Goal: Transaction & Acquisition: Purchase product/service

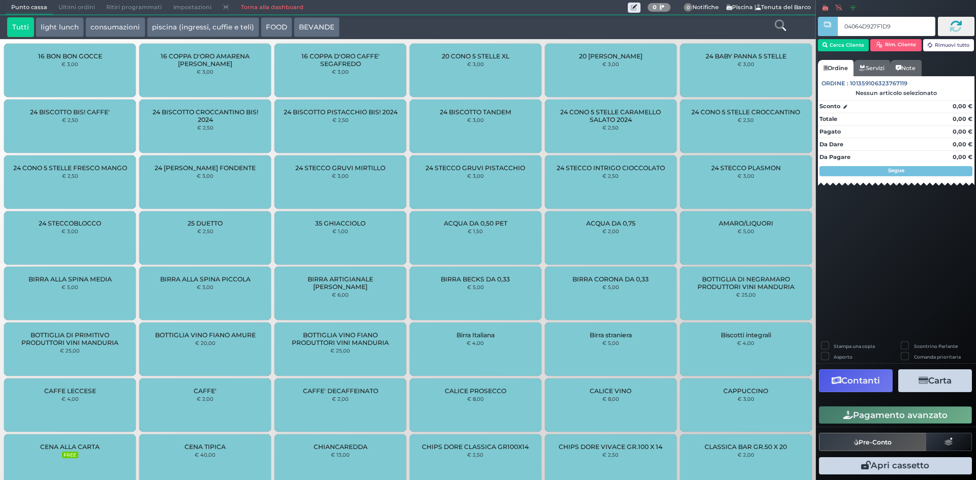
type input "04064D927F1D95"
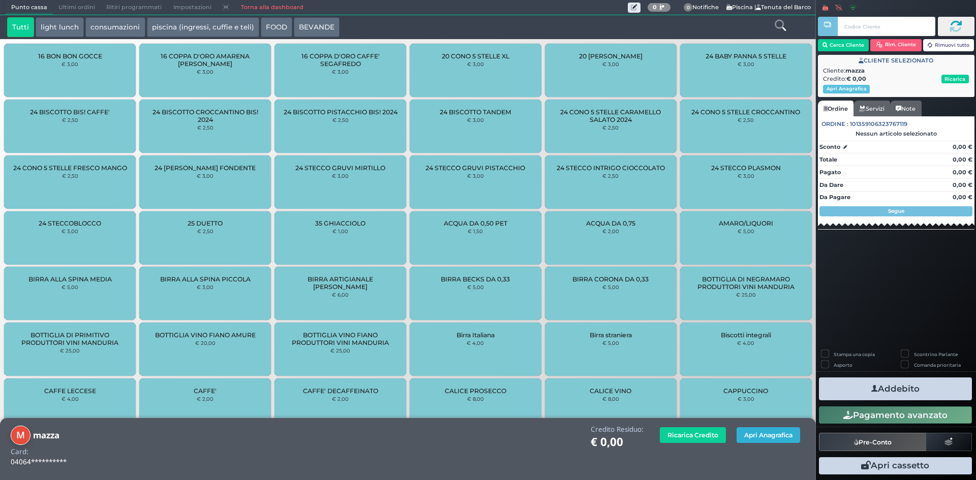
click at [758, 435] on button "Apri Anagrafica" at bounding box center [769, 436] width 64 height 16
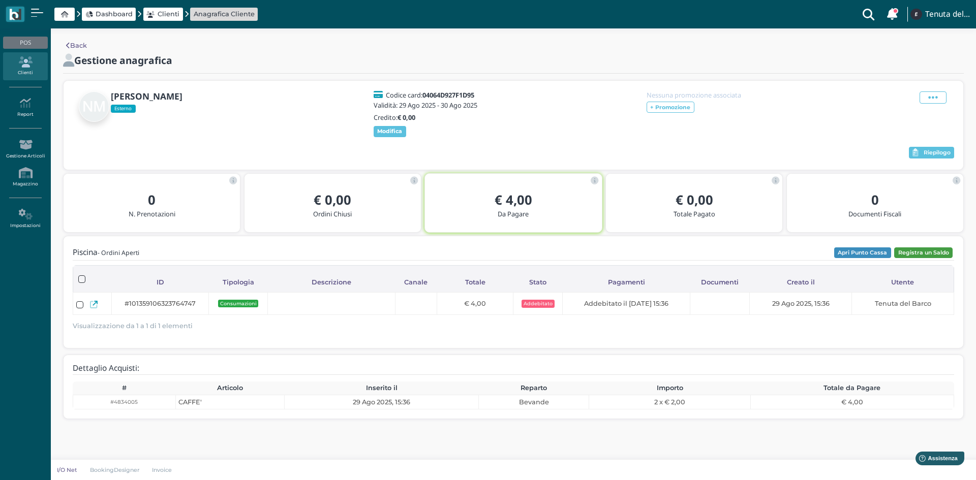
click at [930, 259] on button "Registra un Saldo" at bounding box center [923, 253] width 58 height 11
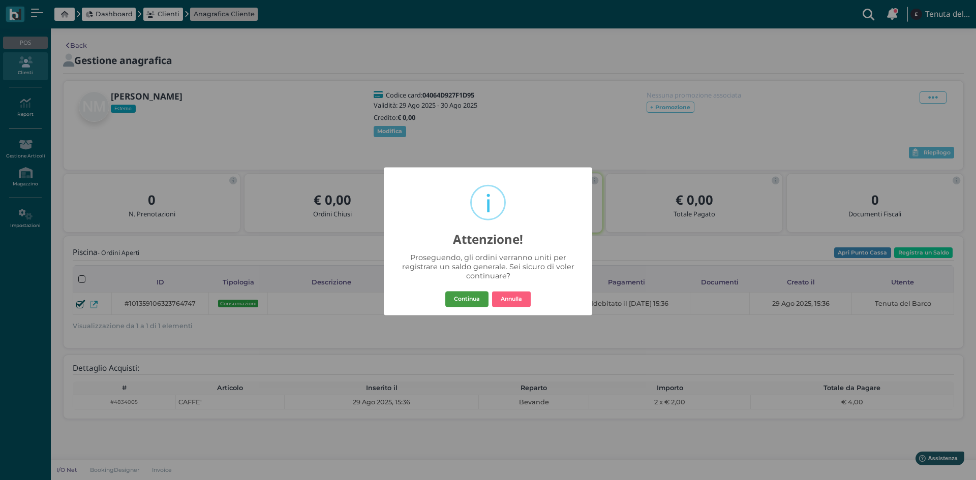
click at [454, 303] on button "Continua" at bounding box center [466, 299] width 43 height 16
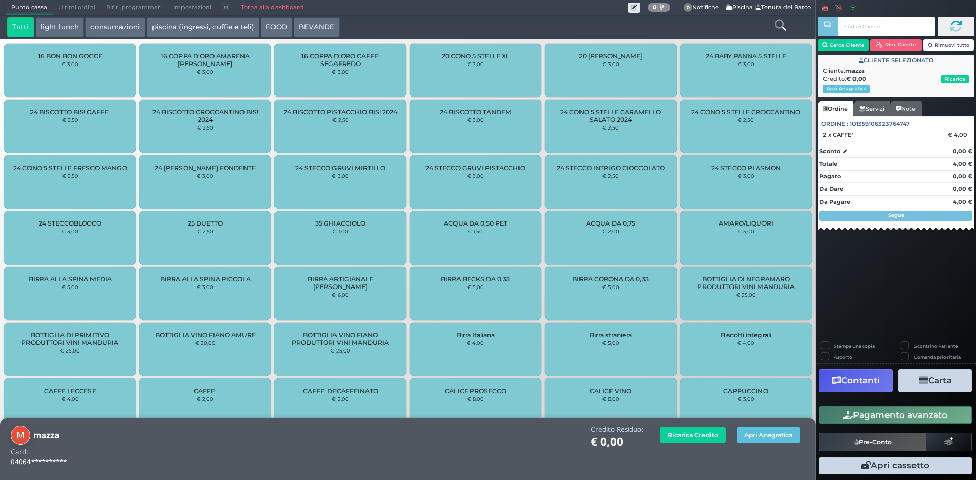
click at [855, 381] on button "Contanti" at bounding box center [856, 381] width 74 height 23
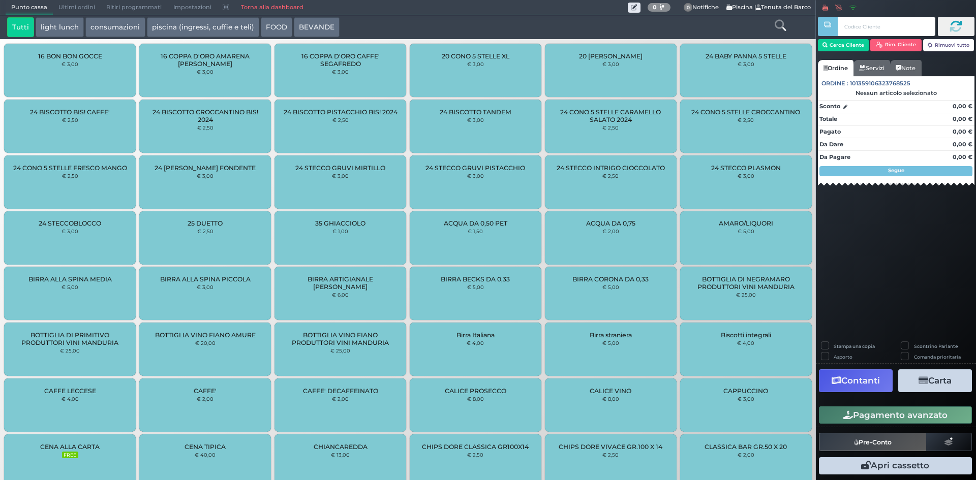
click at [280, 4] on link "Torna alla dashboard" at bounding box center [272, 8] width 74 height 14
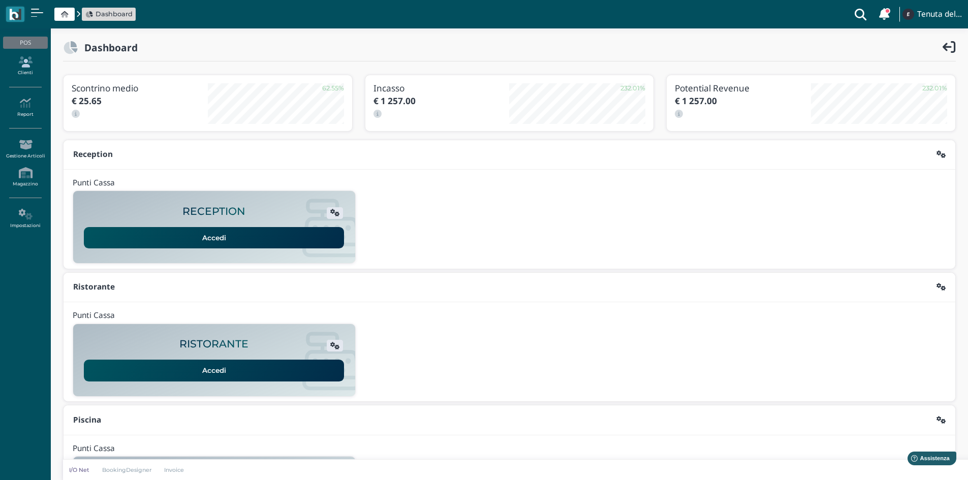
click at [7, 62] on icon at bounding box center [25, 61] width 44 height 11
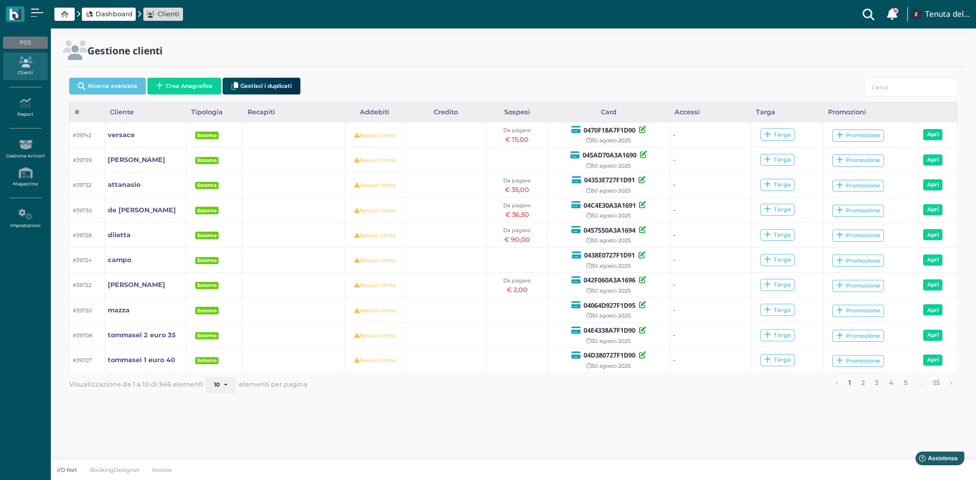
click at [181, 93] on button "Crea Anagrafica" at bounding box center [184, 86] width 74 height 17
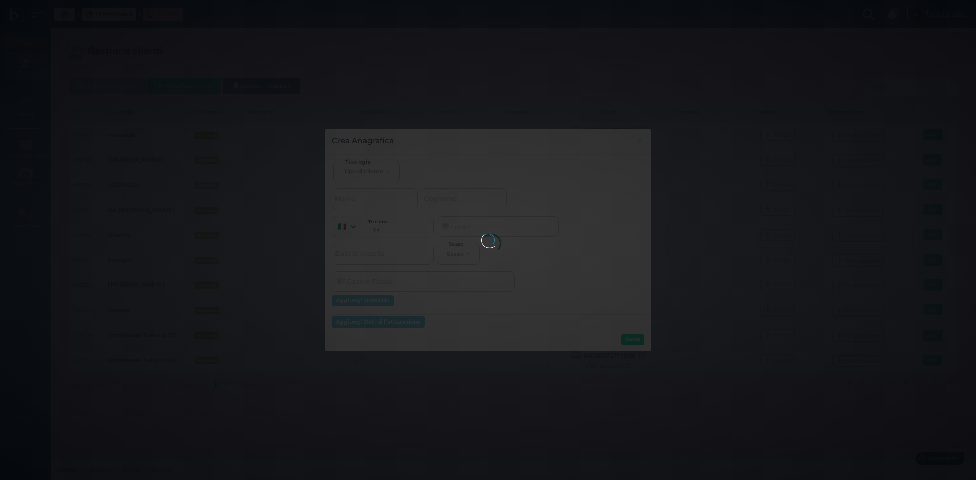
select select
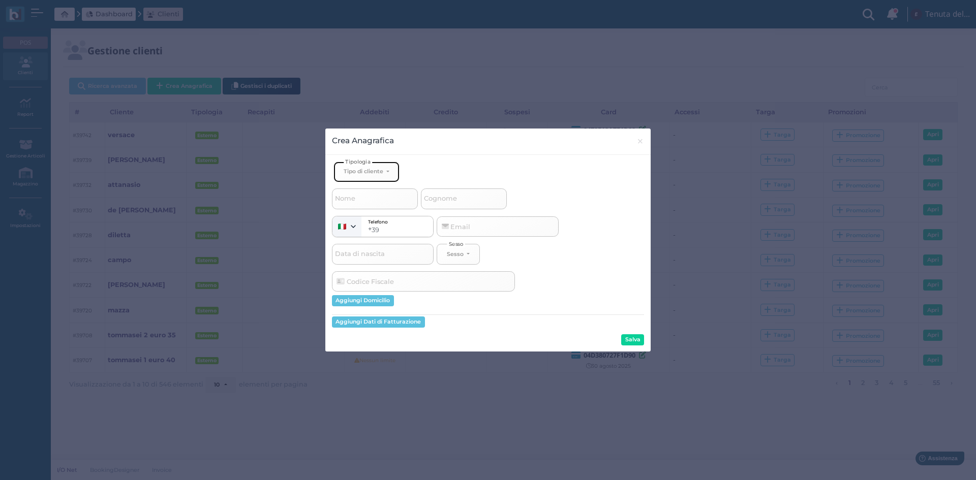
click at [365, 173] on div "Tipo di cliente" at bounding box center [364, 171] width 40 height 7
click at [384, 206] on link "Esterno" at bounding box center [383, 206] width 99 height 12
select select "[object Object]"
select select
click at [444, 207] on input "Cognome" at bounding box center [464, 199] width 86 height 20
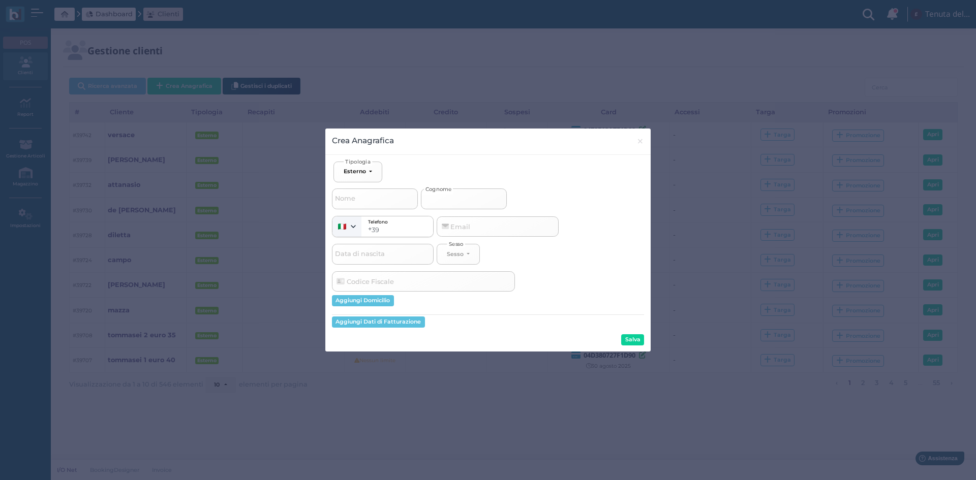
type input "g"
select select
type input "gi"
select select
type input "gia"
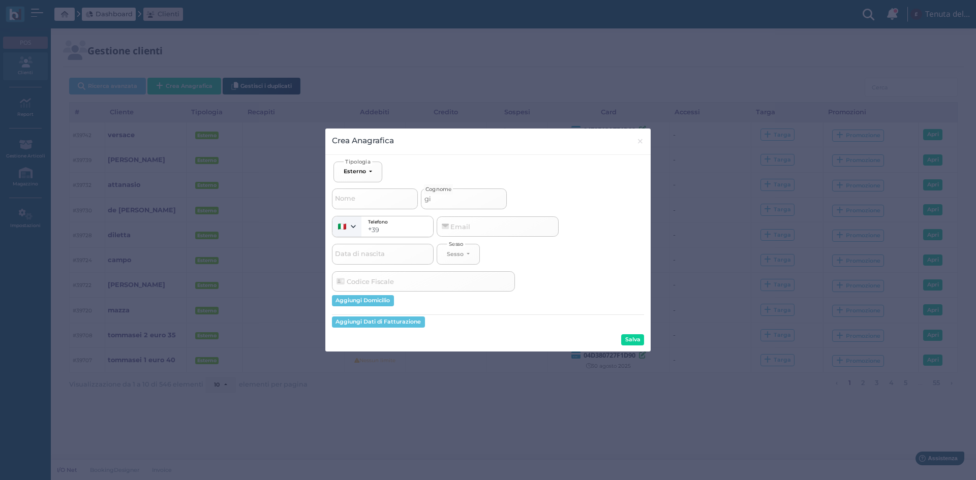
select select
type input "gian"
select select
type input "gianf"
select select
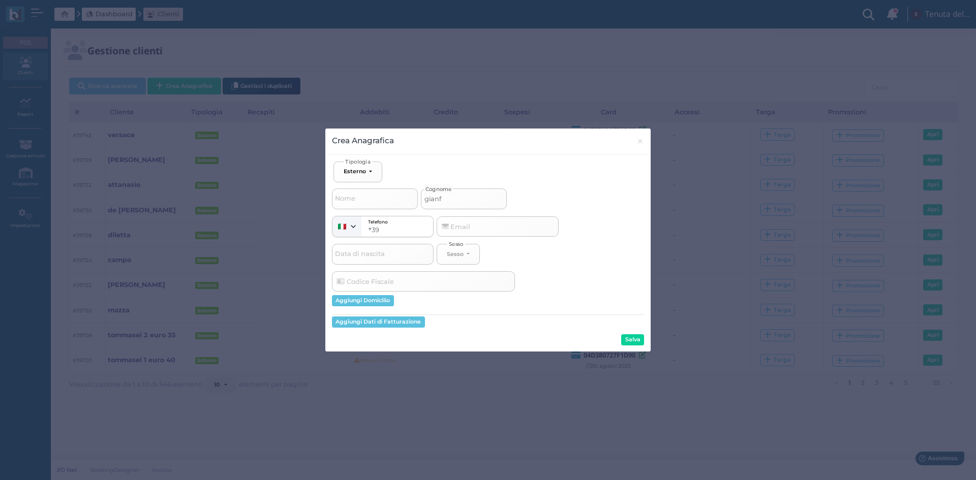
type input "gianfr"
select select
type input "gianfra"
select select
type input "gianfran"
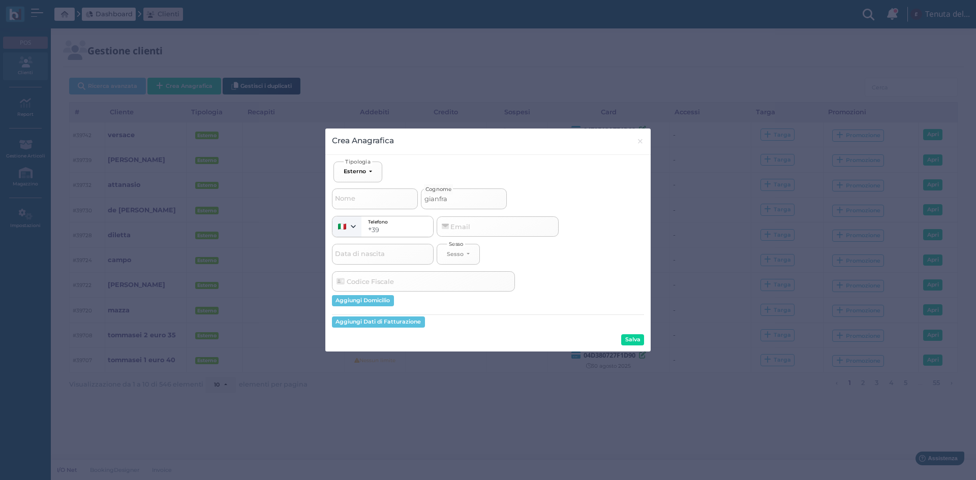
select select
type input "gianfranc"
select select
type input "gianfranco"
select select
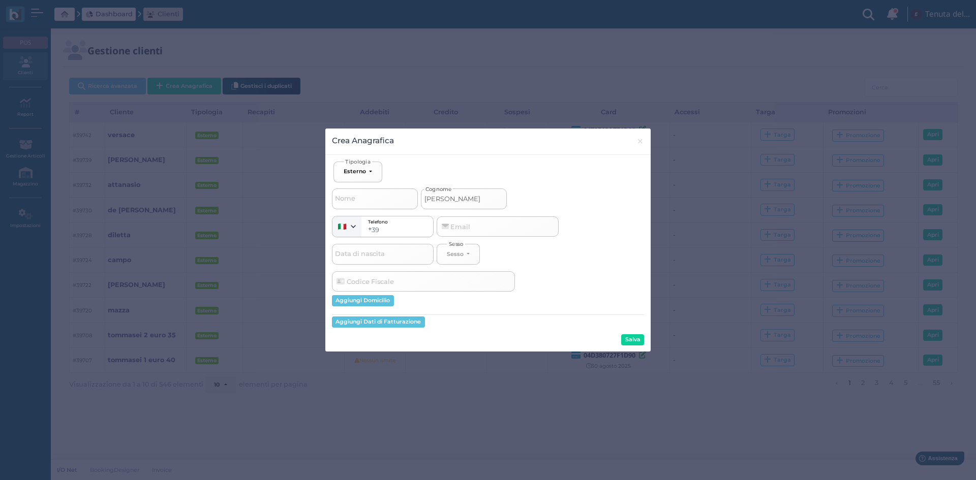
type input "gianfranco"
select select
type input "gianfranco"
click at [635, 340] on button "Salva" at bounding box center [632, 340] width 23 height 11
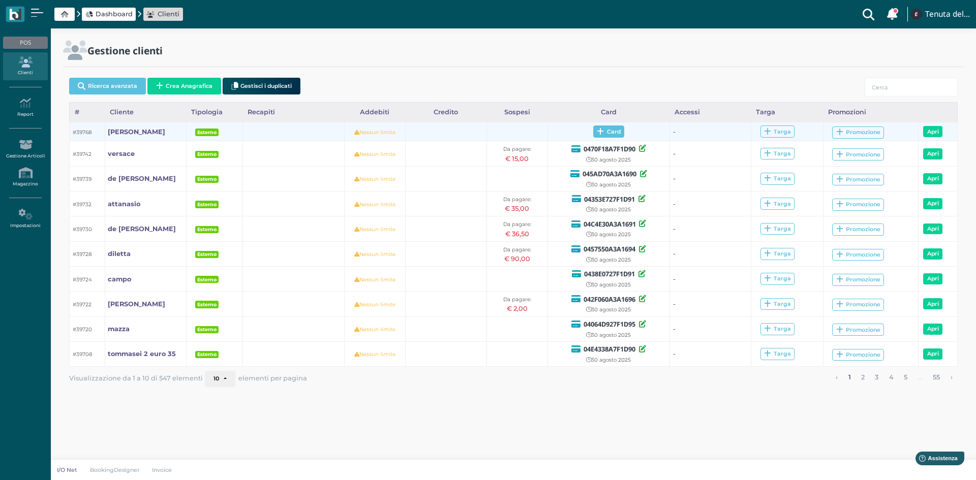
click at [620, 131] on span "Card" at bounding box center [608, 132] width 31 height 12
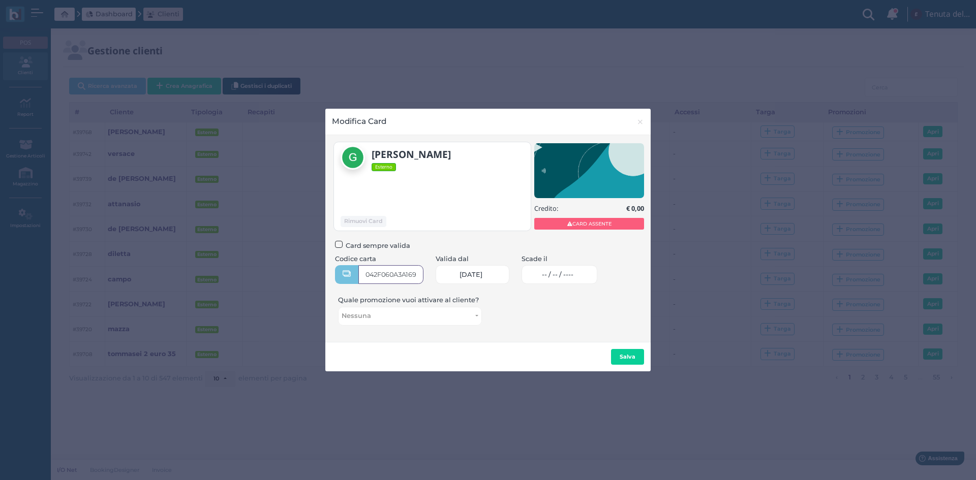
type input "042F060A3A1696"
click at [575, 268] on link "-- / -- / ----" at bounding box center [560, 274] width 76 height 19
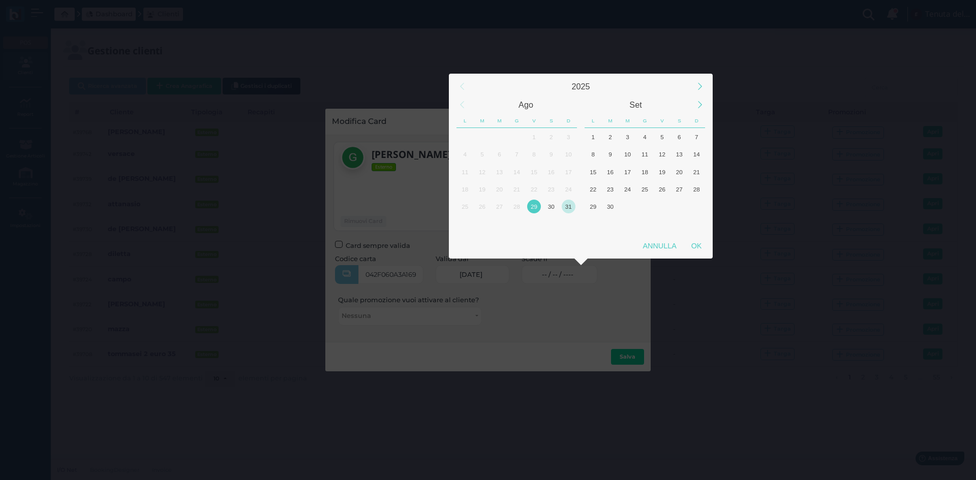
click at [572, 204] on div "31" at bounding box center [569, 207] width 14 height 14
click at [696, 248] on div "OK" at bounding box center [696, 246] width 25 height 18
type input "31/08/2025"
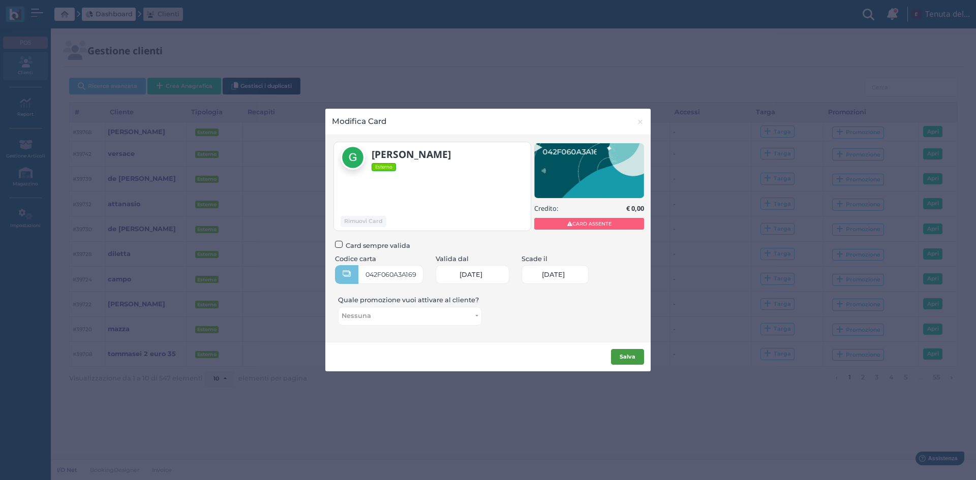
scroll to position [0, 42]
click at [626, 362] on button "Salva" at bounding box center [627, 357] width 33 height 16
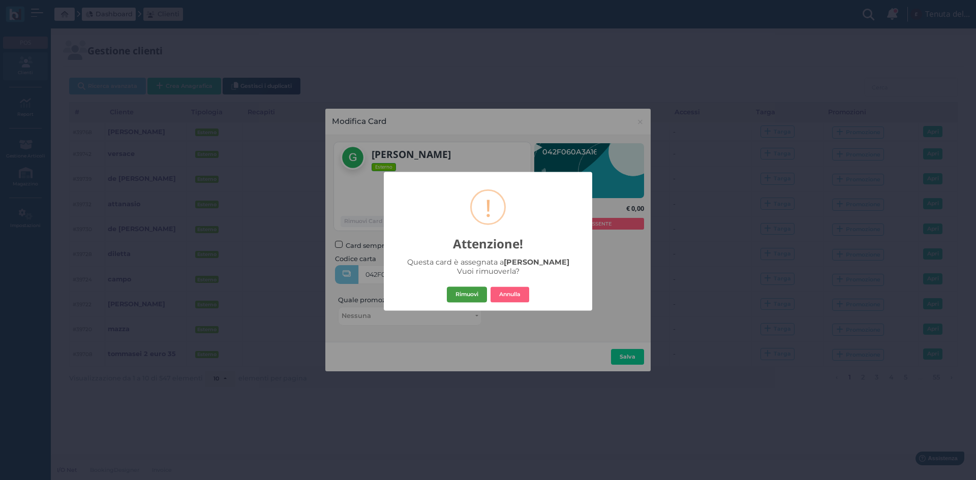
click at [472, 299] on button "Rimuovi" at bounding box center [467, 295] width 40 height 16
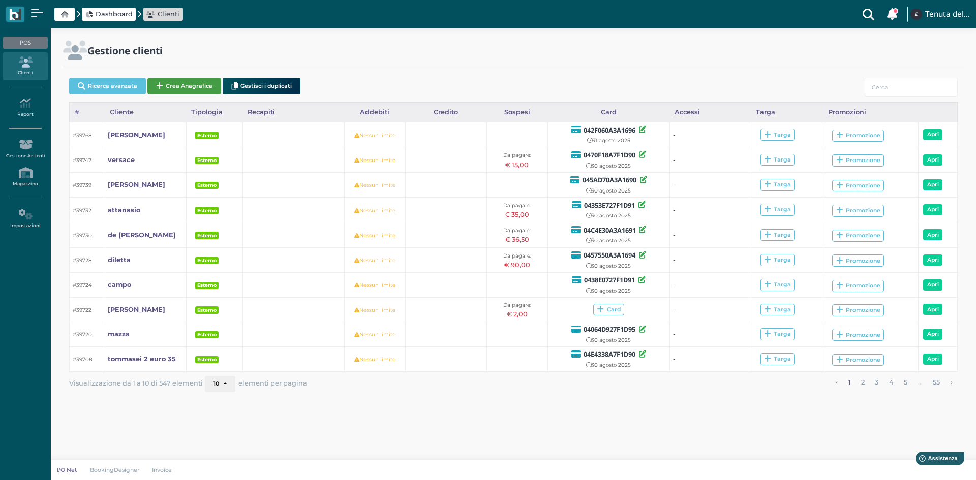
click at [180, 84] on button "Crea Anagrafica" at bounding box center [184, 86] width 74 height 17
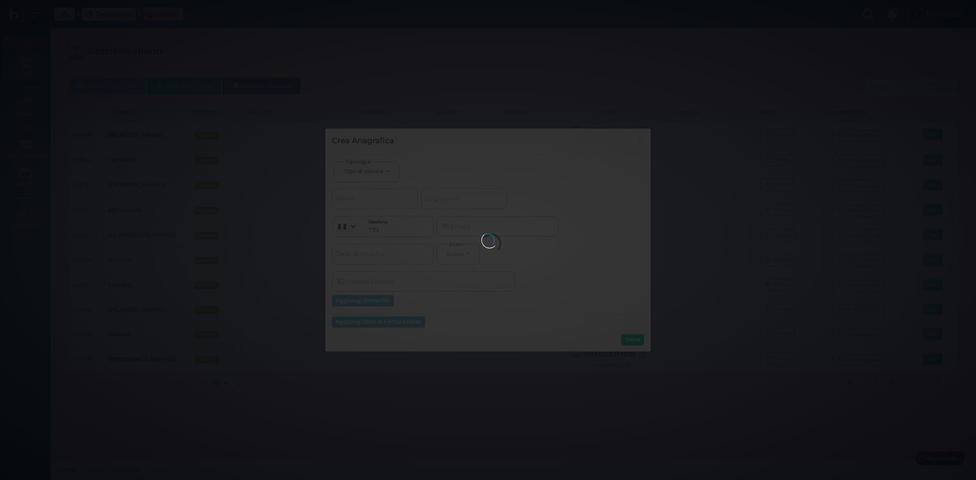
select select
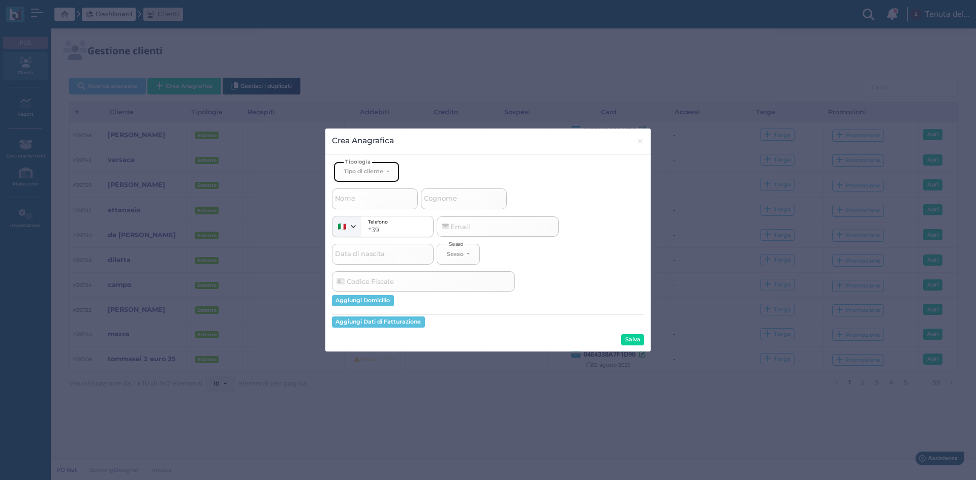
drag, startPoint x: 393, startPoint y: 174, endPoint x: 377, endPoint y: 180, distance: 17.7
click at [392, 174] on button "Tipo di cliente" at bounding box center [366, 172] width 66 height 21
drag, startPoint x: 366, startPoint y: 203, endPoint x: 411, endPoint y: 211, distance: 45.5
click at [367, 203] on span "Esterno" at bounding box center [356, 205] width 25 height 8
select select "[object Object]"
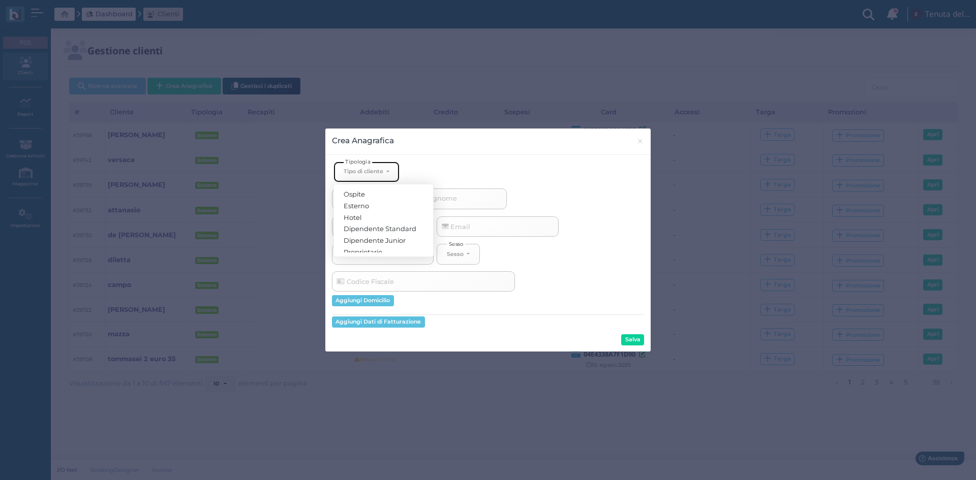
select select
click at [462, 205] on label "Cognome" at bounding box center [464, 199] width 86 height 20
click at [468, 187] on div "Nome Cognome" at bounding box center [488, 196] width 312 height 27
click at [461, 195] on input "Cognome" at bounding box center [464, 199] width 86 height 20
click at [458, 200] on input "Cognome" at bounding box center [464, 199] width 86 height 20
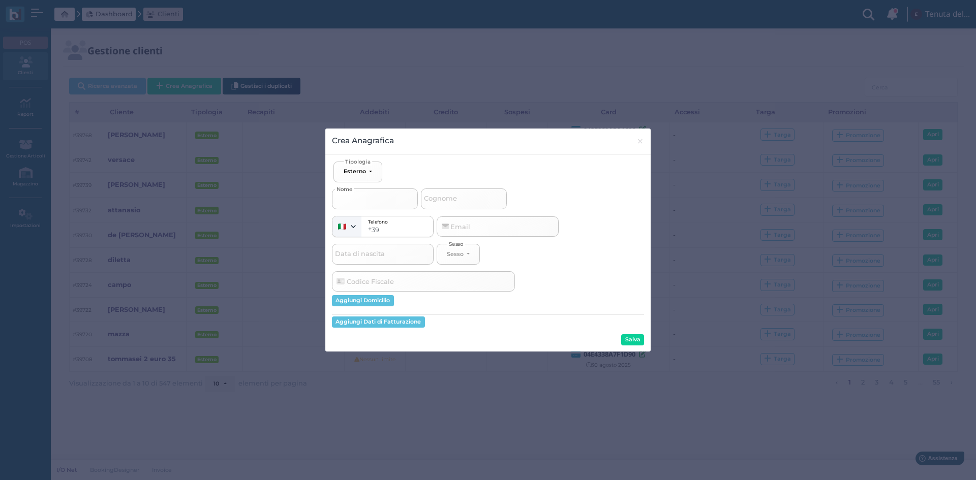
click at [402, 197] on input "Nome" at bounding box center [375, 199] width 86 height 20
click at [447, 195] on span "Cognome" at bounding box center [440, 199] width 36 height 13
click at [447, 195] on input "Cognome" at bounding box center [464, 199] width 86 height 20
type input "d"
select select
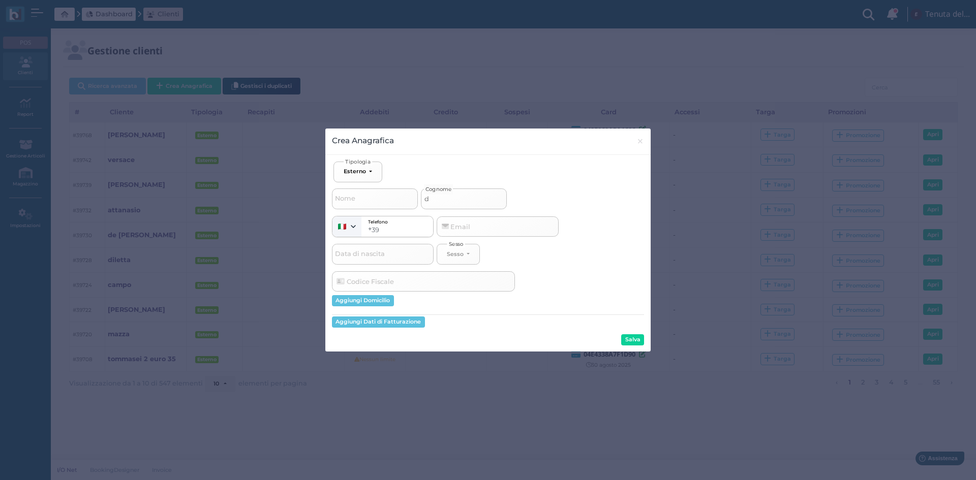
type input "di"
select select
type input "dis"
select select
type input "disp"
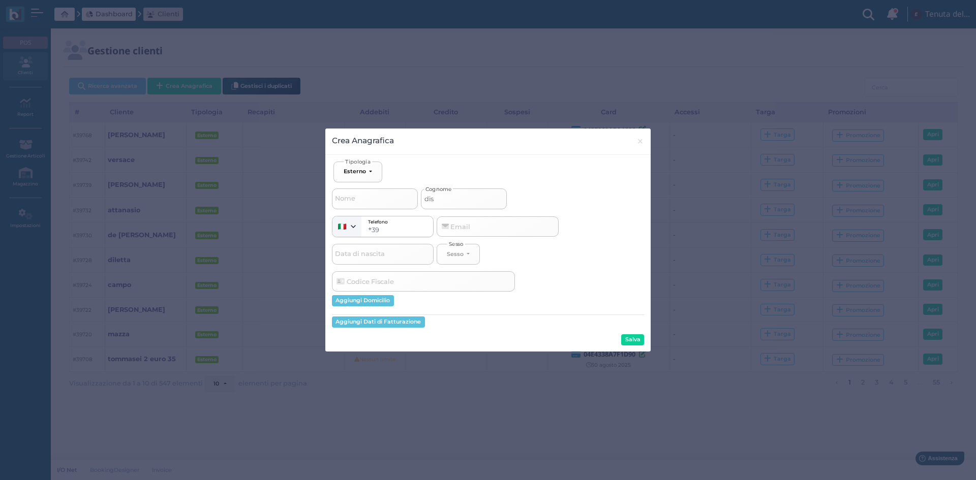
select select
type input "dispi"
select select
type input "dispit"
select select
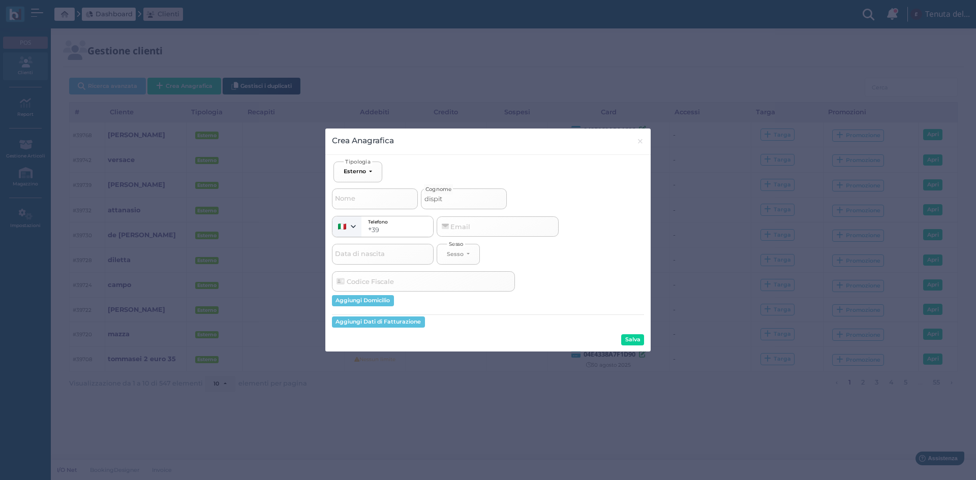
type input "dispiti"
select select
type input "dispit"
select select
type input "dispi"
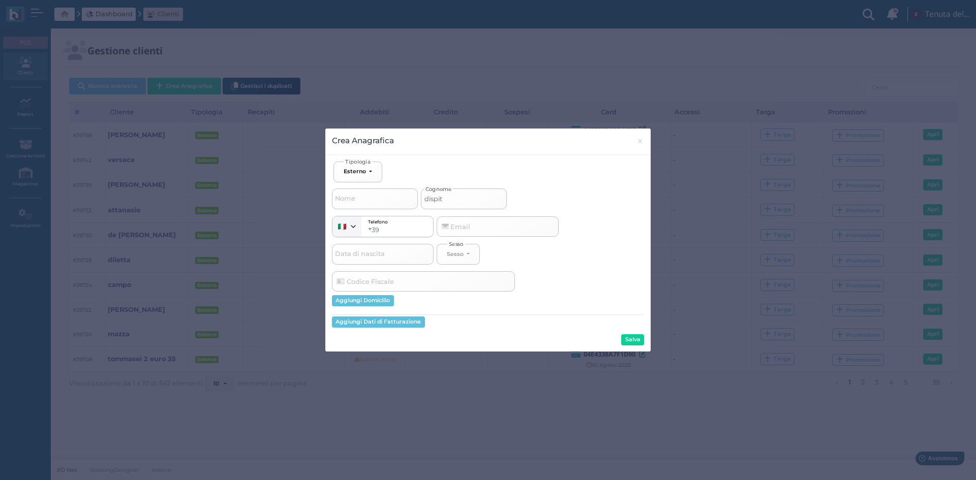
select select
type input "dispir"
select select
type input "dispiri"
select select
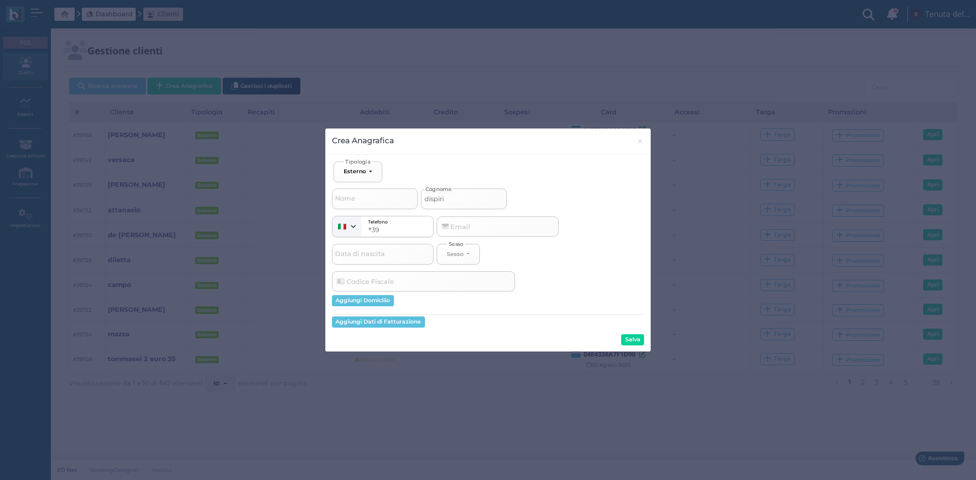
type input "dispirit"
select select
type input "dispirito"
select select
type input "dispirito"
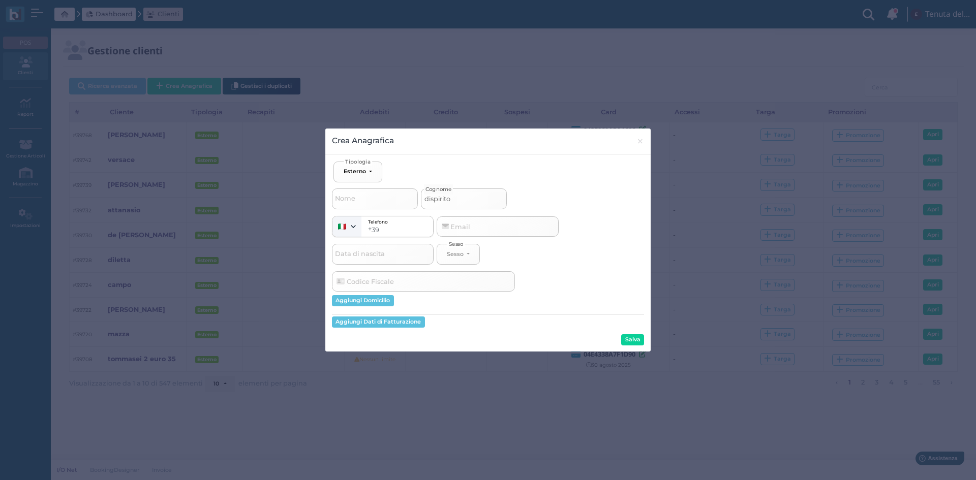
select select
type input "dispirito 1"
select select
type input "dispirito 1"
click at [635, 341] on button "Salva" at bounding box center [632, 340] width 23 height 11
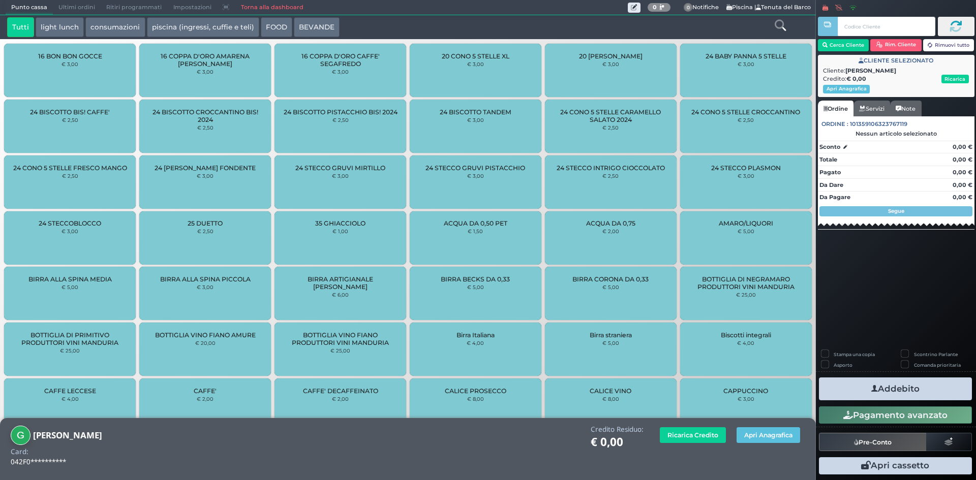
click at [786, 23] on div at bounding box center [780, 27] width 68 height 20
click at [782, 23] on icon at bounding box center [780, 25] width 11 height 11
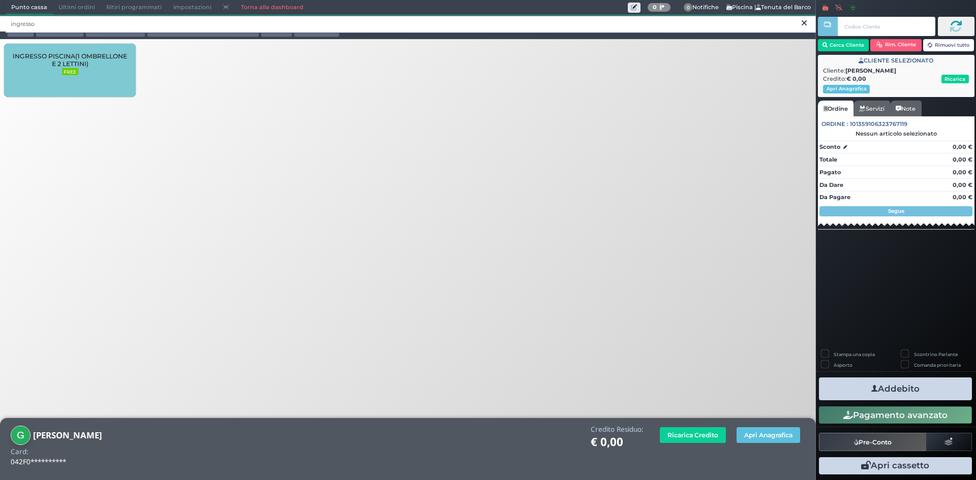
type input "ingresso"
click at [46, 67] on span "INGRESSO PISCINA(1 OMBRELLONE E 2 LETTINI)" at bounding box center [70, 59] width 114 height 15
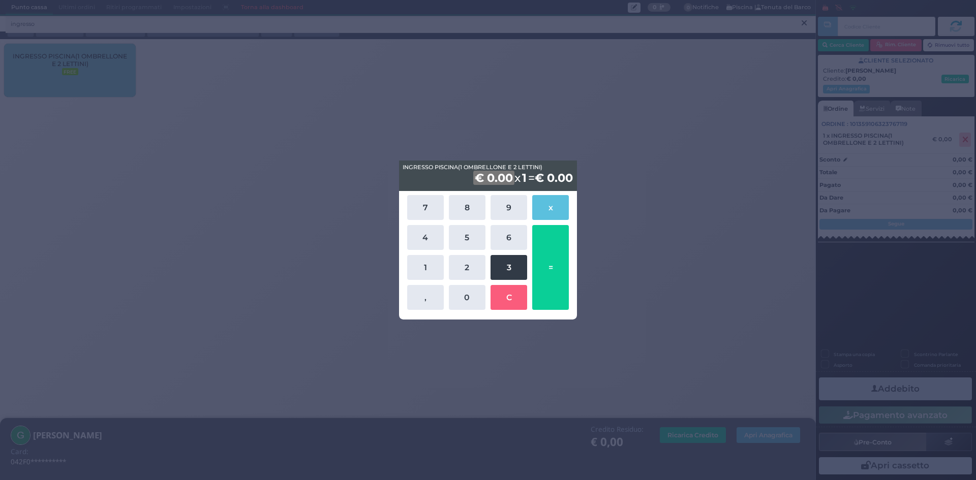
click at [508, 273] on button "3" at bounding box center [509, 267] width 37 height 25
click at [464, 239] on button "5" at bounding box center [467, 237] width 37 height 25
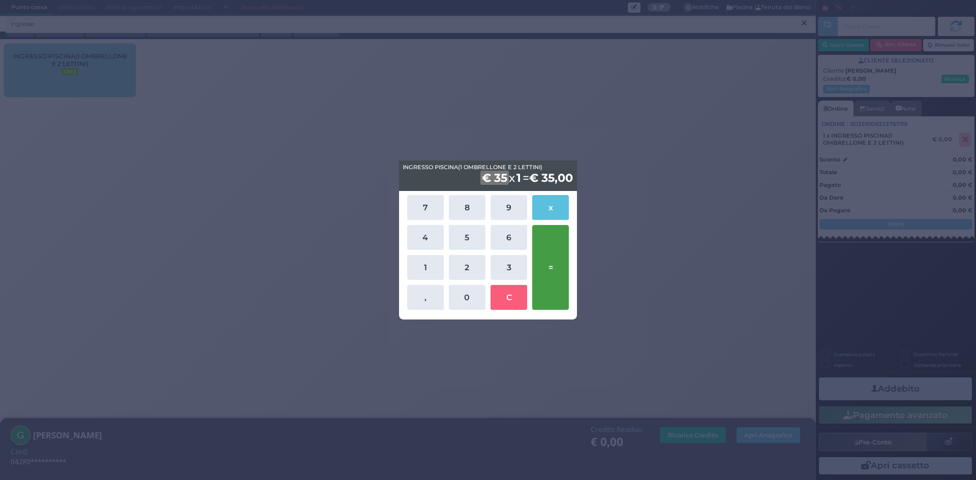
click at [544, 266] on button "=" at bounding box center [550, 267] width 37 height 85
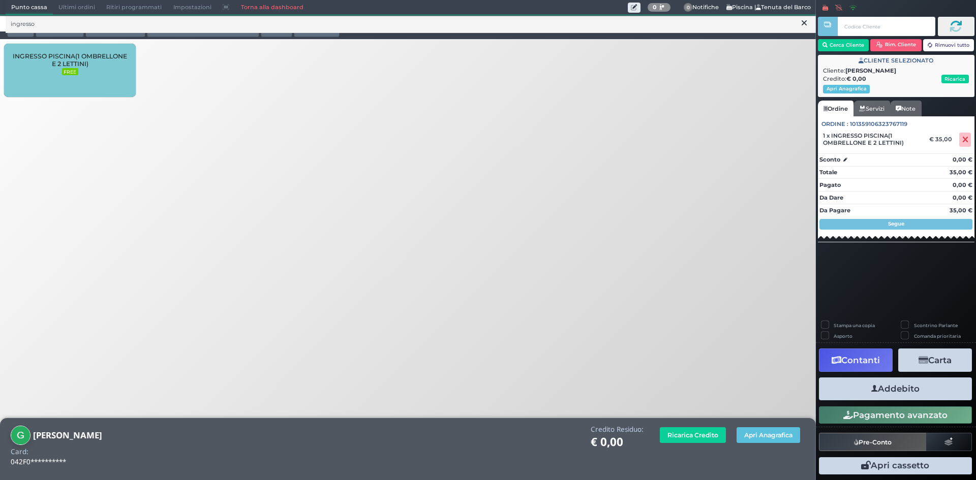
click at [943, 389] on button "Addebito" at bounding box center [895, 389] width 153 height 23
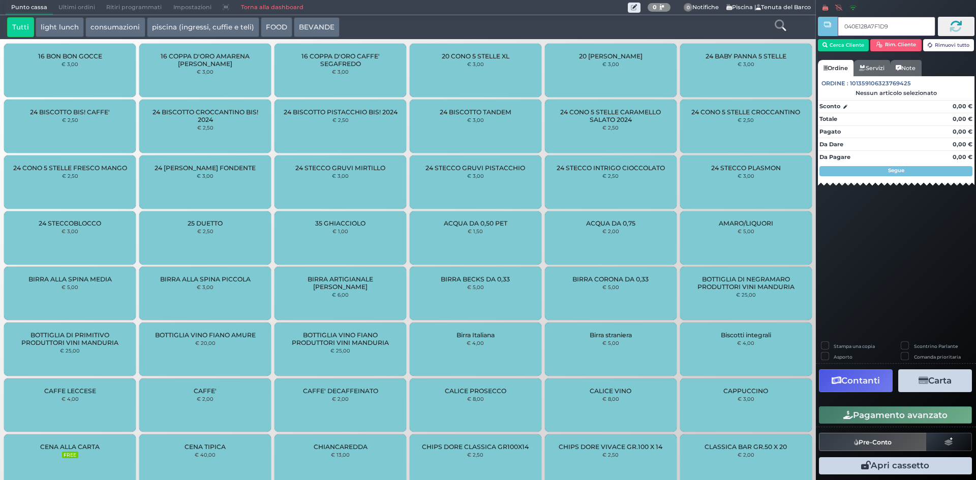
type input "040E128A7F1D95"
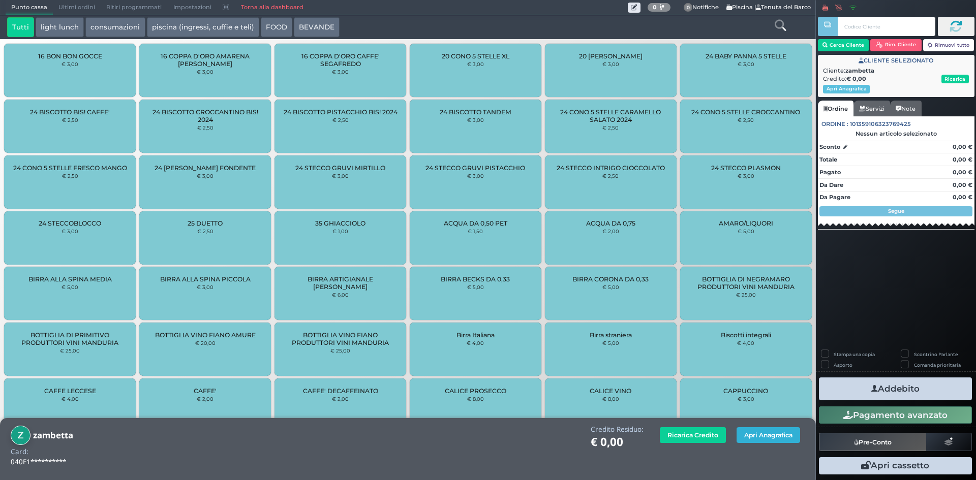
click at [778, 439] on button "Apri Anagrafica" at bounding box center [769, 436] width 64 height 16
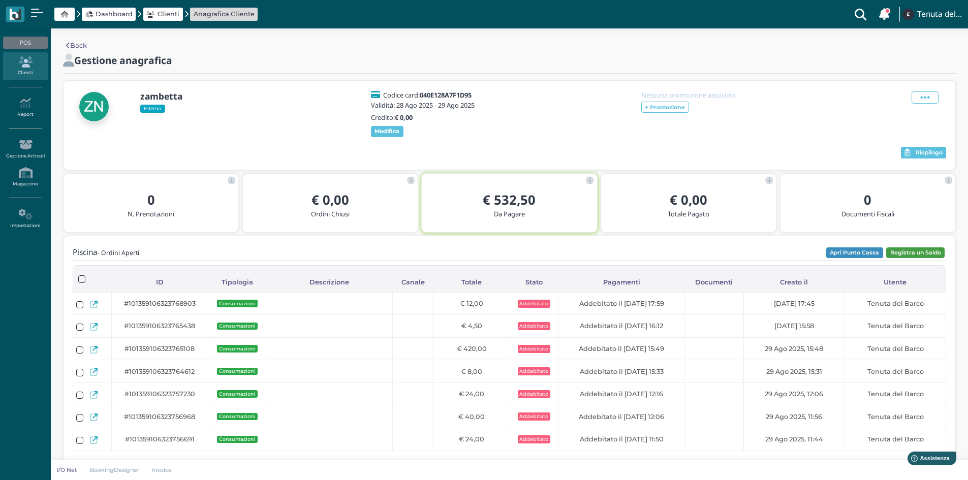
click at [916, 259] on button "Registra un Saldo" at bounding box center [916, 253] width 58 height 11
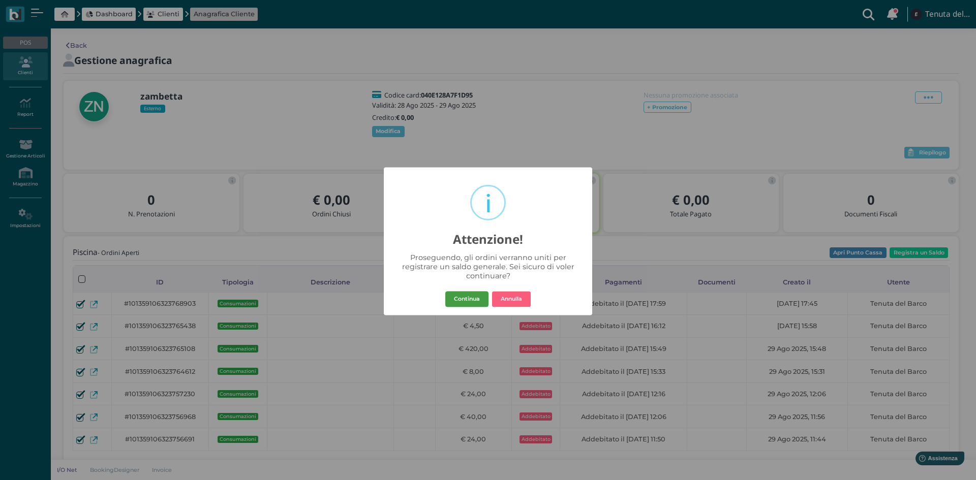
click at [461, 297] on button "Continua" at bounding box center [466, 299] width 43 height 16
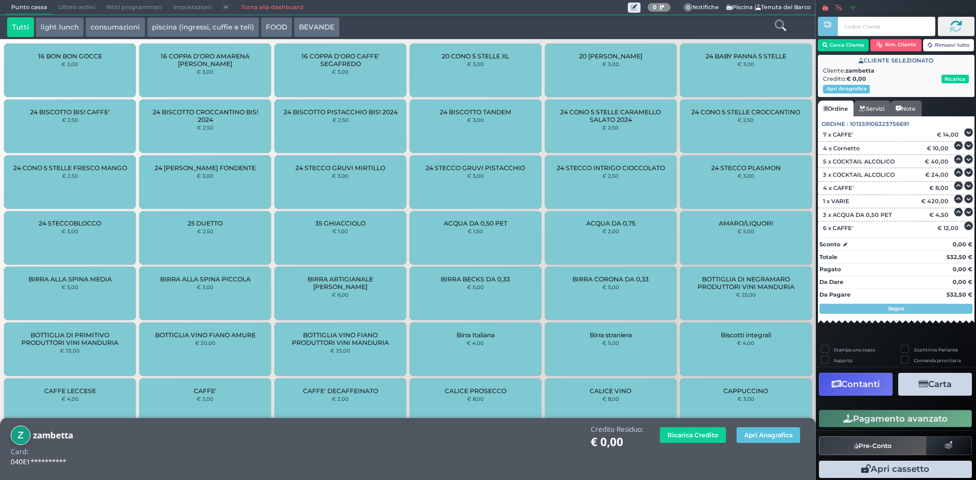
click at [856, 383] on button "Contanti" at bounding box center [856, 384] width 74 height 23
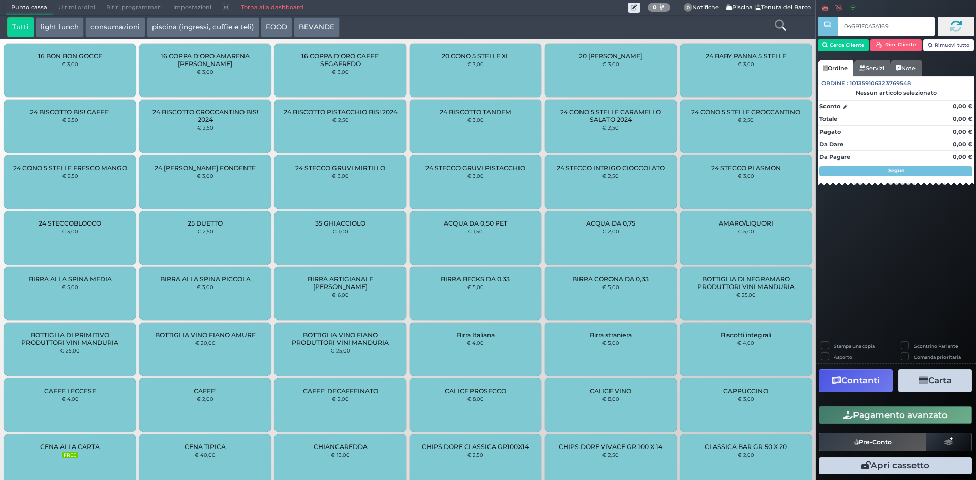
type input "046B1E0A3A1691"
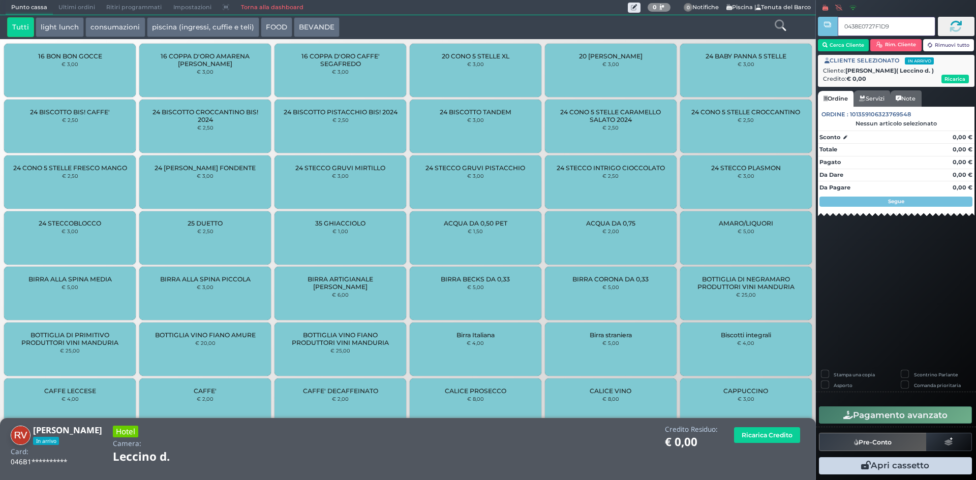
type input "0438E0727F1D91"
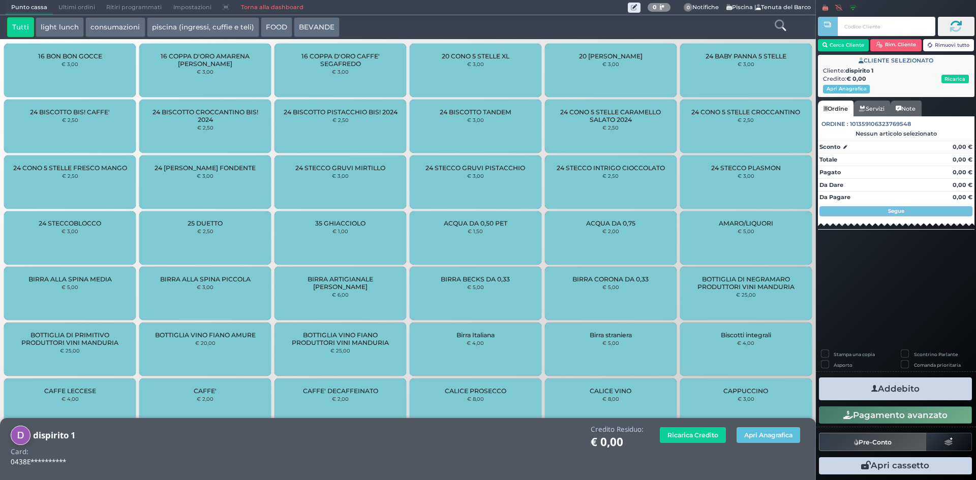
click at [779, 26] on icon at bounding box center [780, 25] width 11 height 11
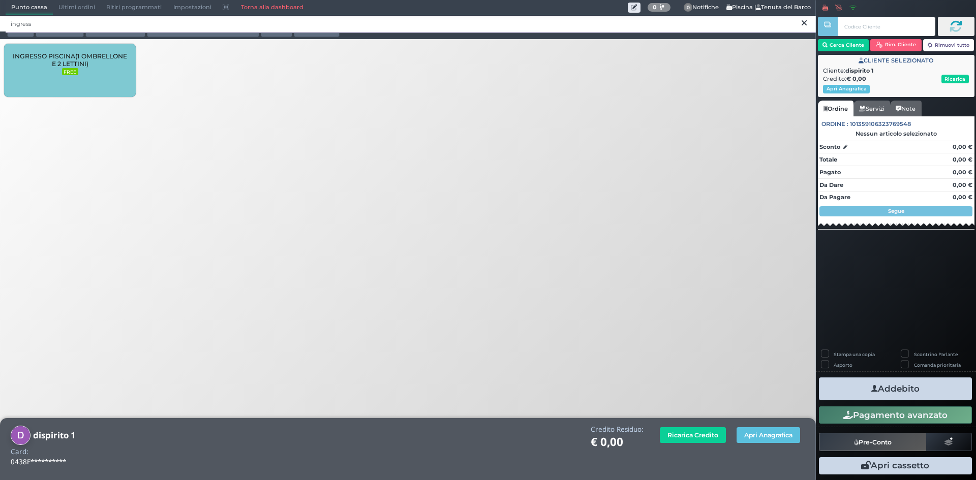
type input "ingress"
click at [80, 53] on span "INGRESSO PISCINA(1 OMBRELLONE E 2 LETTINI)" at bounding box center [70, 59] width 114 height 15
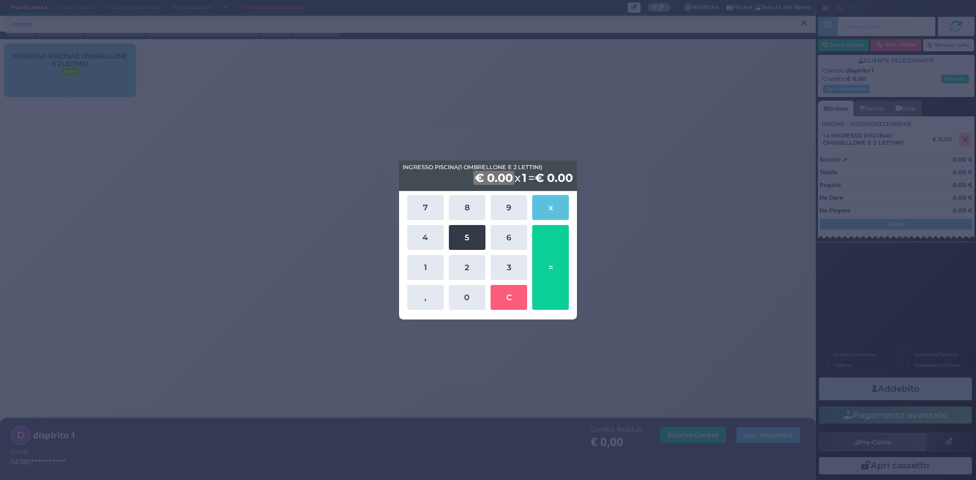
click at [469, 244] on button "5" at bounding box center [467, 237] width 37 height 25
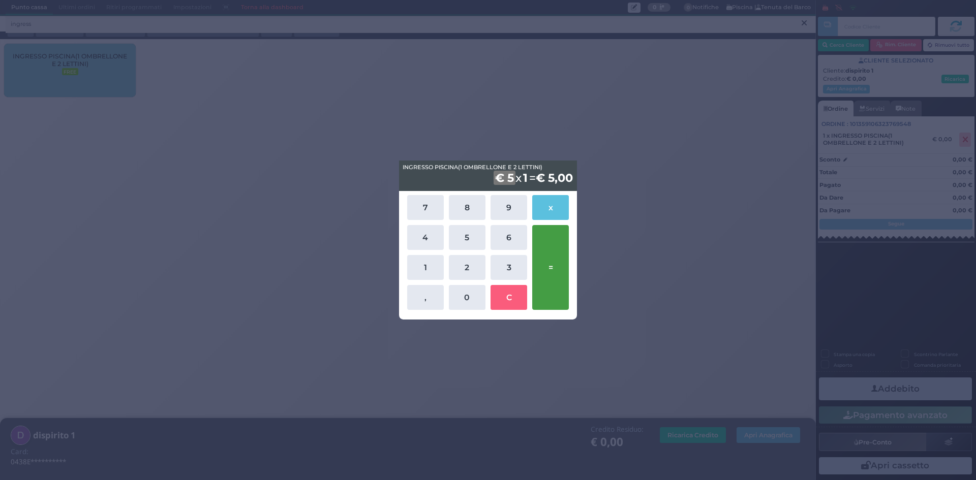
drag, startPoint x: 464, startPoint y: 298, endPoint x: 541, endPoint y: 281, distance: 79.2
click at [464, 297] on button "0" at bounding box center [467, 297] width 37 height 25
click at [558, 258] on button "=" at bounding box center [550, 267] width 37 height 85
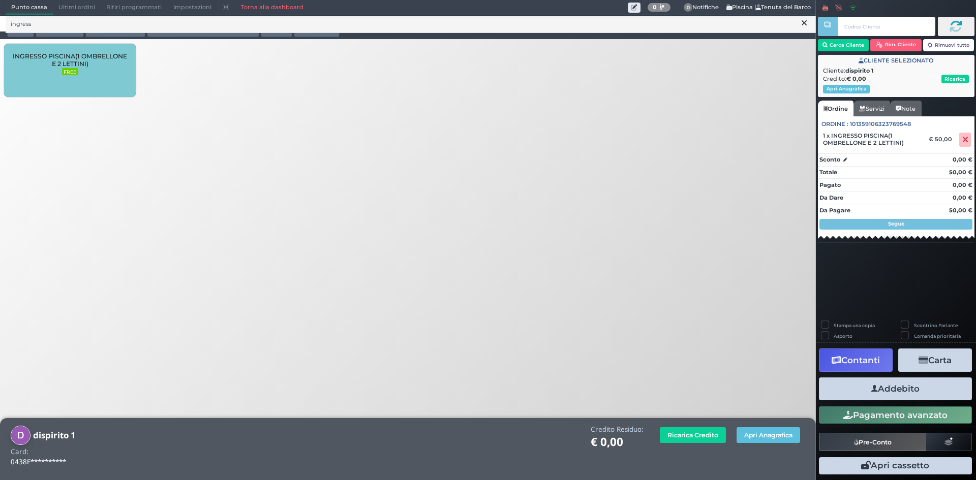
click at [881, 391] on button "Addebito" at bounding box center [895, 389] width 153 height 23
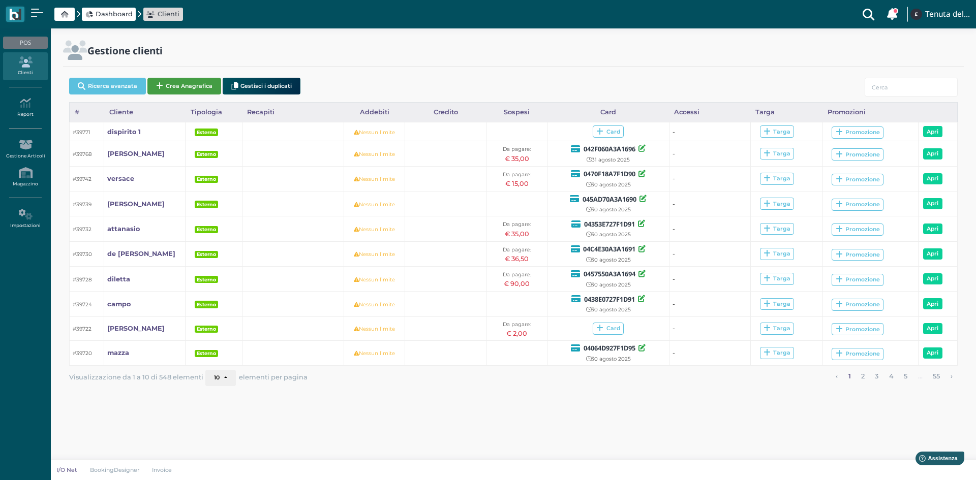
click at [179, 86] on button "Crea Anagrafica" at bounding box center [184, 86] width 74 height 17
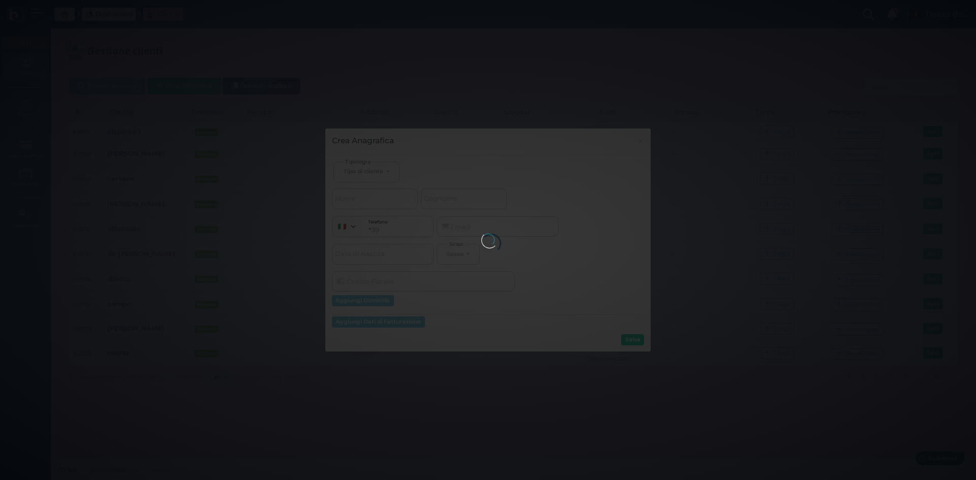
select select
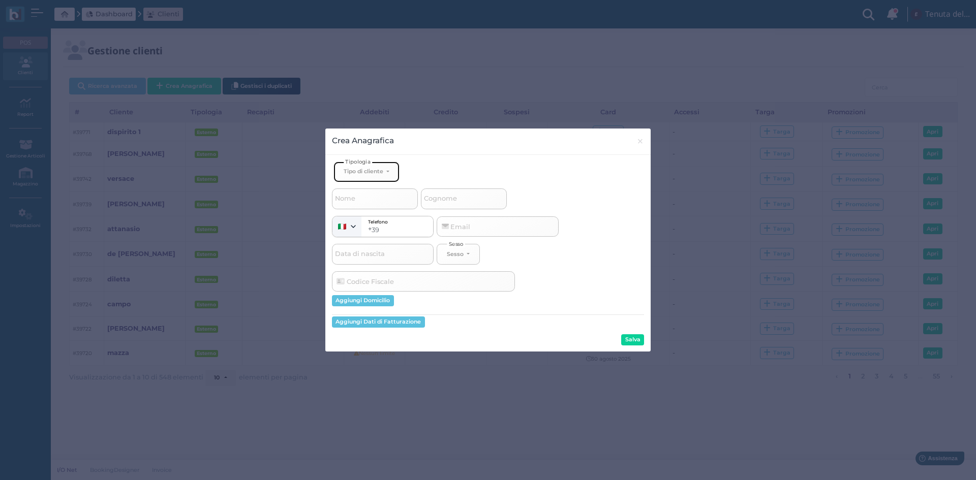
click at [361, 174] on div "Tipo di cliente" at bounding box center [364, 171] width 40 height 7
drag, startPoint x: 357, startPoint y: 204, endPoint x: 469, endPoint y: 197, distance: 112.5
click at [358, 204] on span "Esterno" at bounding box center [356, 205] width 25 height 8
select select "[object Object]"
select select
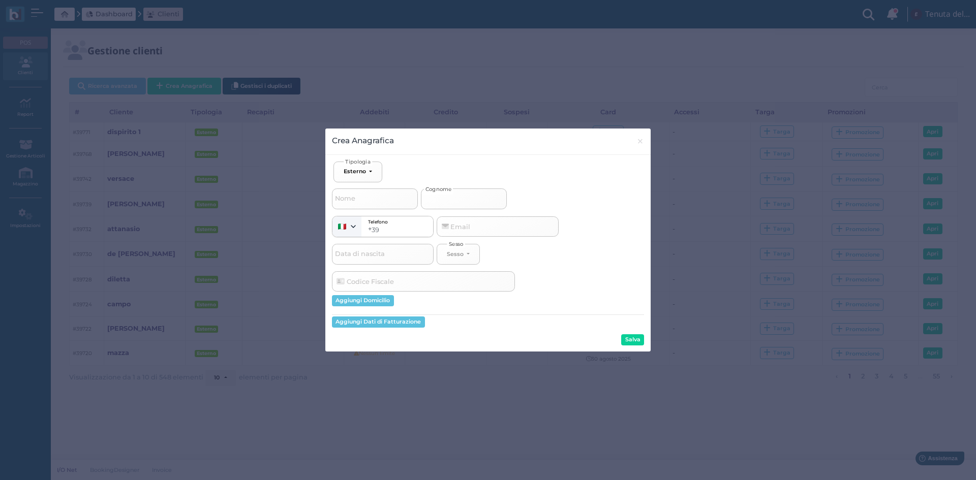
click at [474, 205] on input "Cognome" at bounding box center [464, 199] width 86 height 20
type input "d"
select select
type input "di"
select select
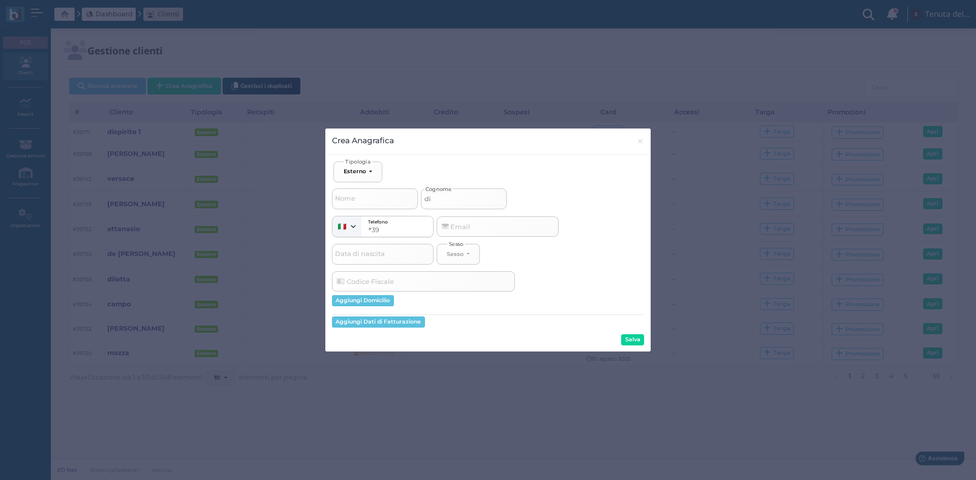
type input "dis"
select select
type input "disp"
select select
type input "dispi"
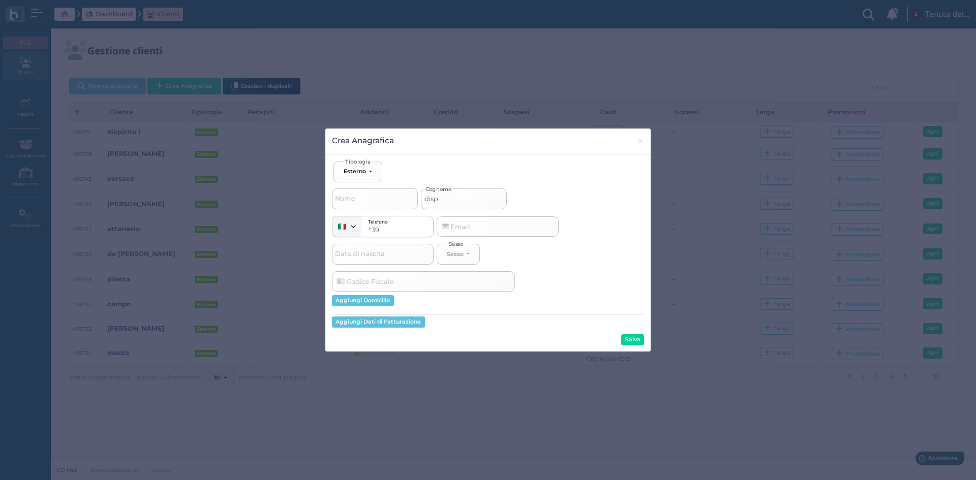
select select
type input "dispit"
select select
type input "dispi"
select select
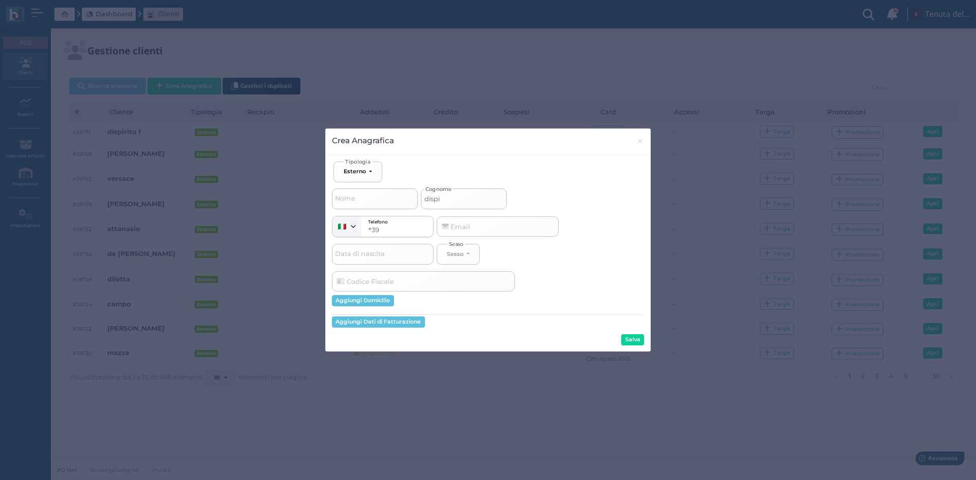
type input "dispir"
select select
type input "dispiri"
select select
type input "dispirit"
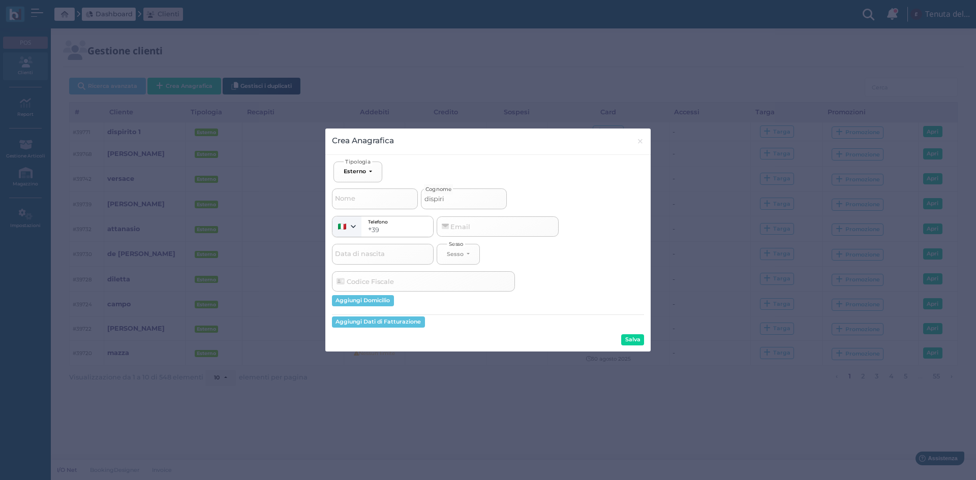
select select
type input "dispirito"
select select
type input "dispirito"
select select
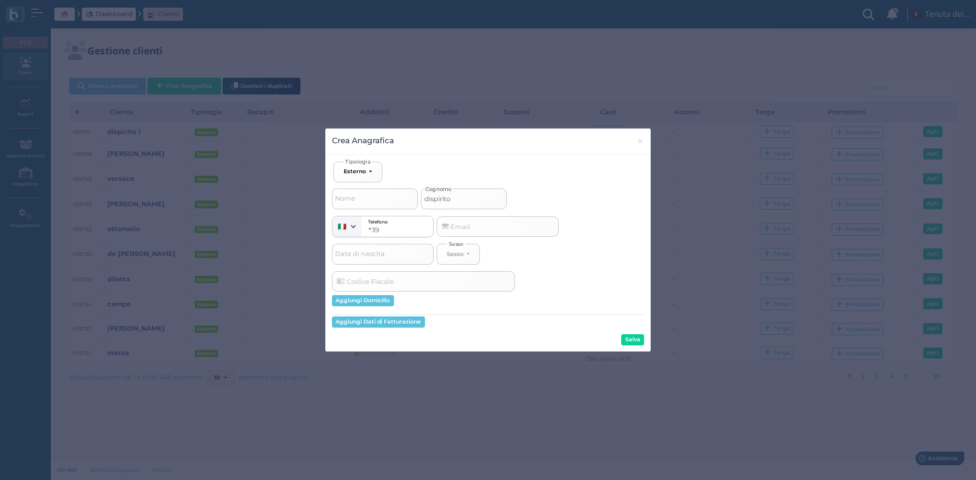
type input "dispirito 2"
select select
type input "dispirito 2"
click at [637, 342] on button "Salva" at bounding box center [632, 340] width 23 height 11
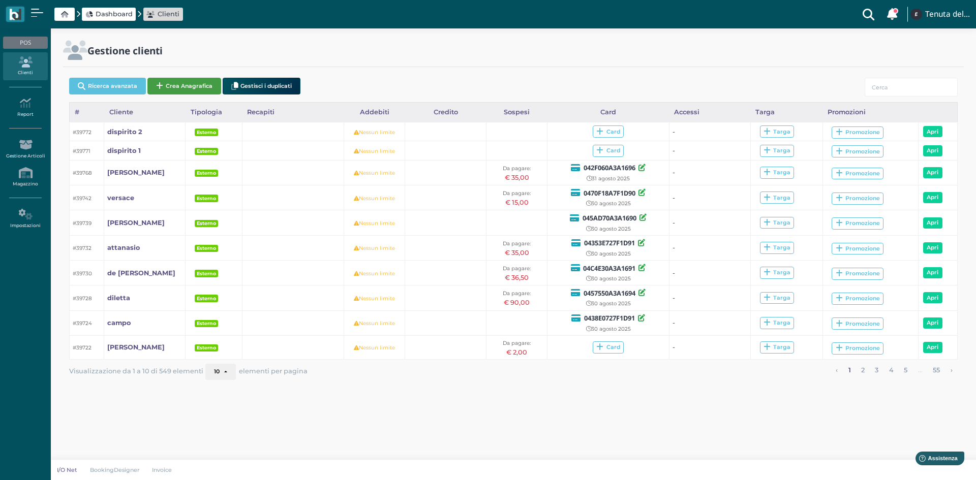
click at [192, 87] on button "Crea Anagrafica" at bounding box center [184, 86] width 74 height 17
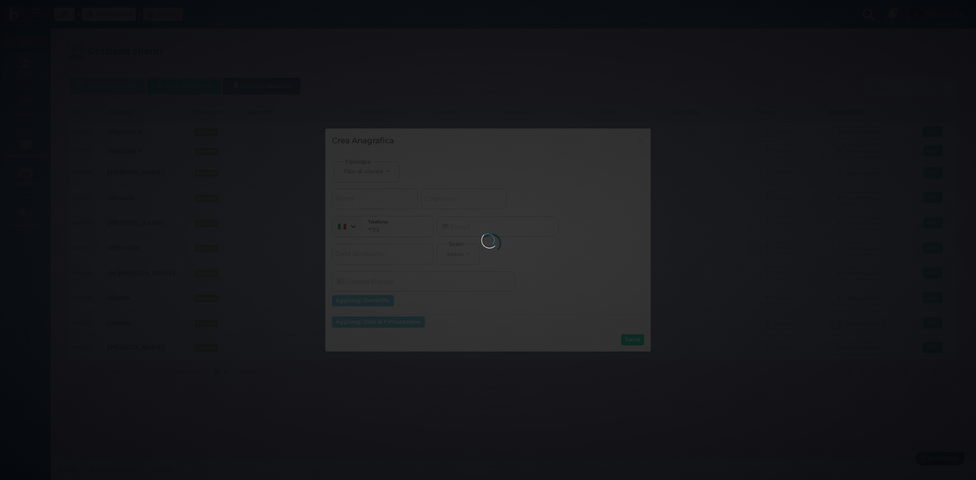
select select
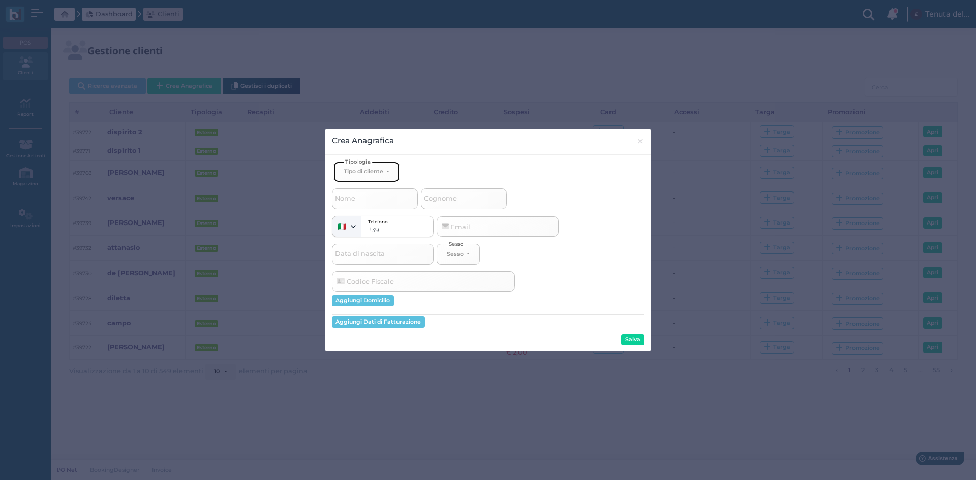
drag, startPoint x: 361, startPoint y: 170, endPoint x: 358, endPoint y: 201, distance: 31.7
click at [360, 174] on div "Tipo di cliente" at bounding box center [364, 171] width 40 height 7
drag, startPoint x: 359, startPoint y: 207, endPoint x: 428, endPoint y: 197, distance: 69.4
click at [360, 206] on span "Esterno" at bounding box center [356, 205] width 25 height 8
select select "[object Object]"
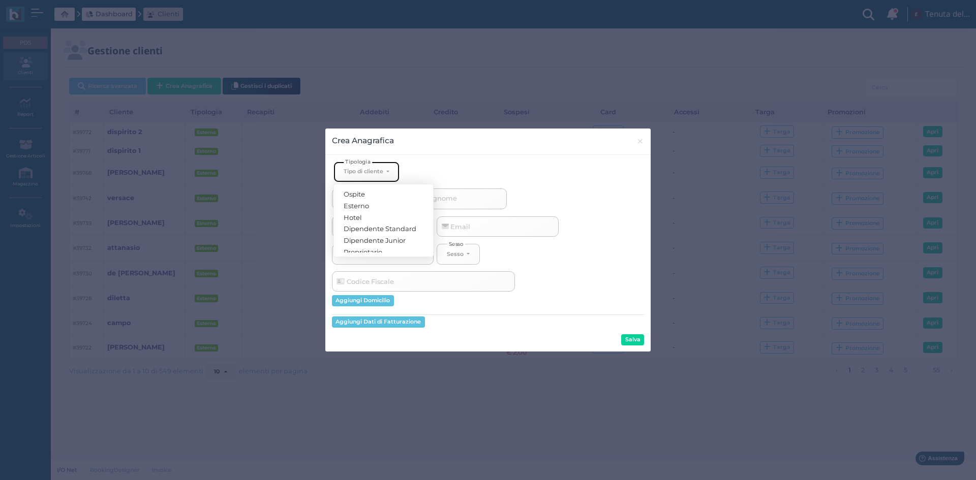
select select
click at [454, 199] on span "Cognome" at bounding box center [440, 199] width 36 height 13
click at [454, 199] on input "Cognome" at bounding box center [464, 199] width 86 height 20
type input "s"
select select
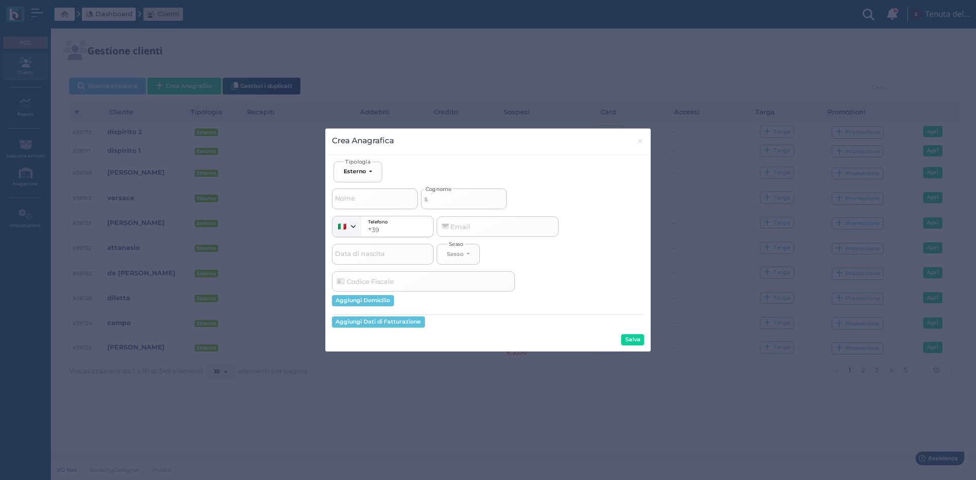
select select
type input "d"
select select
type input "diu"
select select
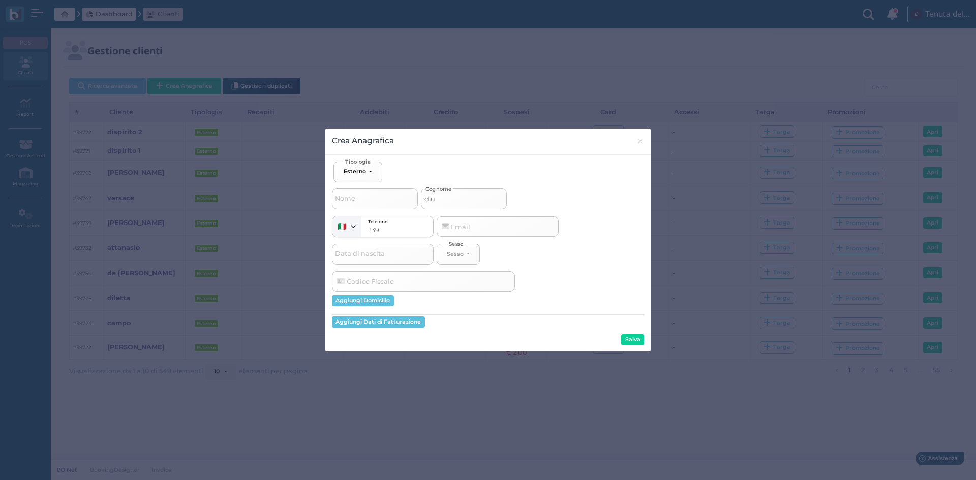
type input "di"
select select
type input "dis"
select select
type input "disp"
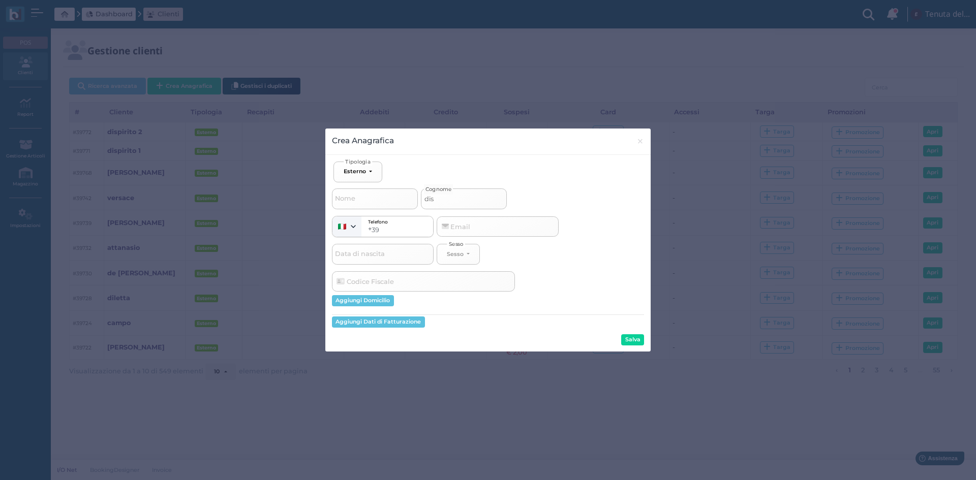
select select
type input "dispi"
select select
type input "dispir"
select select
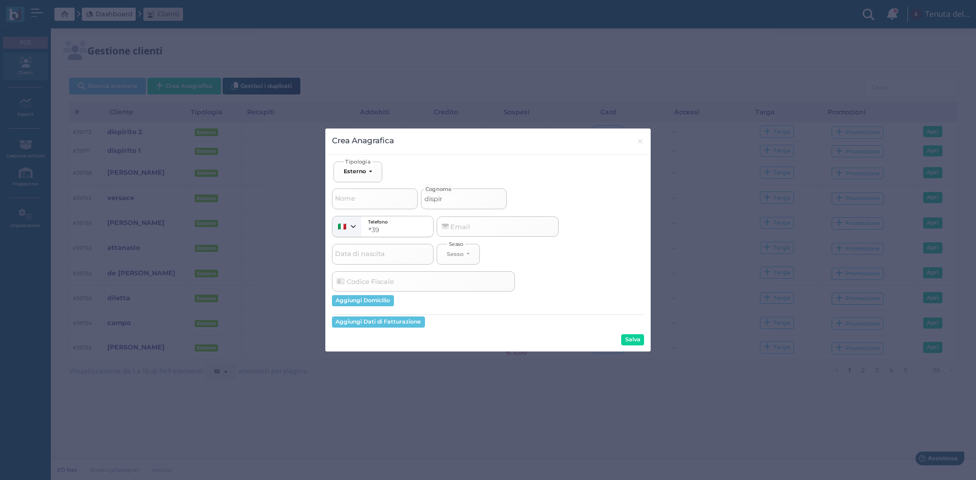
type input "dispiri"
select select
type input "dispirit"
select select
type input "dispirito"
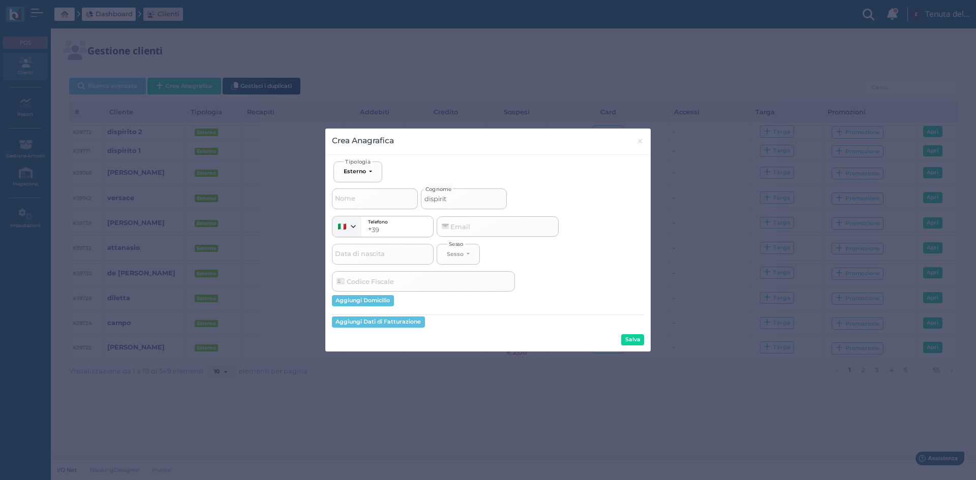
select select
type input "dispirito"
select select
type input "dispirito 3"
select select
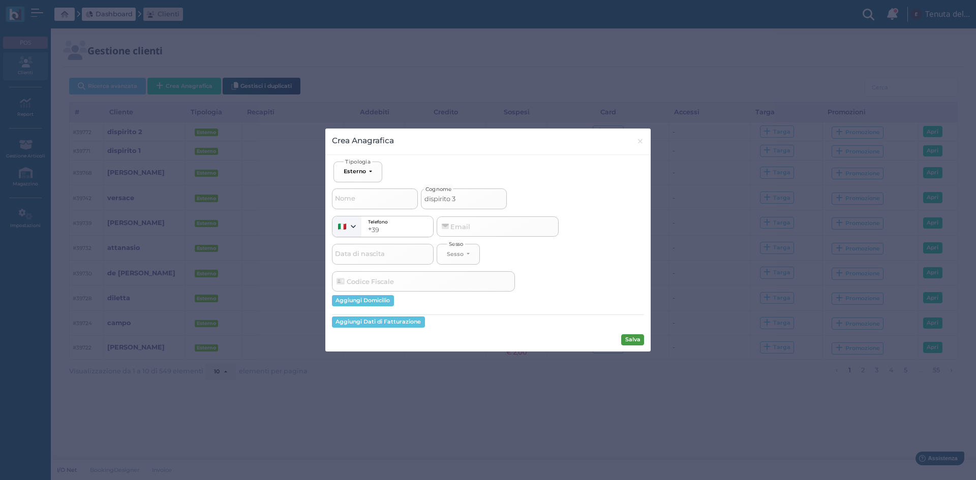
type input "dispirito 3"
click at [631, 339] on button "Salva" at bounding box center [632, 340] width 23 height 11
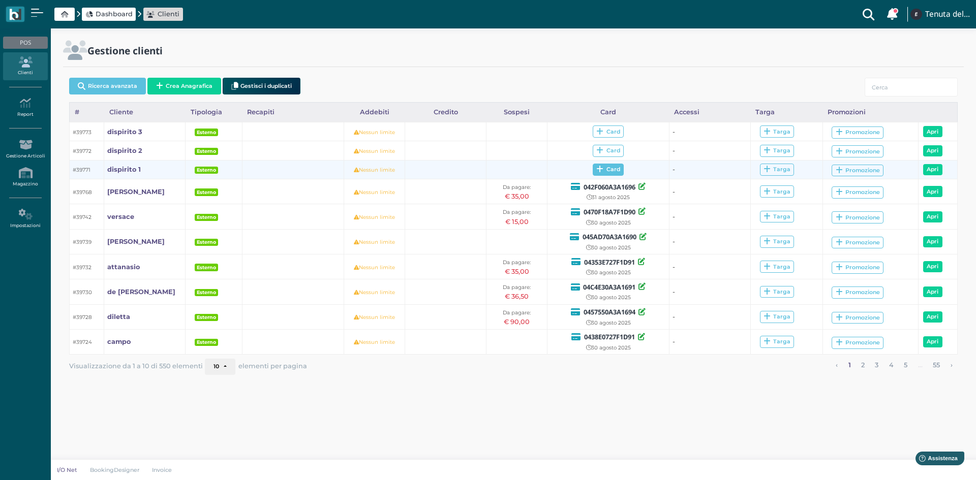
click at [600, 174] on span "Card" at bounding box center [608, 170] width 31 height 12
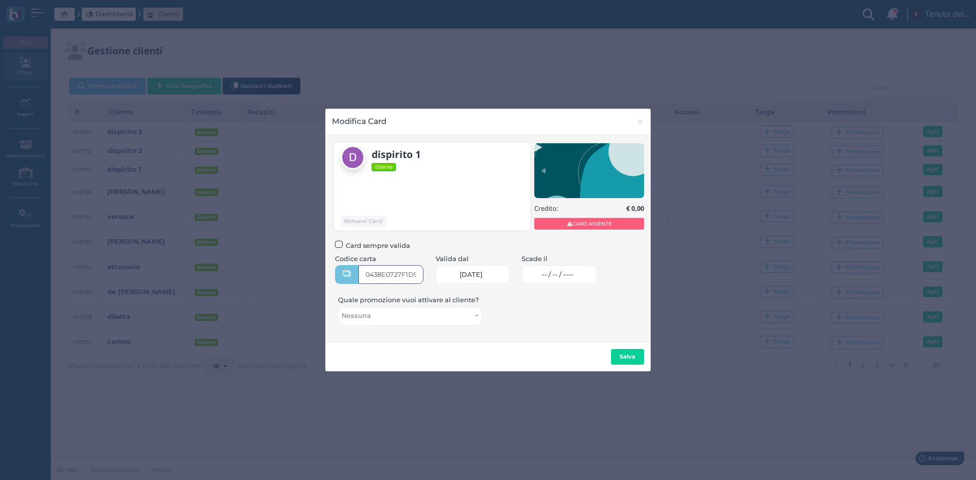
type input "0438E0727F1D91"
click at [573, 279] on span "-- / -- / ----" at bounding box center [558, 275] width 32 height 8
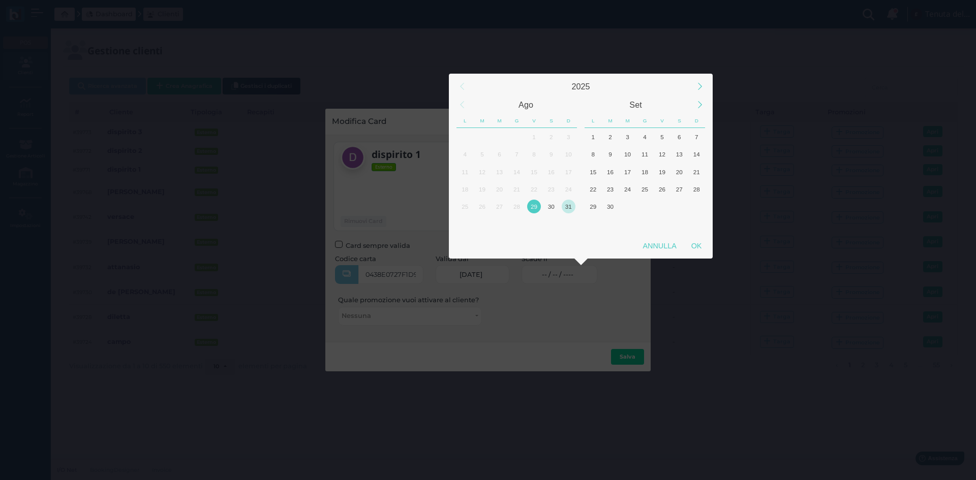
click at [572, 208] on div "31" at bounding box center [569, 207] width 14 height 14
click at [696, 245] on div "OK" at bounding box center [696, 246] width 25 height 18
type input "31/08/2025"
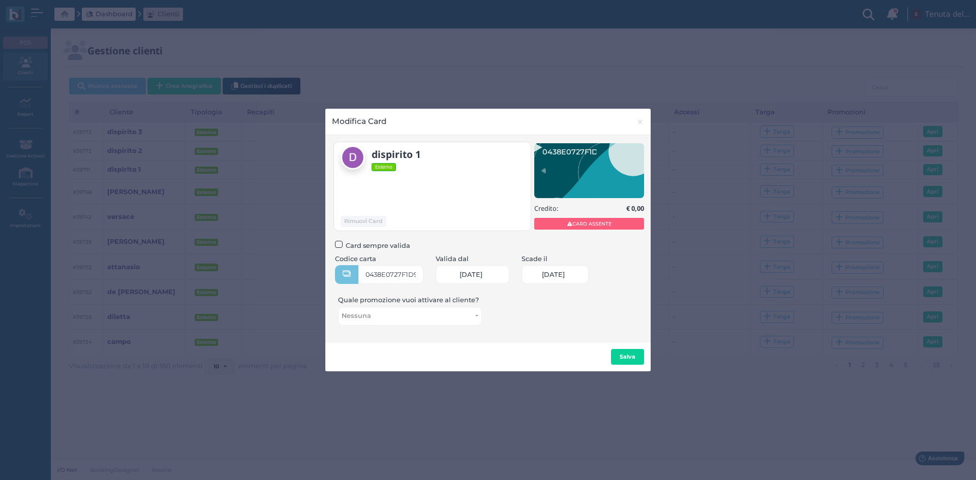
scroll to position [0, 42]
drag, startPoint x: 621, startPoint y: 354, endPoint x: 586, endPoint y: 333, distance: 40.8
click at [621, 354] on b "Salva" at bounding box center [628, 356] width 16 height 7
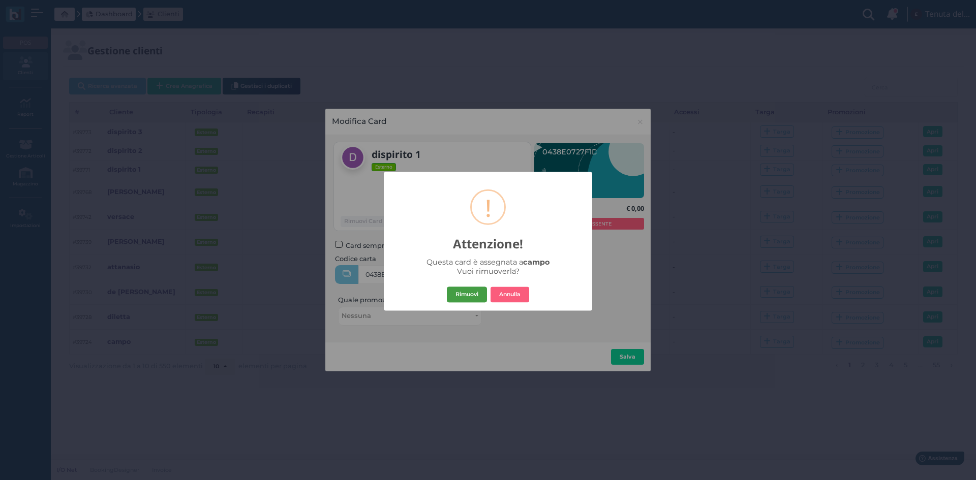
click at [465, 298] on button "Rimuovi" at bounding box center [467, 295] width 40 height 16
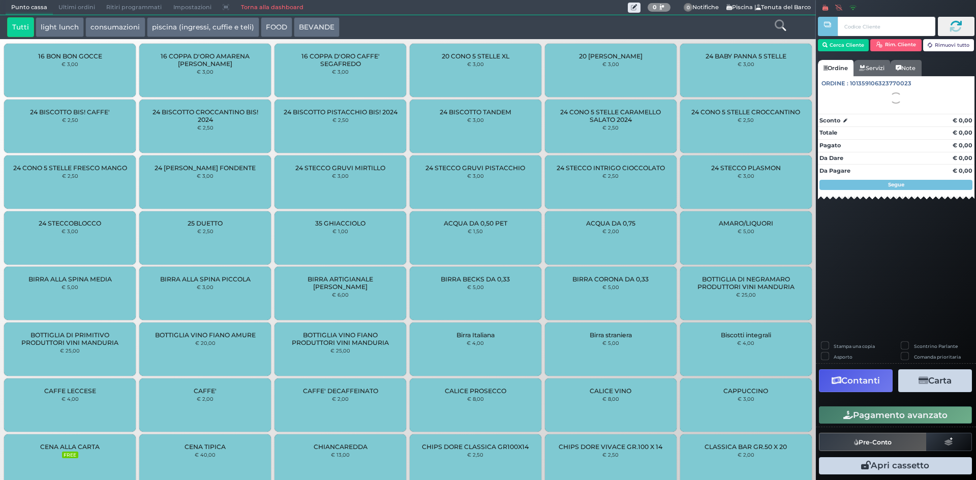
click at [773, 24] on div at bounding box center [780, 27] width 68 height 20
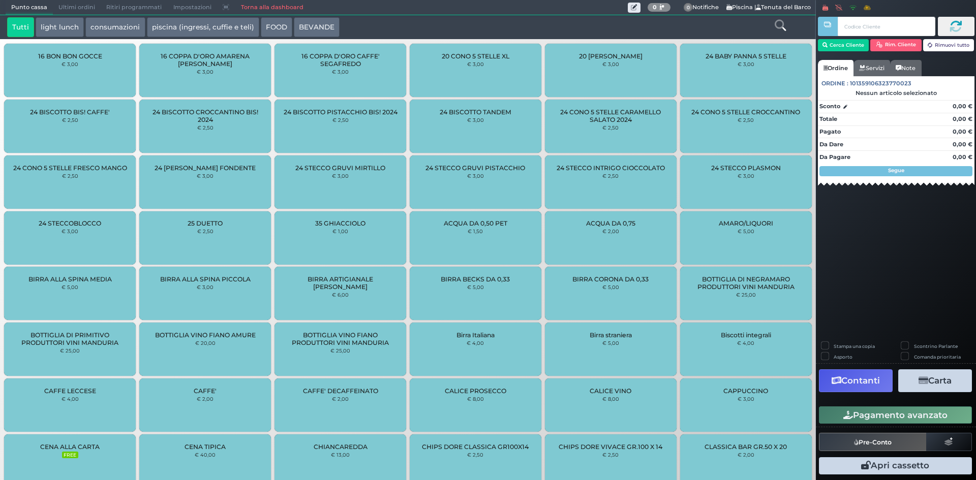
click at [784, 23] on icon at bounding box center [780, 25] width 11 height 11
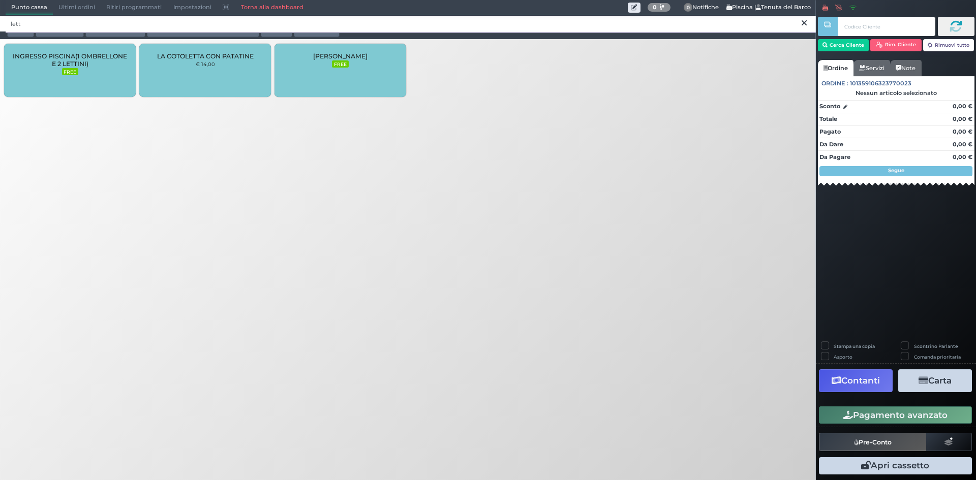
type input "lett"
click at [356, 69] on div "LETTINO AGGIUNTO FREE" at bounding box center [341, 70] width 132 height 53
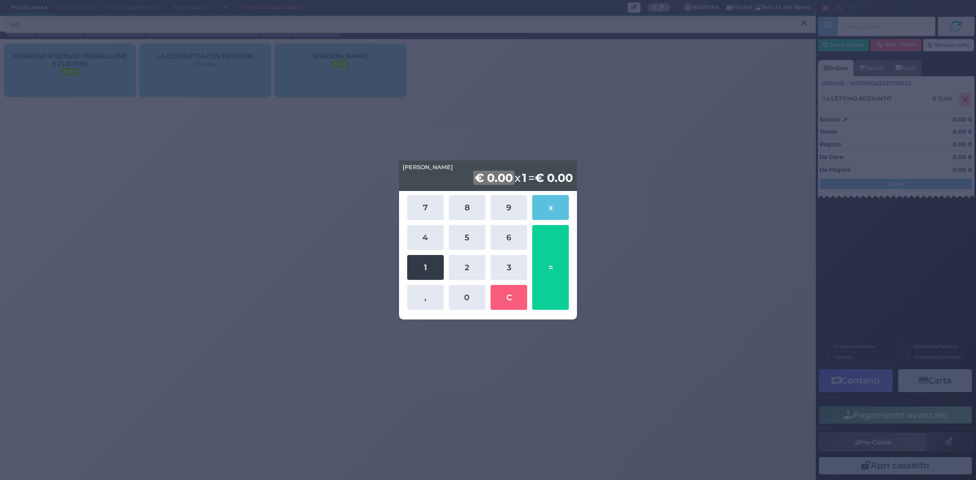
click at [425, 276] on button "1" at bounding box center [425, 267] width 37 height 25
drag, startPoint x: 469, startPoint y: 298, endPoint x: 493, endPoint y: 286, distance: 26.6
click at [470, 298] on button "0" at bounding box center [467, 297] width 37 height 25
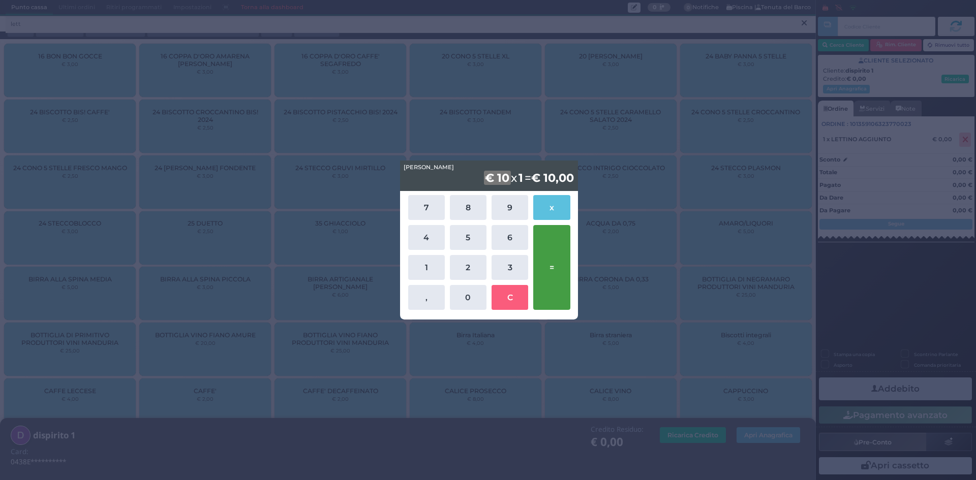
click at [558, 266] on button "=" at bounding box center [551, 267] width 37 height 85
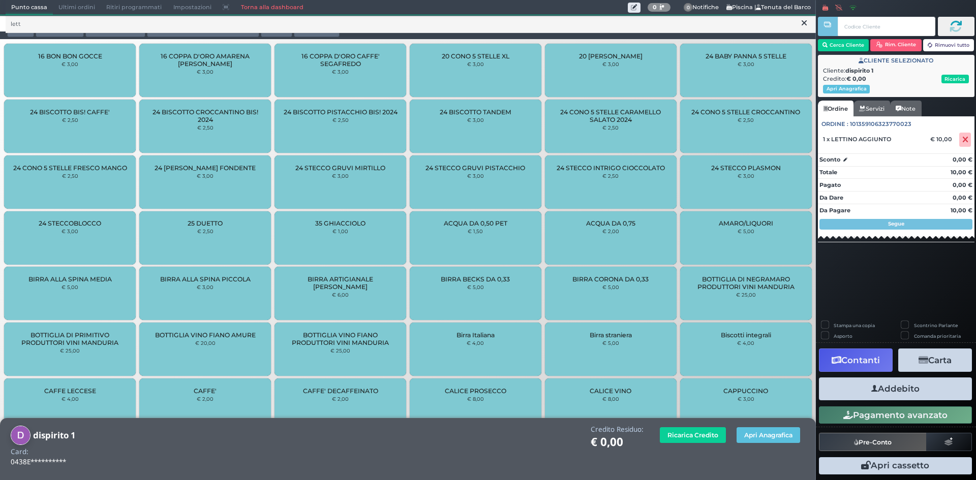
click at [888, 390] on button "Addebito" at bounding box center [895, 389] width 153 height 23
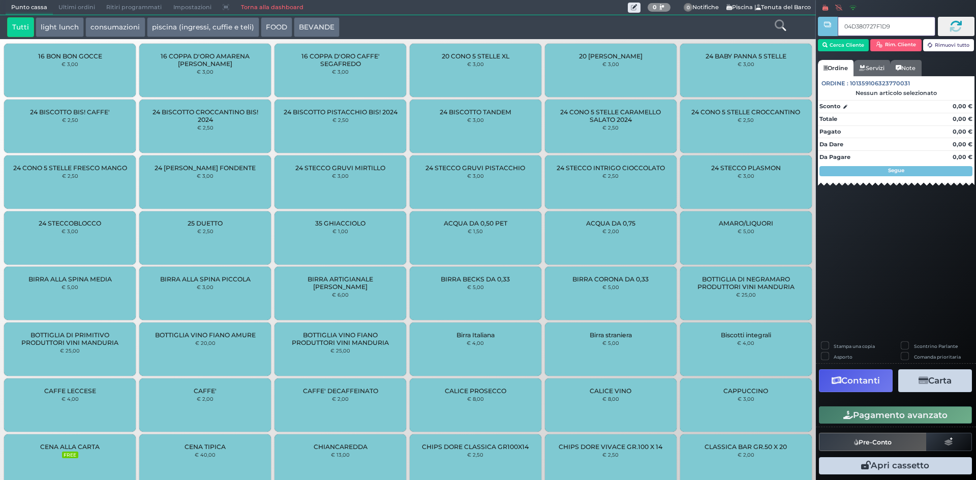
type input "04D380727F1D90"
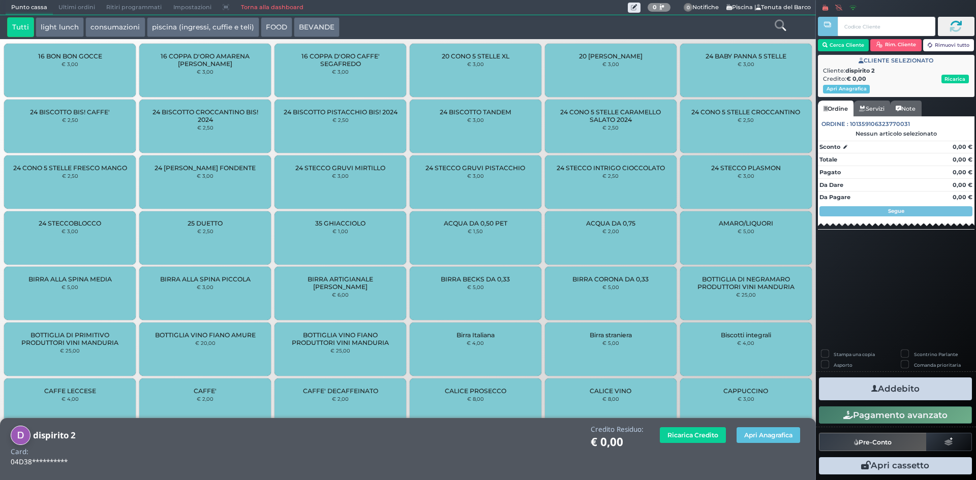
click at [781, 30] on icon at bounding box center [780, 25] width 11 height 11
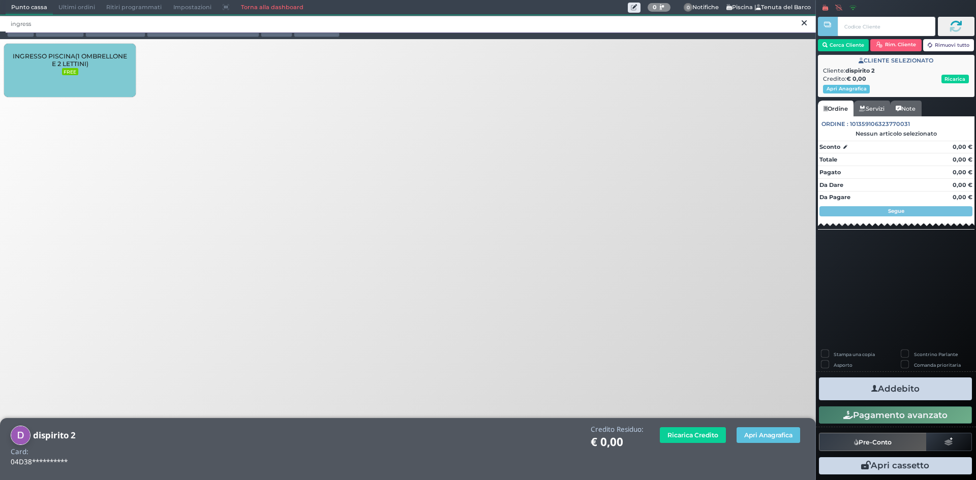
type input "ingress"
click at [87, 57] on span "INGRESSO PISCINA(1 OMBRELLONE E 2 LETTINI)" at bounding box center [70, 59] width 114 height 15
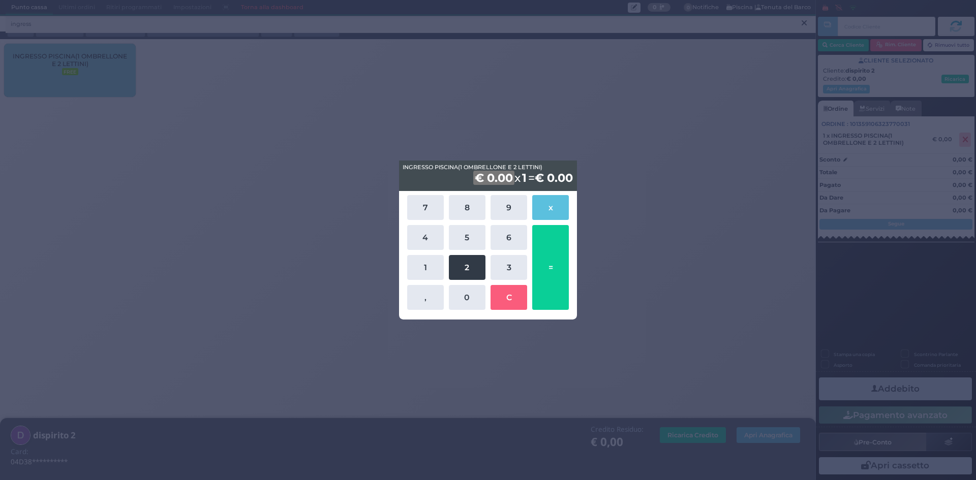
drag, startPoint x: 466, startPoint y: 242, endPoint x: 474, endPoint y: 269, distance: 28.1
click at [467, 242] on button "5" at bounding box center [467, 237] width 37 height 25
drag, startPoint x: 466, startPoint y: 295, endPoint x: 552, endPoint y: 261, distance: 92.6
click at [468, 295] on button "0" at bounding box center [467, 297] width 37 height 25
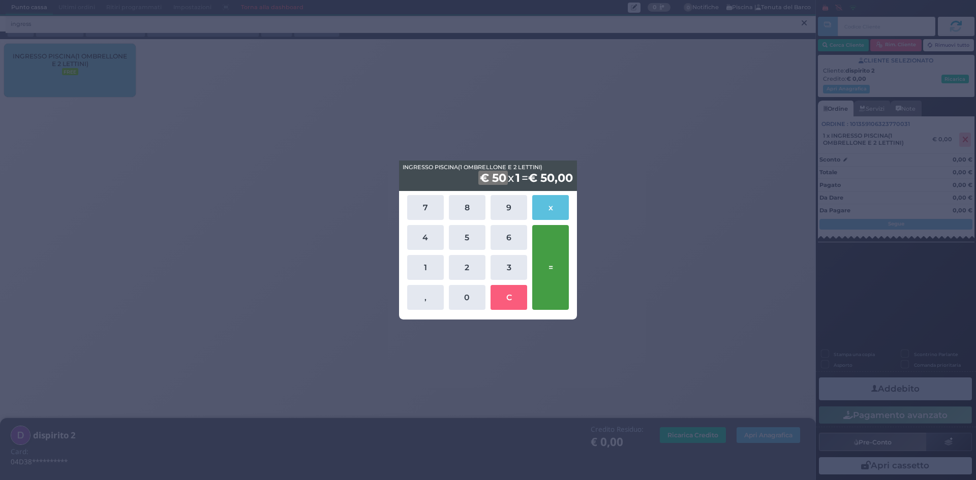
click at [551, 251] on button "=" at bounding box center [550, 267] width 37 height 85
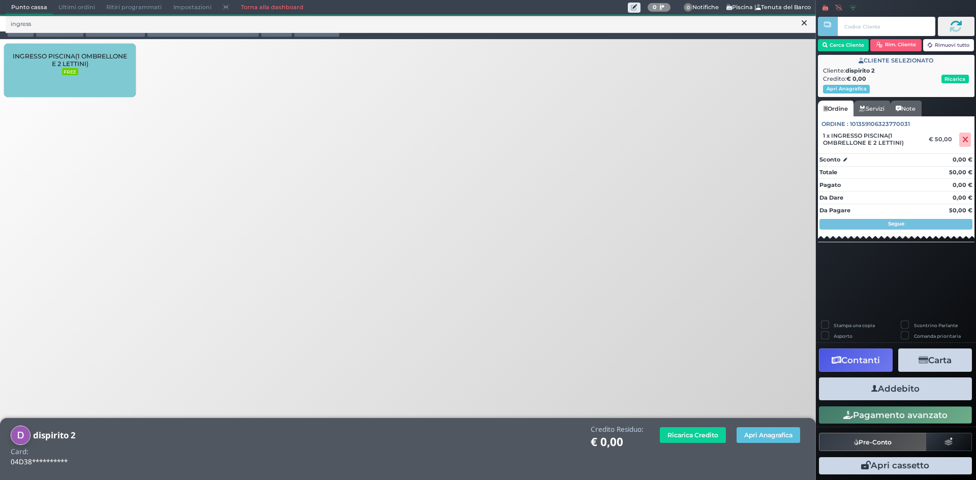
drag, startPoint x: 897, startPoint y: 394, endPoint x: 761, endPoint y: 335, distance: 148.2
click at [897, 394] on button "Addebito" at bounding box center [895, 389] width 153 height 23
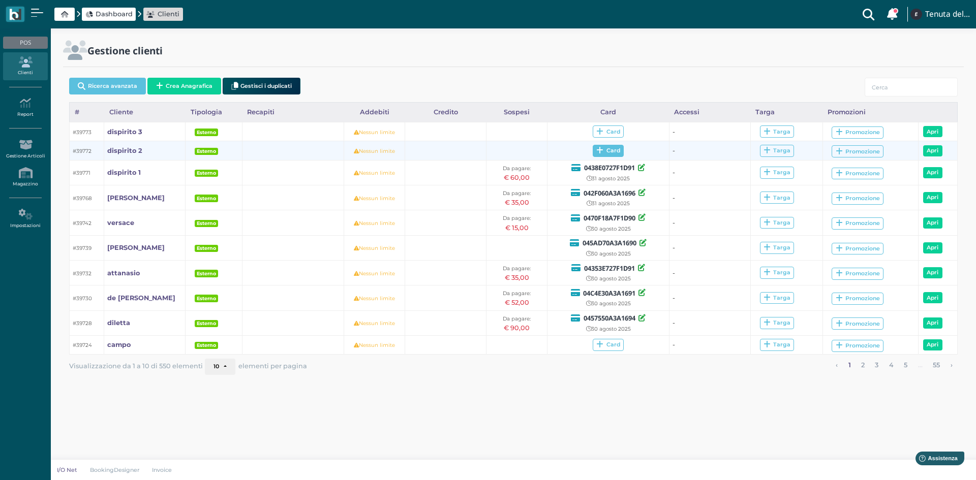
click at [607, 152] on span "Card" at bounding box center [608, 151] width 31 height 12
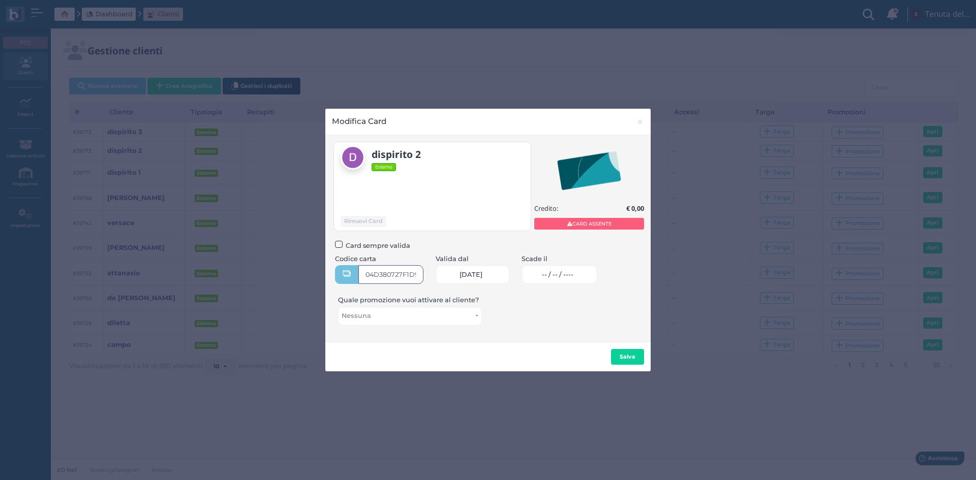
type input "04D380727F1D90"
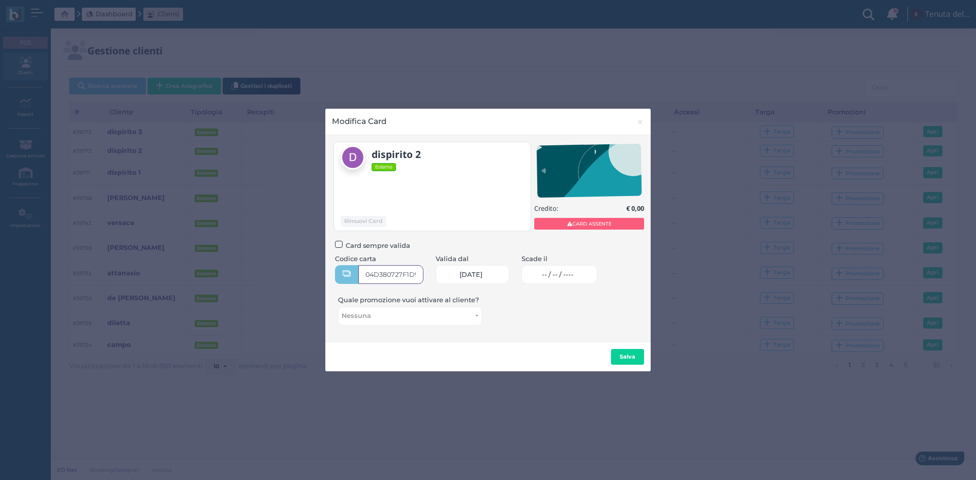
scroll to position [0, 9]
click at [535, 273] on link "-- / -- / ----" at bounding box center [560, 274] width 76 height 19
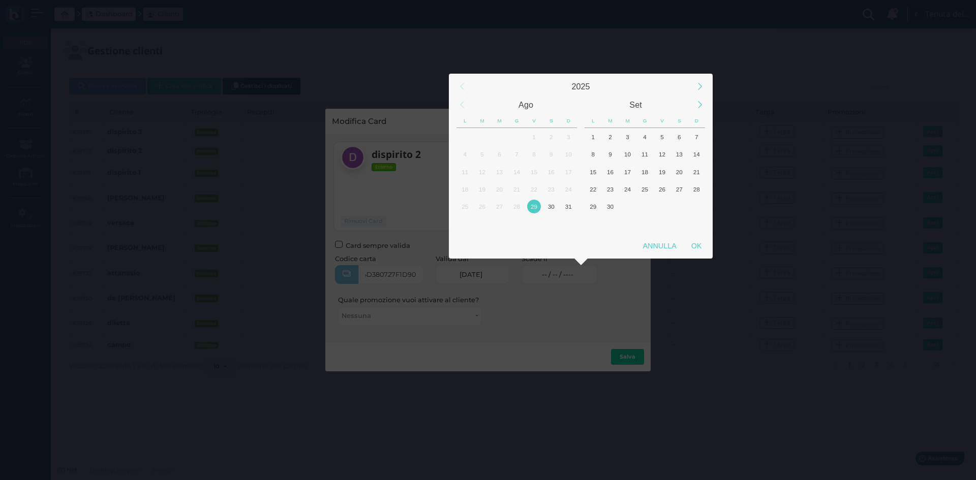
scroll to position [0, 0]
drag, startPoint x: 570, startPoint y: 206, endPoint x: 575, endPoint y: 220, distance: 14.8
click at [569, 207] on div "31" at bounding box center [569, 207] width 14 height 14
click at [699, 252] on div "OK" at bounding box center [696, 246] width 25 height 18
type input "[DATE]"
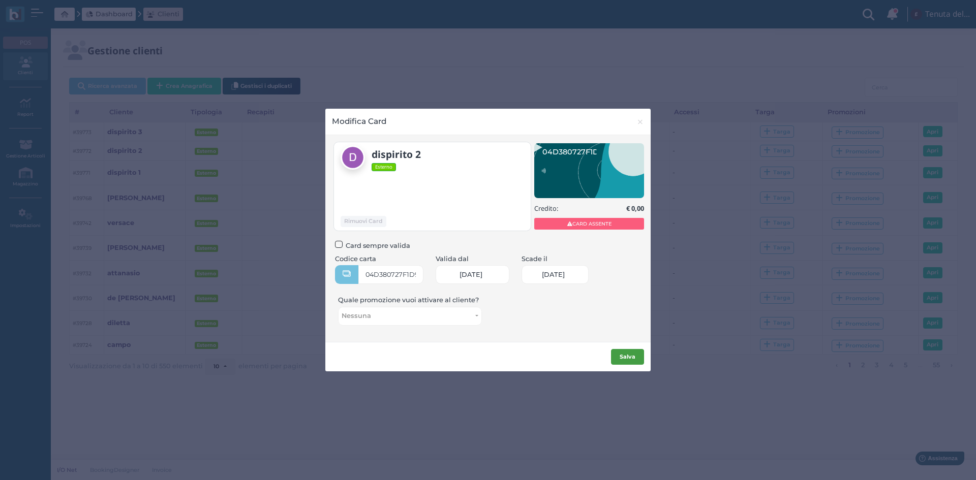
scroll to position [0, 42]
click at [639, 354] on button "Salva" at bounding box center [627, 357] width 33 height 16
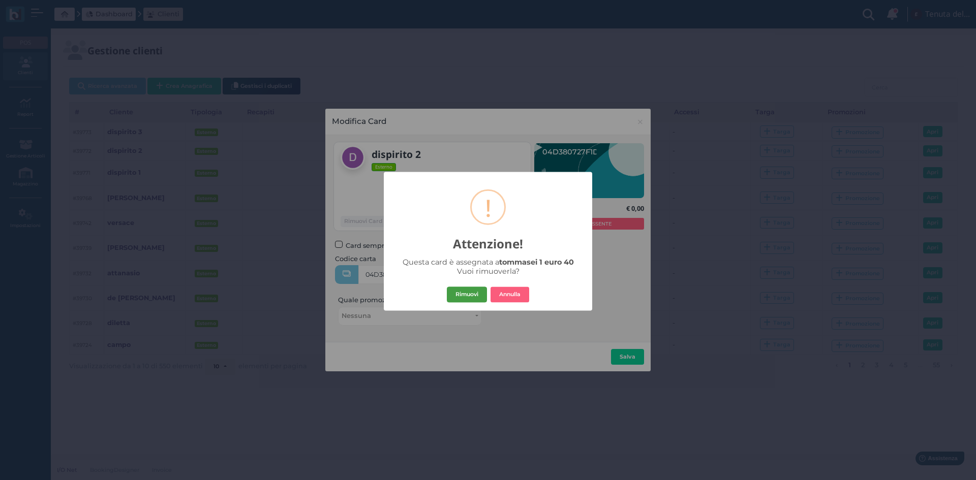
click at [470, 298] on button "Rimuovi" at bounding box center [467, 295] width 40 height 16
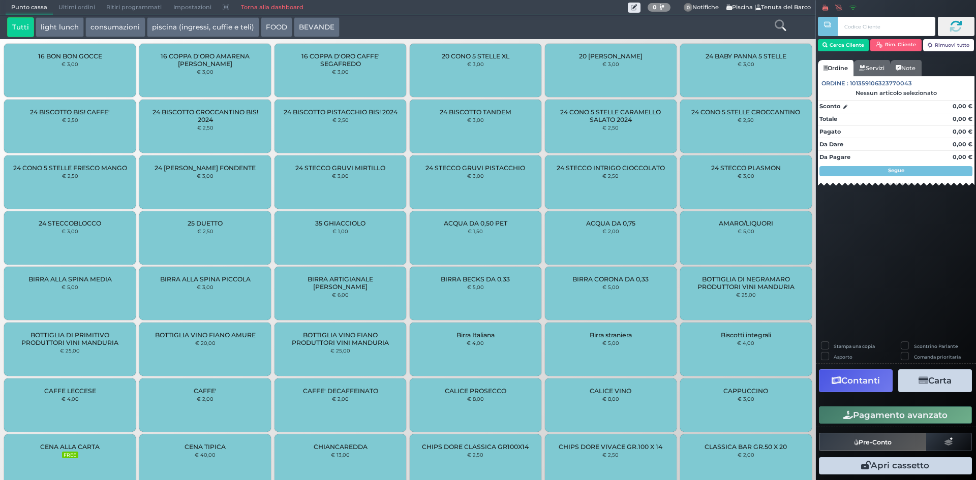
click at [786, 24] on div at bounding box center [780, 27] width 68 height 20
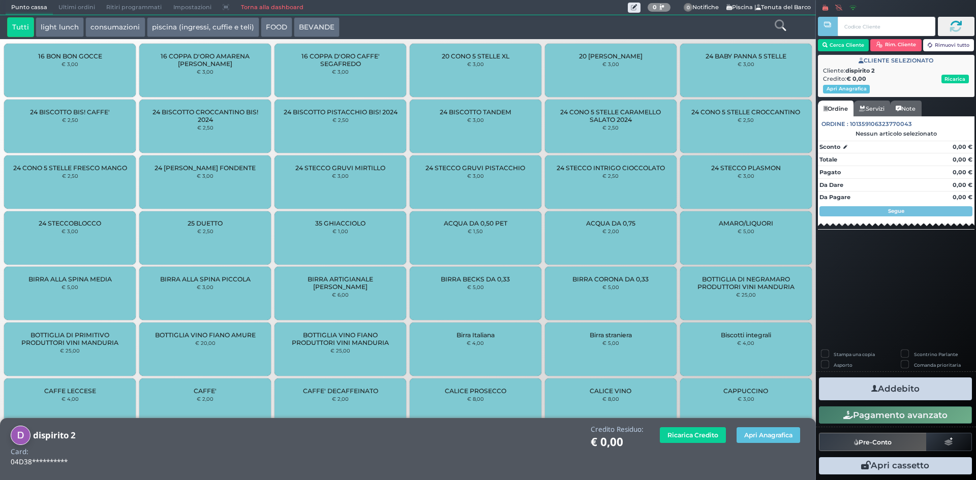
click at [779, 25] on icon at bounding box center [780, 25] width 11 height 11
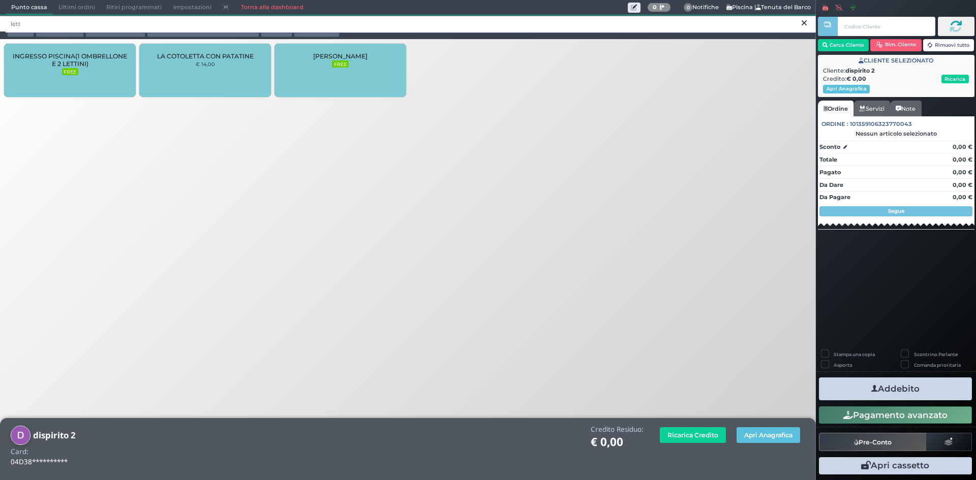
type input "lett"
click at [326, 77] on div "LETTINO AGGIUNTO FREE" at bounding box center [341, 70] width 132 height 53
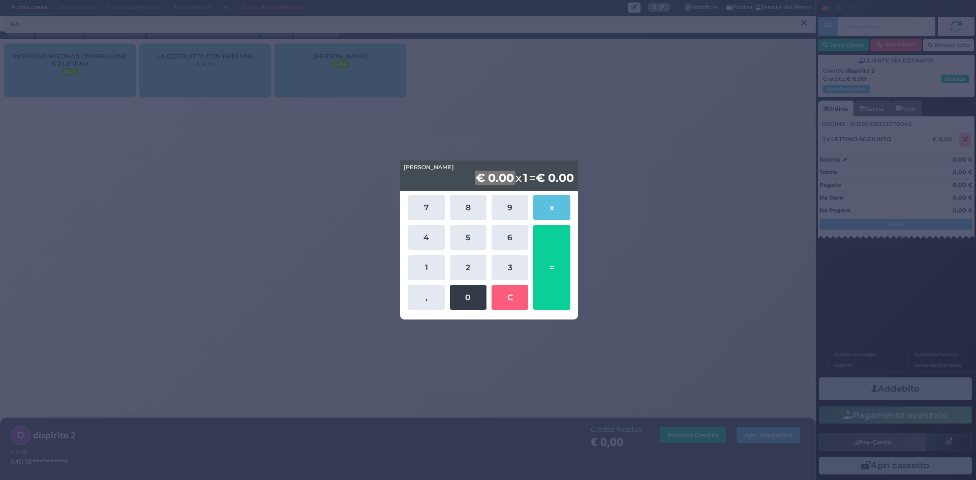
drag, startPoint x: 439, startPoint y: 267, endPoint x: 471, endPoint y: 289, distance: 38.5
click at [440, 267] on button "1" at bounding box center [426, 267] width 37 height 25
drag, startPoint x: 468, startPoint y: 300, endPoint x: 531, endPoint y: 279, distance: 66.1
click at [468, 300] on button "0" at bounding box center [468, 297] width 37 height 25
click at [558, 259] on button "=" at bounding box center [551, 267] width 37 height 85
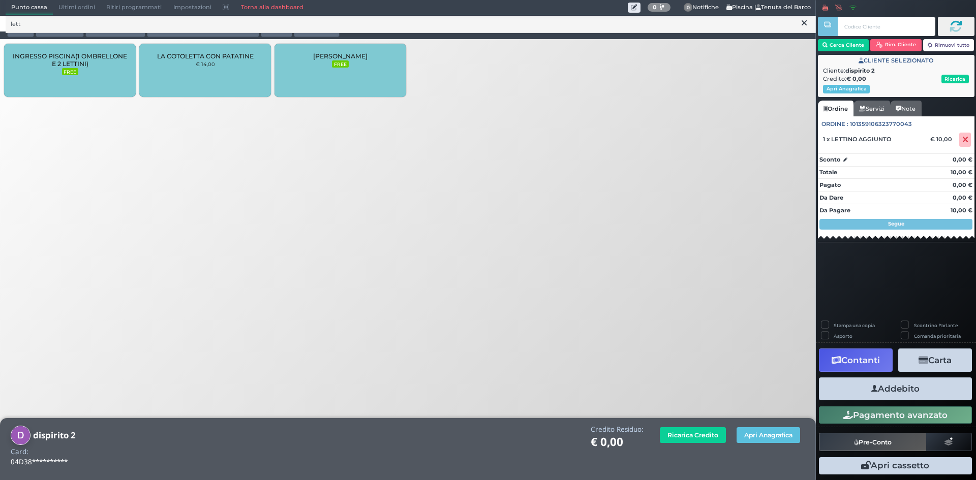
click at [903, 393] on button "Addebito" at bounding box center [895, 389] width 153 height 23
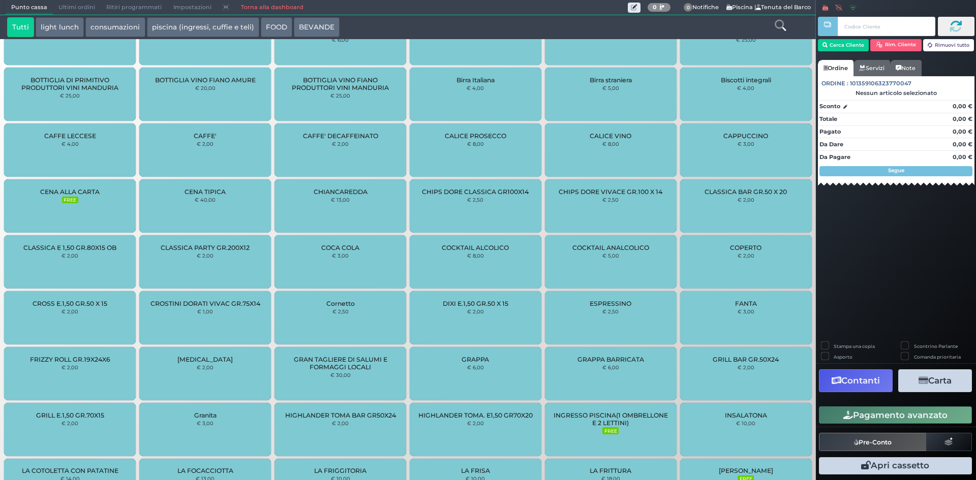
scroll to position [436, 0]
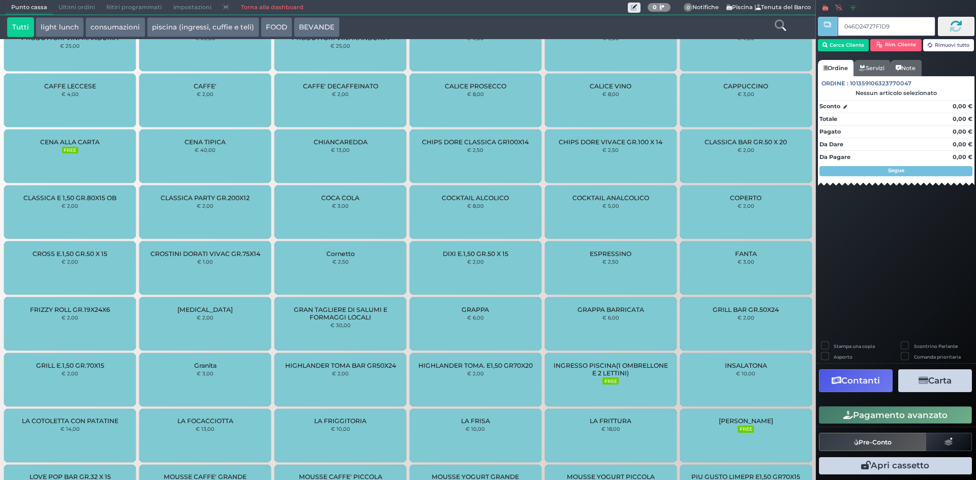
type input "046D24727F1D90"
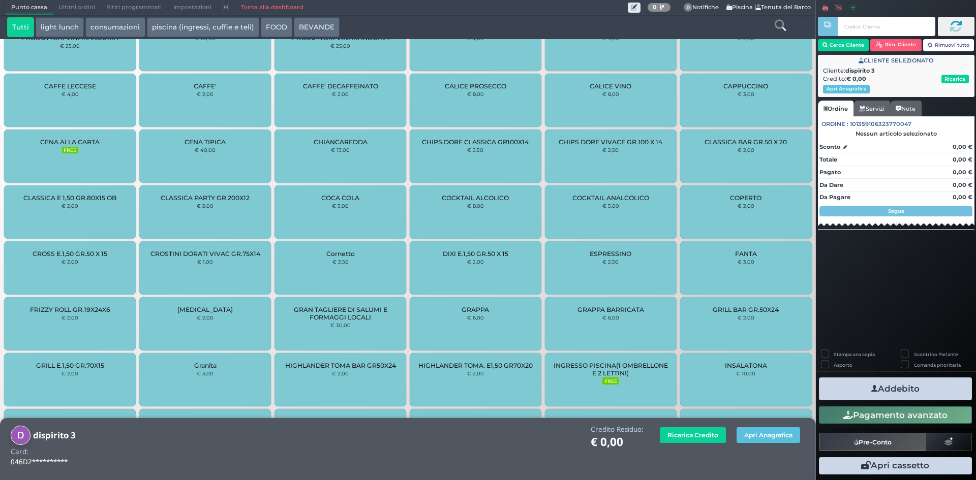
click at [782, 24] on icon at bounding box center [780, 25] width 11 height 11
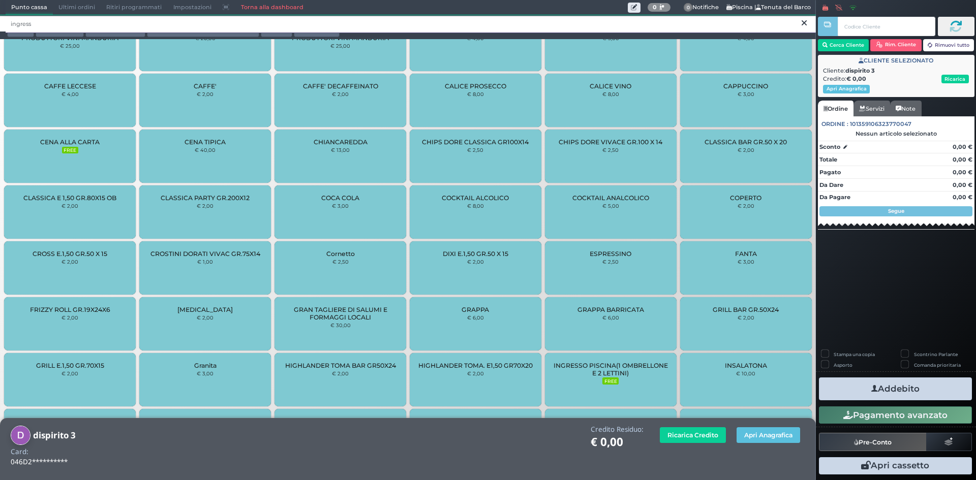
scroll to position [0, 0]
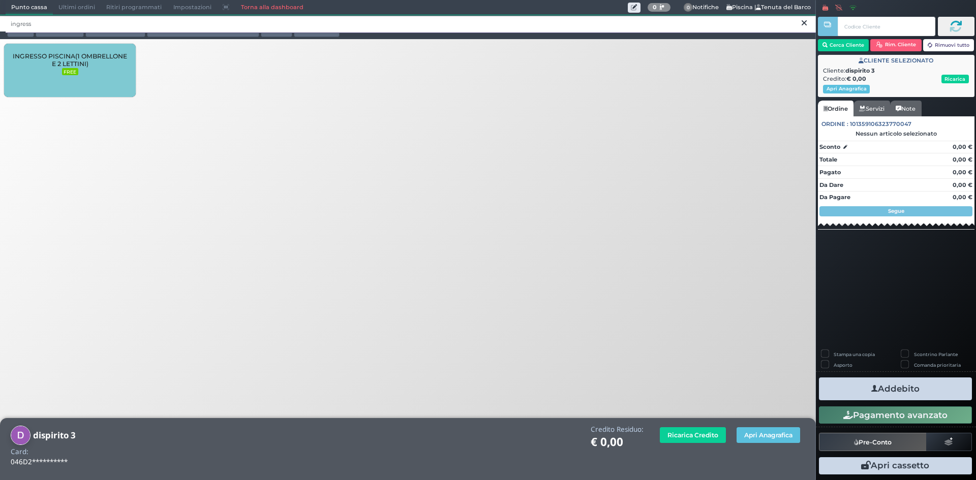
type input "ingress"
click at [60, 60] on span "INGRESSO PISCINA(1 OMBRELLONE E 2 LETTINI)" at bounding box center [70, 59] width 114 height 15
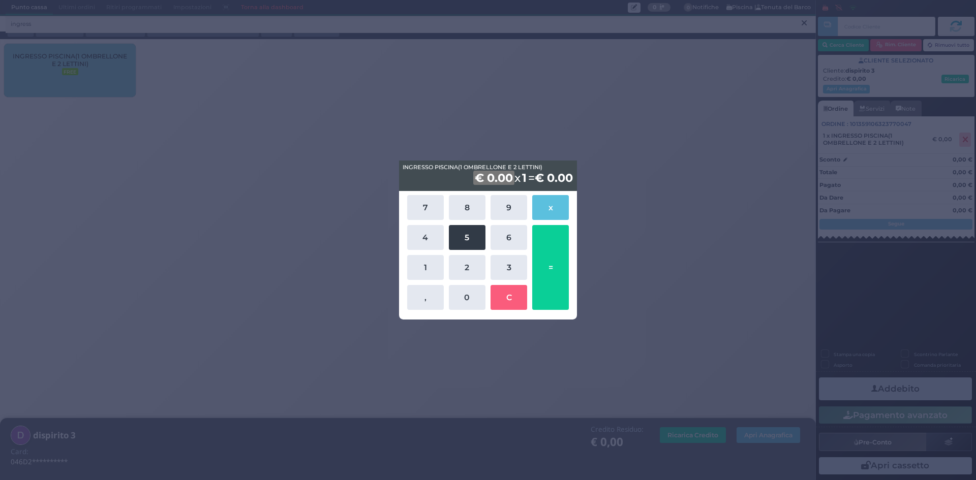
drag, startPoint x: 475, startPoint y: 239, endPoint x: 458, endPoint y: 289, distance: 52.3
click at [475, 240] on button "5" at bounding box center [467, 237] width 37 height 25
click at [464, 294] on button "0" at bounding box center [467, 297] width 37 height 25
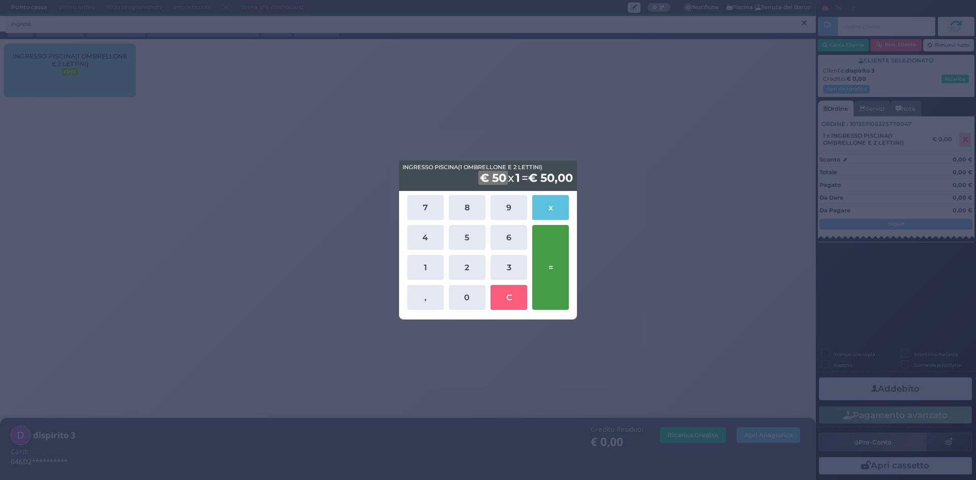
click at [553, 276] on button "=" at bounding box center [550, 267] width 37 height 85
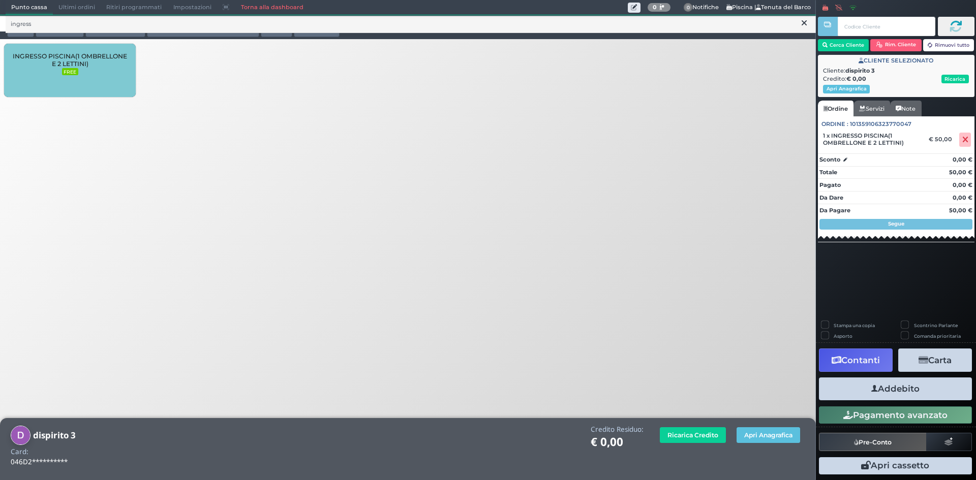
click at [883, 392] on button "Addebito" at bounding box center [895, 389] width 153 height 23
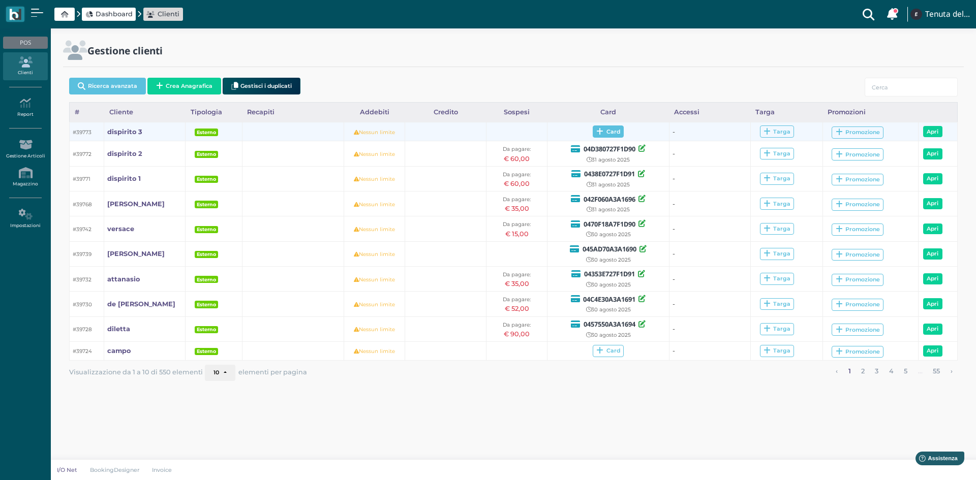
click at [614, 133] on span "Card" at bounding box center [608, 132] width 31 height 12
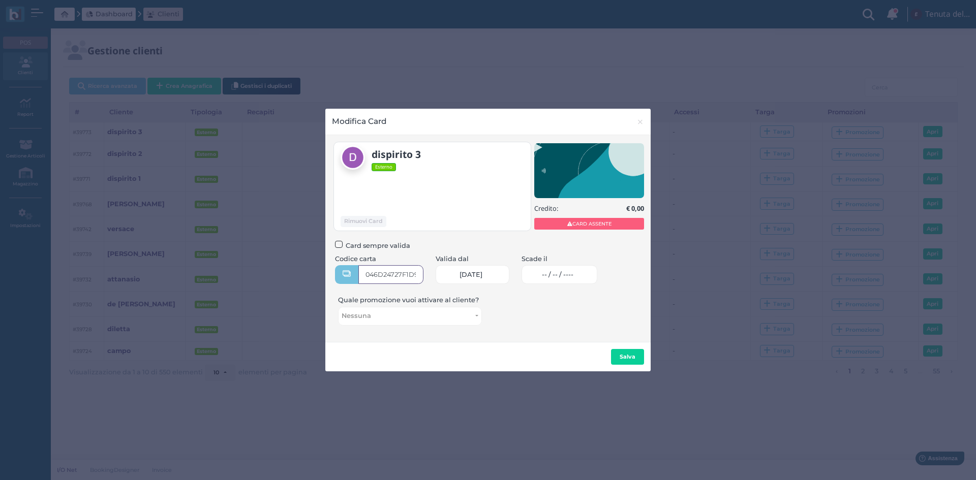
type input "046D24727F1D90"
click at [566, 267] on link "-- / -- / ----" at bounding box center [560, 274] width 76 height 19
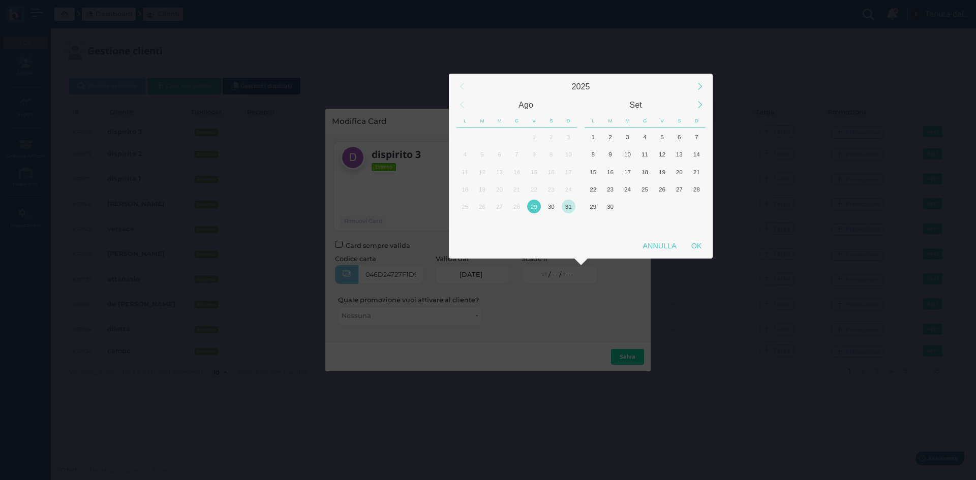
click at [567, 205] on div "31" at bounding box center [569, 207] width 14 height 14
drag, startPoint x: 701, startPoint y: 246, endPoint x: 689, endPoint y: 259, distance: 18.0
click at [701, 246] on div "OK" at bounding box center [696, 246] width 25 height 18
type input "31/08/2025"
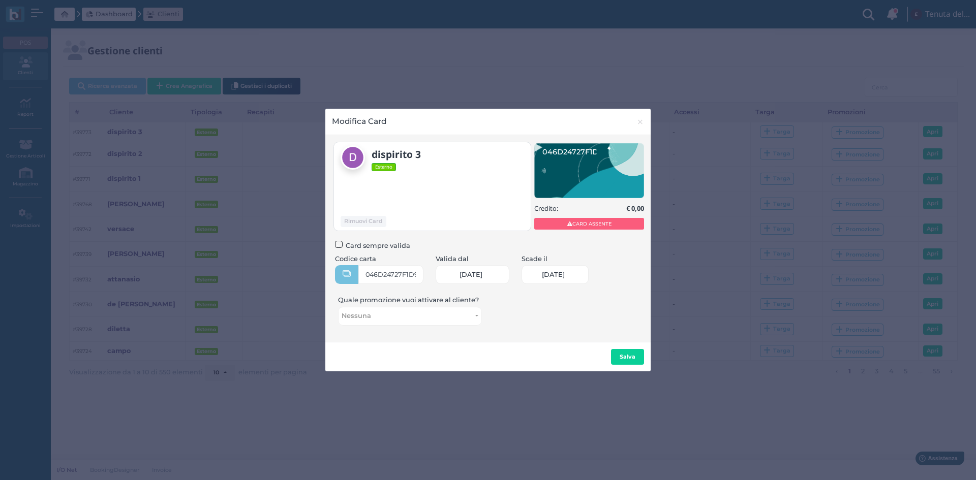
scroll to position [0, 42]
click at [624, 352] on button "Salva" at bounding box center [627, 357] width 33 height 16
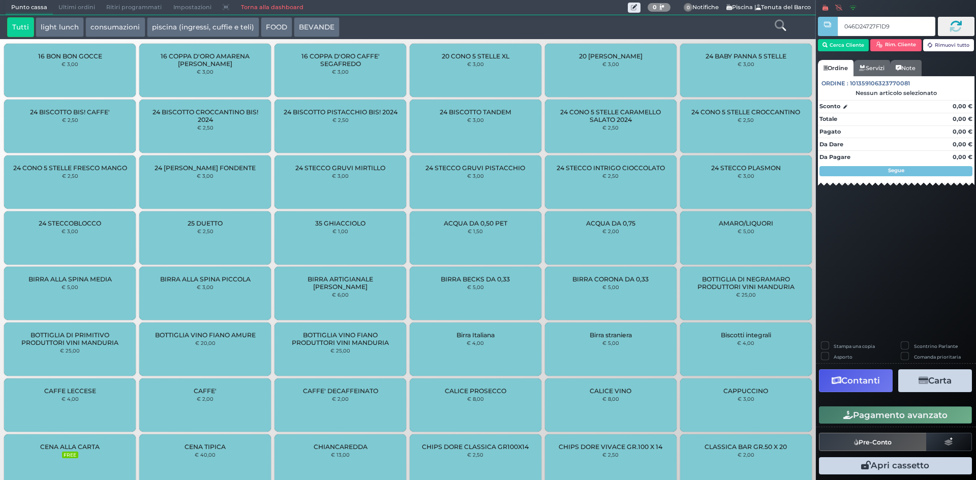
type input "046D24727F1D90"
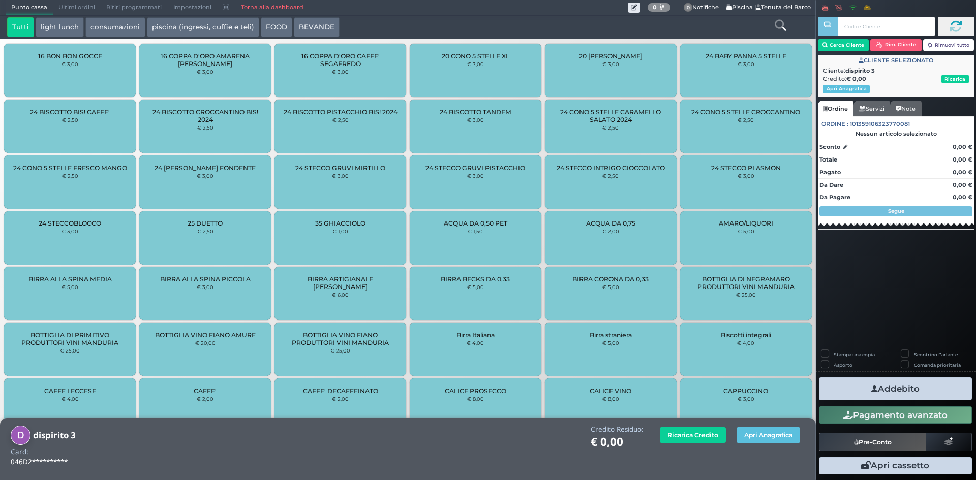
click at [777, 27] on icon at bounding box center [780, 25] width 11 height 11
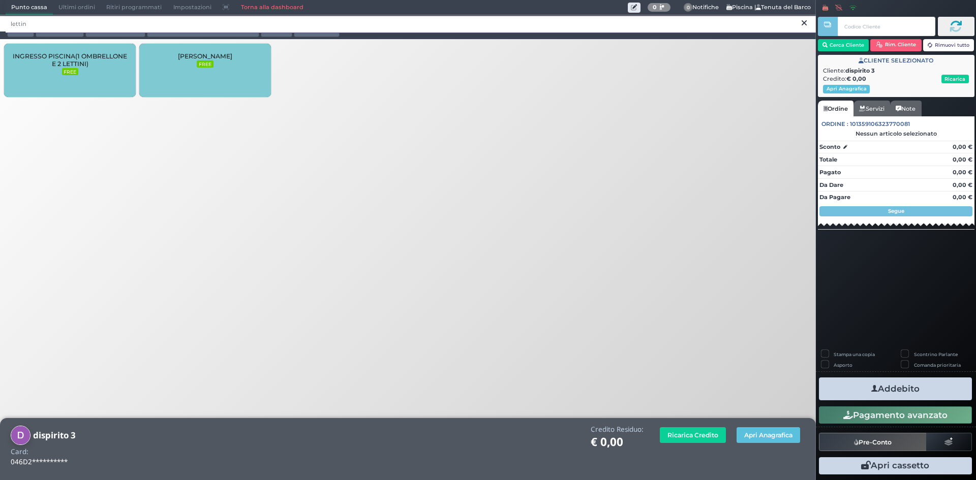
type input "lettin"
click at [242, 65] on div "LETTINO AGGIUNTO FREE" at bounding box center [205, 70] width 132 height 53
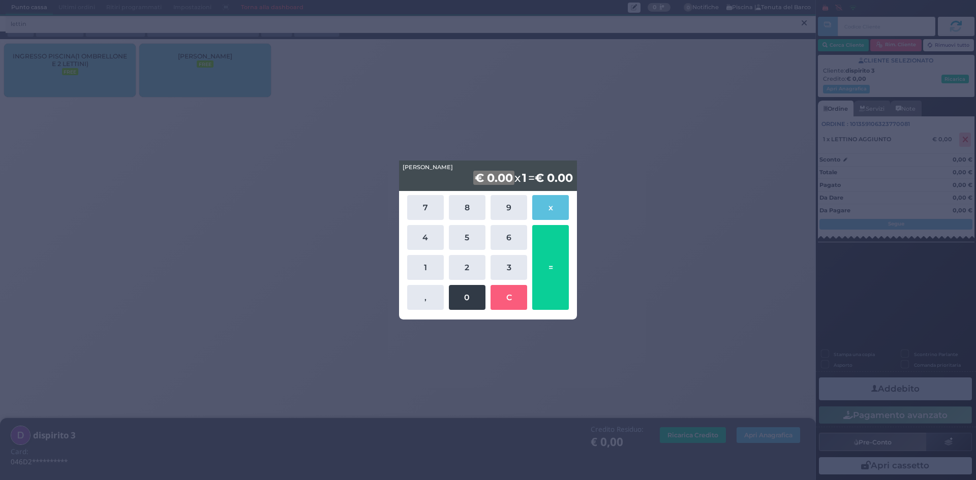
drag, startPoint x: 425, startPoint y: 268, endPoint x: 462, endPoint y: 298, distance: 47.3
click at [427, 269] on button "1" at bounding box center [425, 267] width 37 height 25
drag, startPoint x: 462, startPoint y: 298, endPoint x: 472, endPoint y: 297, distance: 10.2
click at [462, 298] on button "0" at bounding box center [467, 297] width 37 height 25
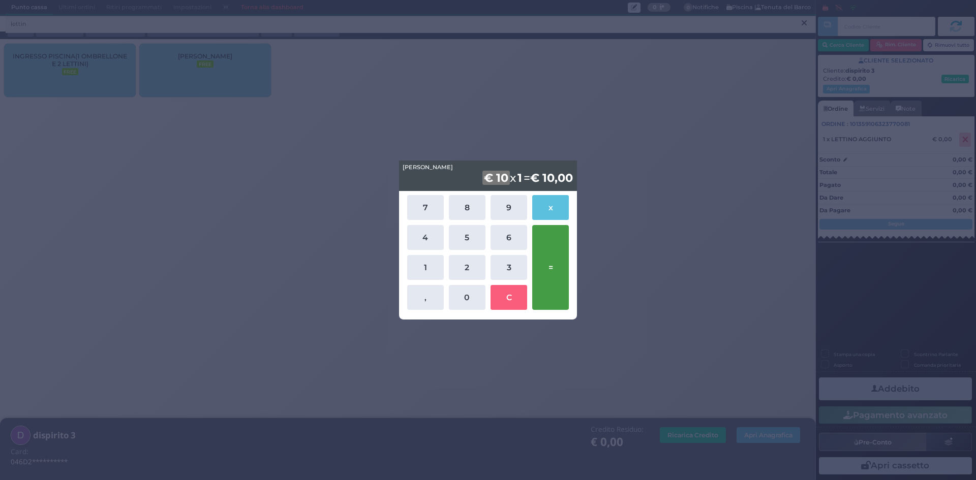
click at [543, 271] on button "=" at bounding box center [550, 267] width 37 height 85
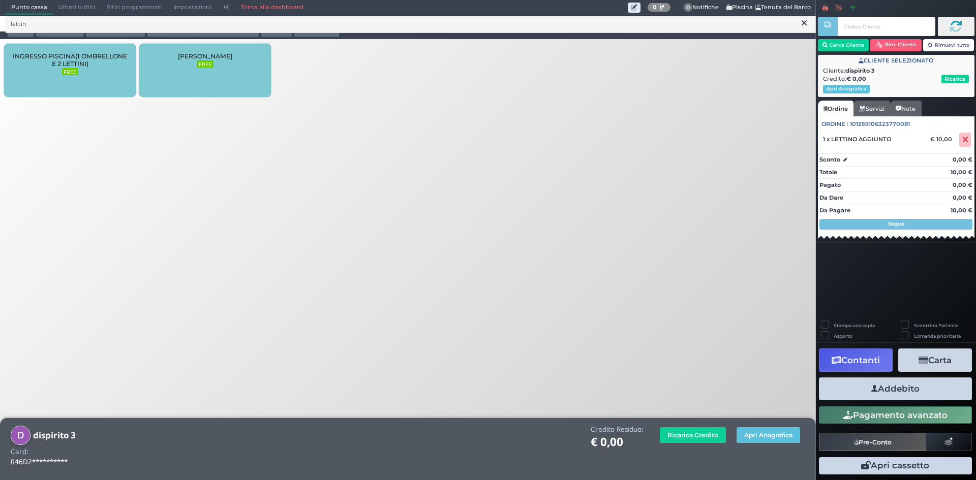
click at [950, 386] on button "Addebito" at bounding box center [895, 389] width 153 height 23
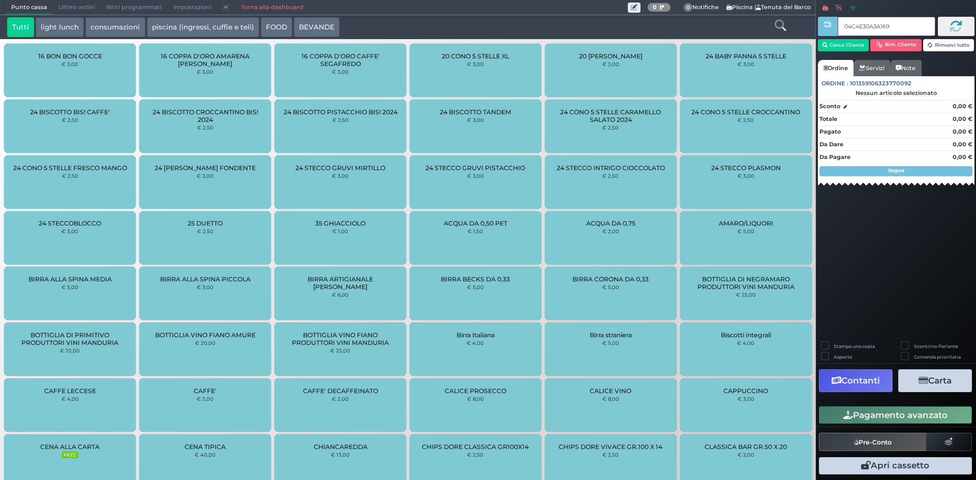
type input "04C4E30A3A1691"
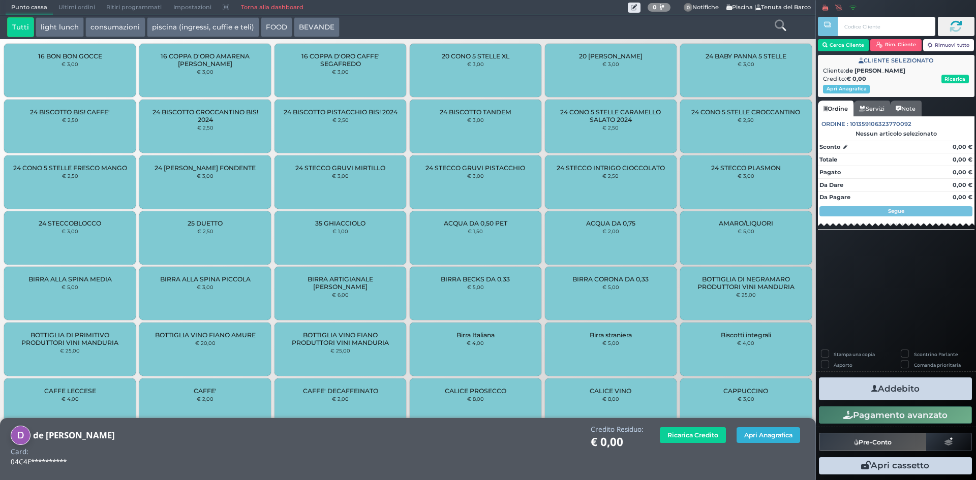
click at [769, 442] on button "Apri Anagrafica" at bounding box center [769, 436] width 64 height 16
click at [756, 431] on button "Apri Anagrafica" at bounding box center [769, 436] width 64 height 16
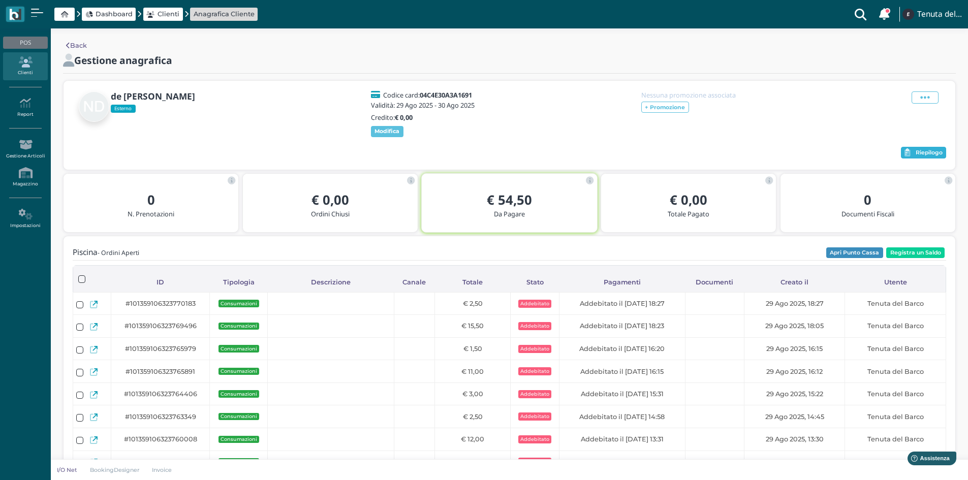
click at [926, 157] on span "Riepilogo" at bounding box center [929, 152] width 27 height 7
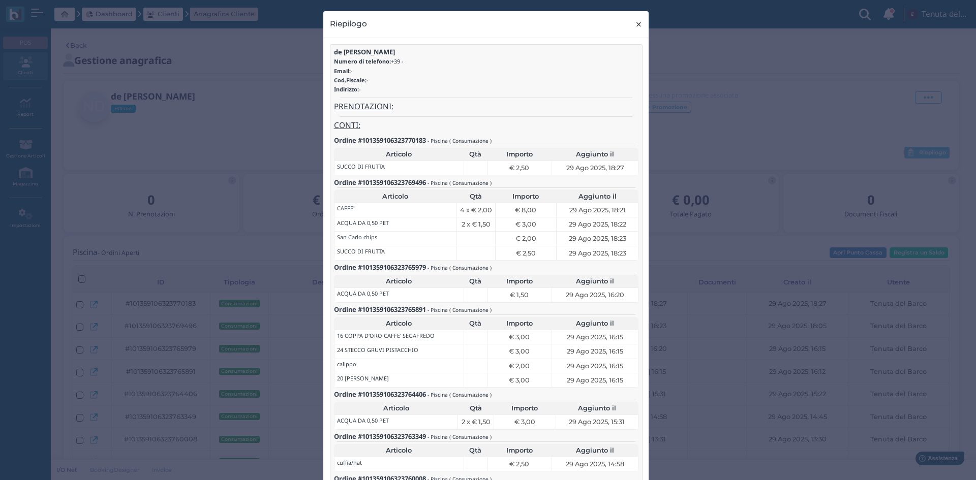
click at [635, 22] on span "×" at bounding box center [639, 24] width 8 height 13
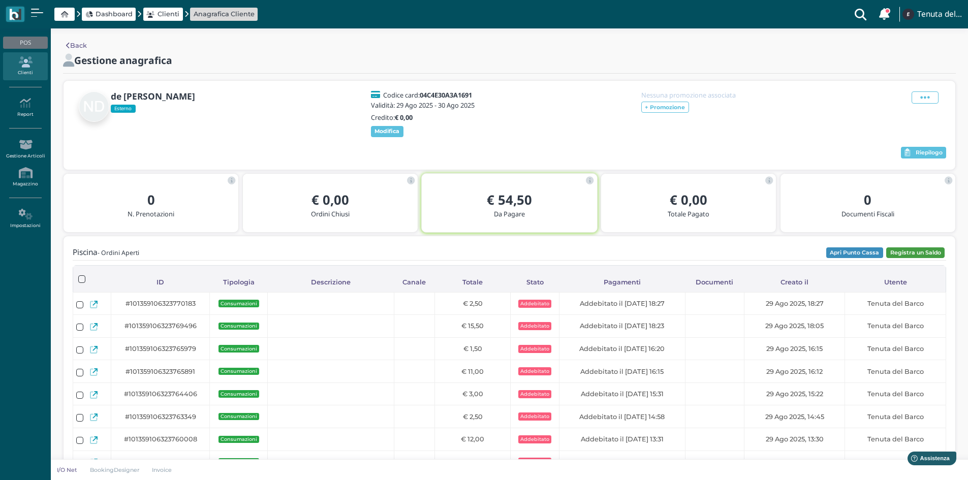
click at [913, 259] on button "Registra un Saldo" at bounding box center [916, 253] width 58 height 11
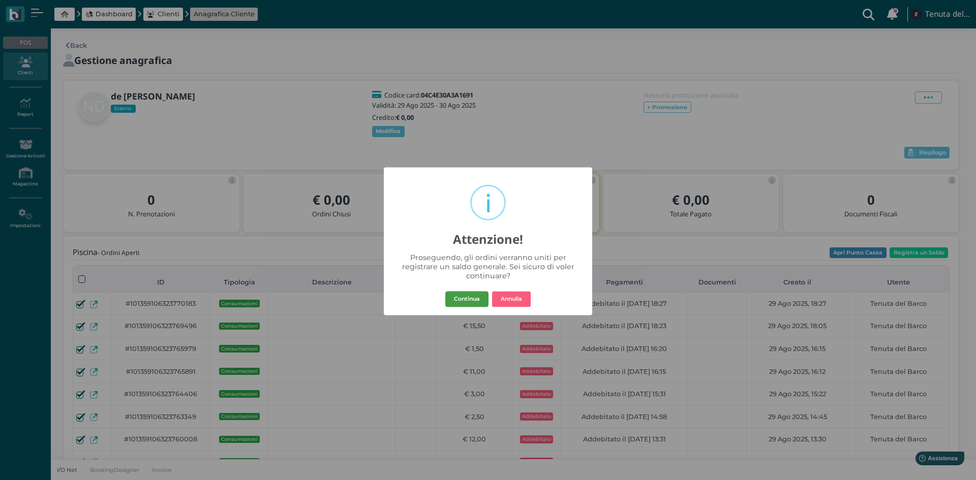
click at [460, 301] on button "Continua" at bounding box center [466, 299] width 43 height 16
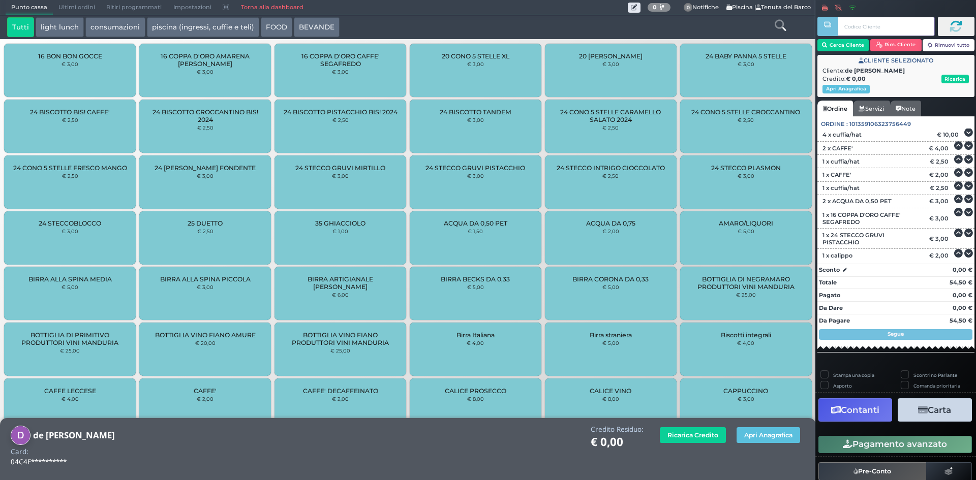
scroll to position [136, 0]
type input "0470F18A7F1D90"
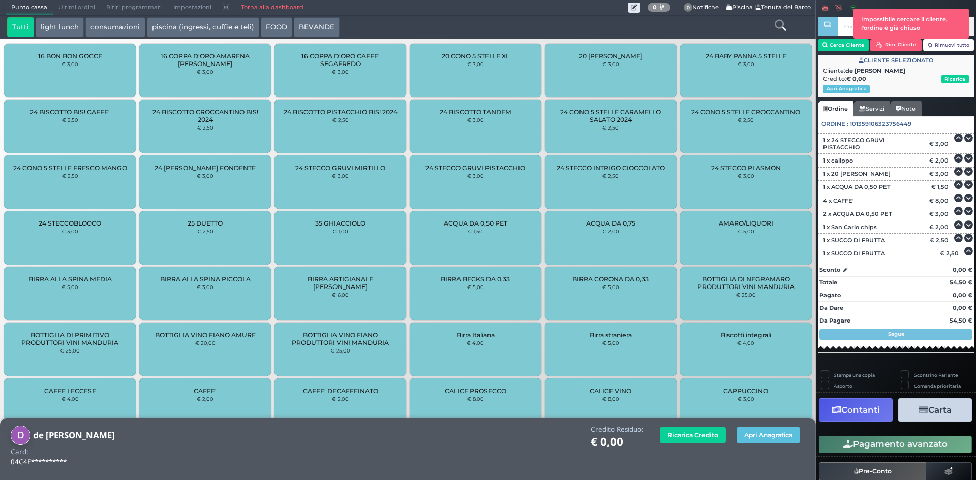
click at [278, 6] on link "Torna alla dashboard" at bounding box center [272, 8] width 74 height 14
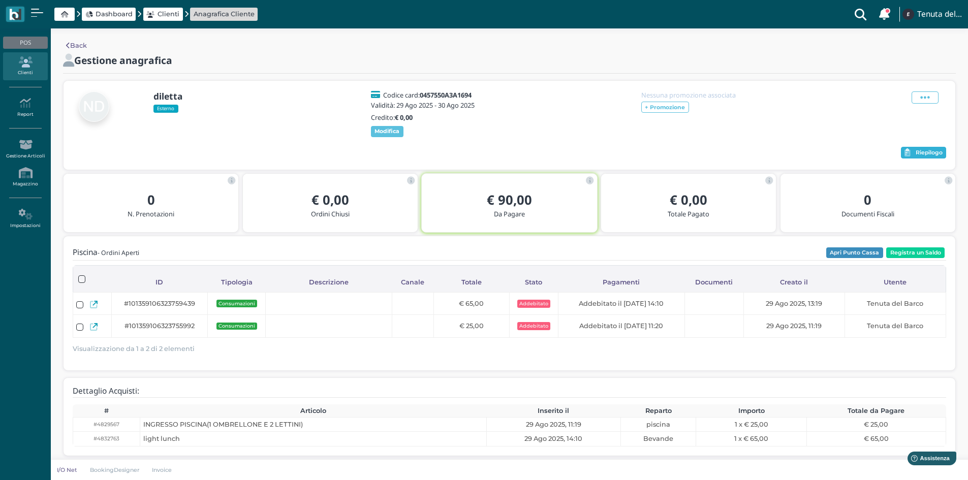
click at [918, 157] on span "Riepilogo" at bounding box center [929, 152] width 27 height 7
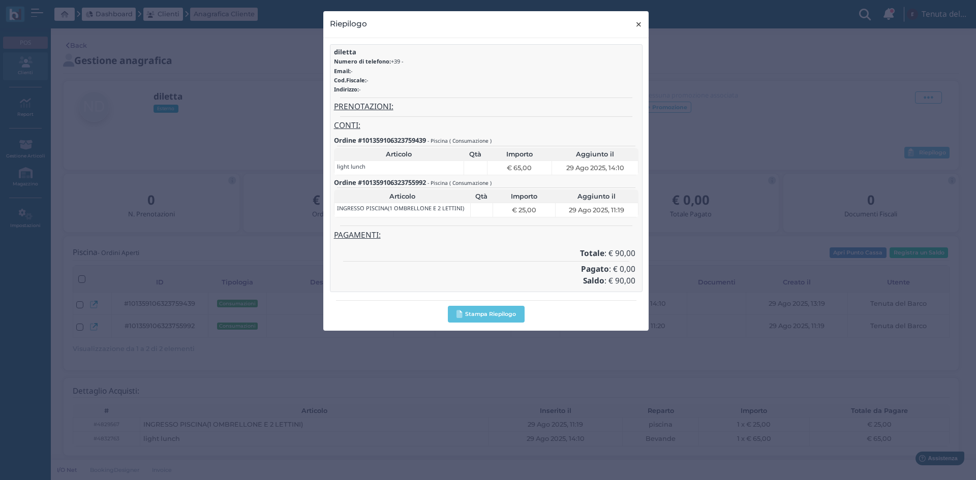
click at [641, 23] on span "×" at bounding box center [639, 24] width 8 height 13
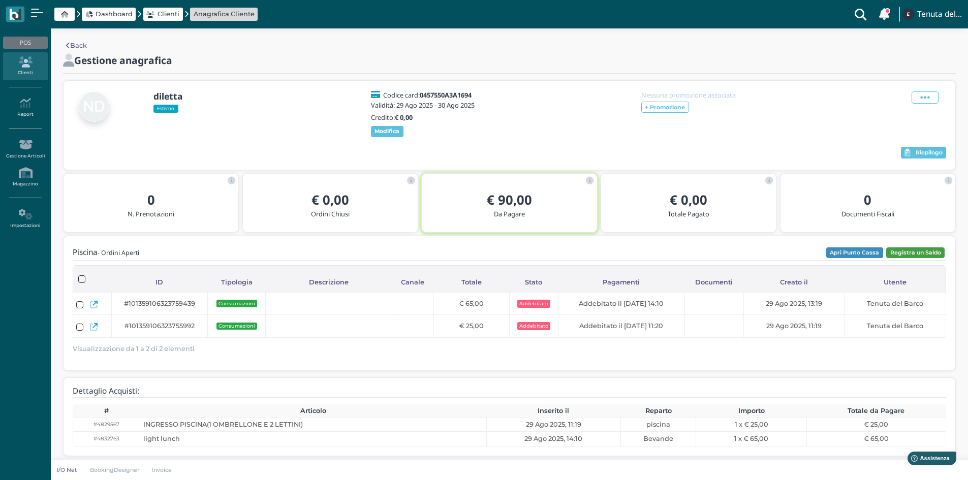
click at [935, 259] on button "Registra un Saldo" at bounding box center [916, 253] width 58 height 11
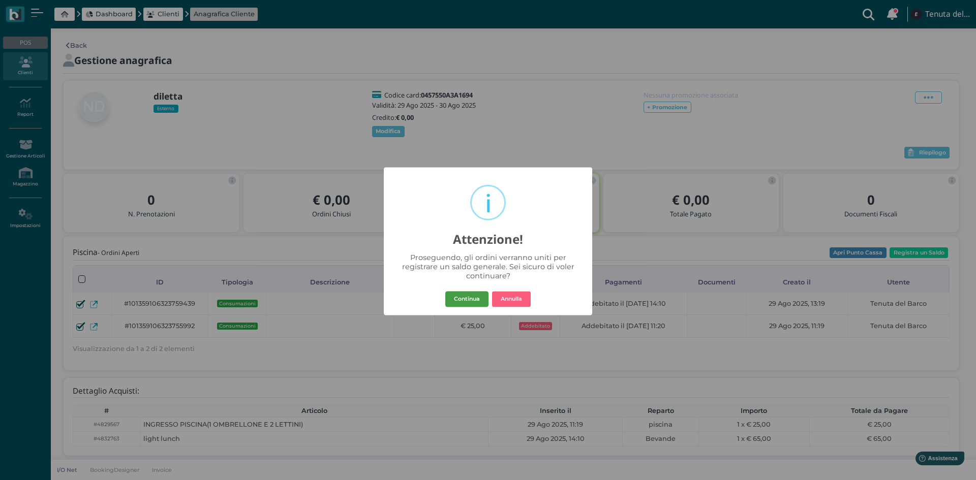
click at [464, 300] on button "Continua" at bounding box center [466, 299] width 43 height 16
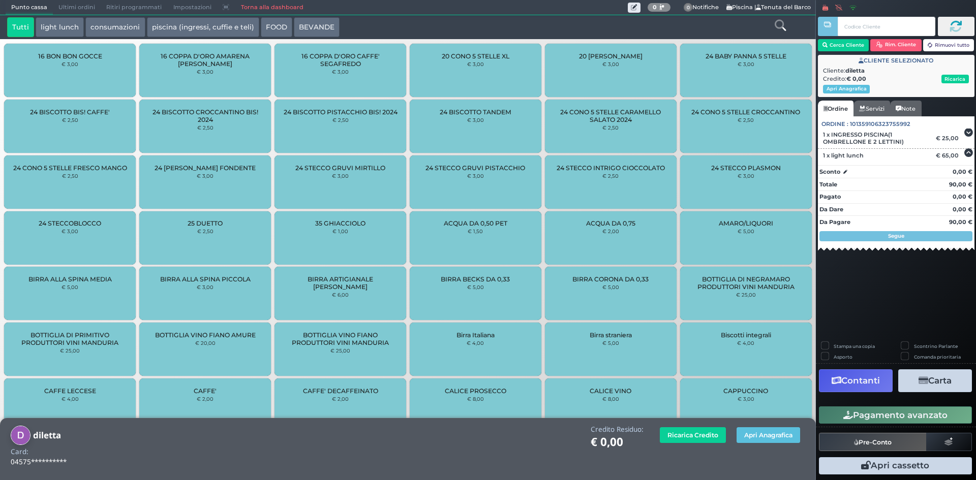
click at [944, 388] on button "Carta" at bounding box center [935, 381] width 74 height 23
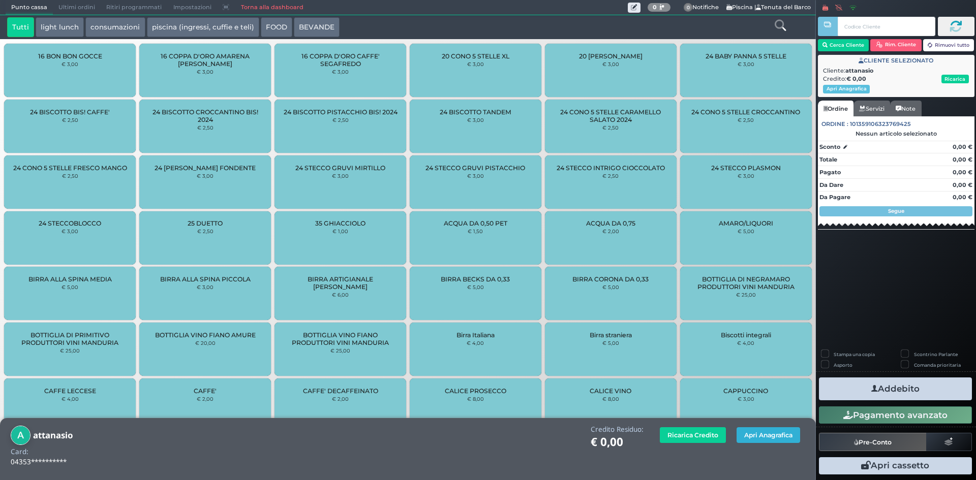
click at [764, 436] on button "Apri Anagrafica" at bounding box center [769, 436] width 64 height 16
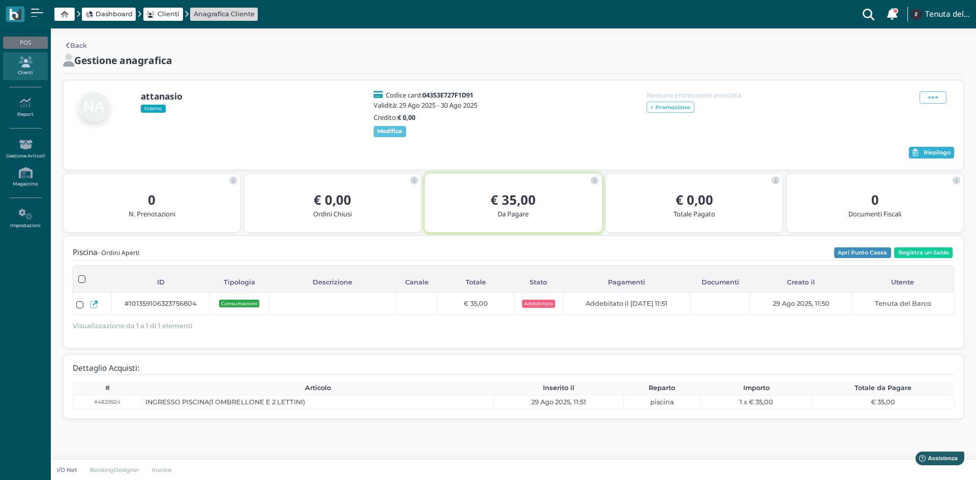
click at [924, 157] on span "Riepilogo" at bounding box center [937, 152] width 27 height 7
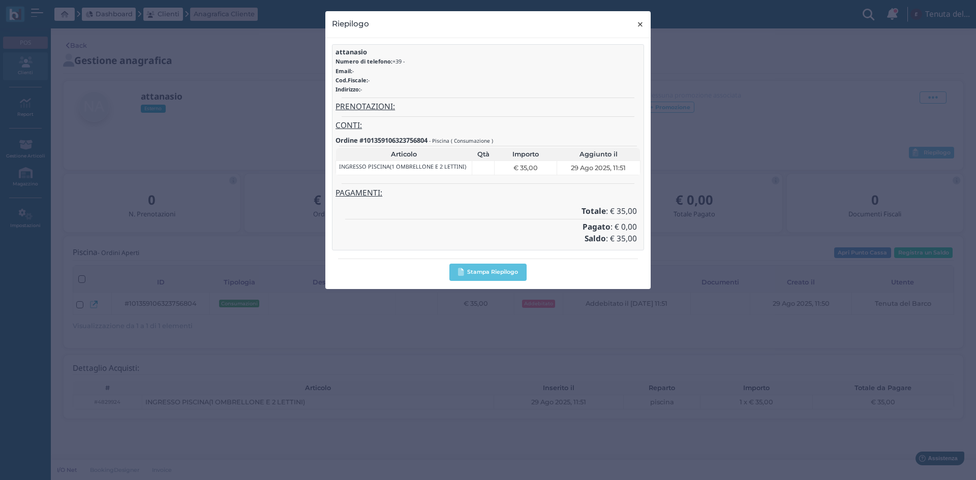
click at [639, 19] on span "×" at bounding box center [640, 24] width 8 height 13
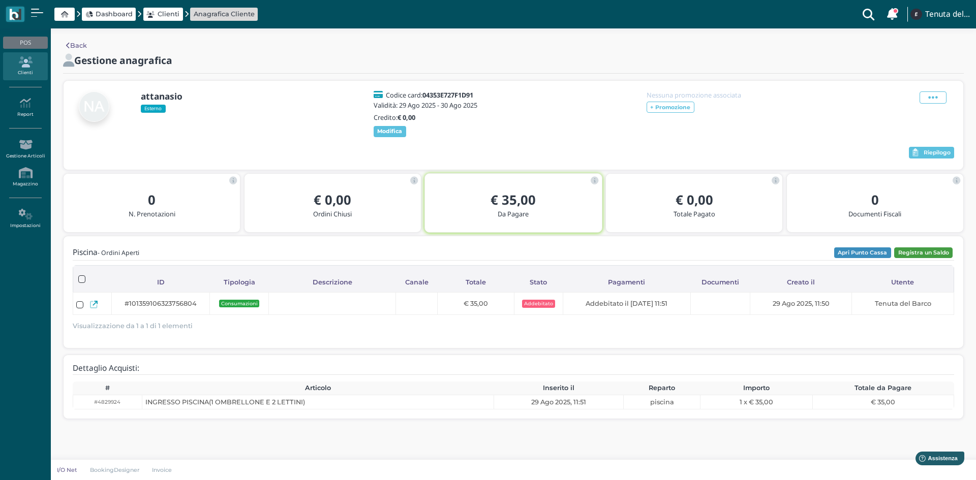
click at [923, 259] on button "Registra un Saldo" at bounding box center [923, 253] width 58 height 11
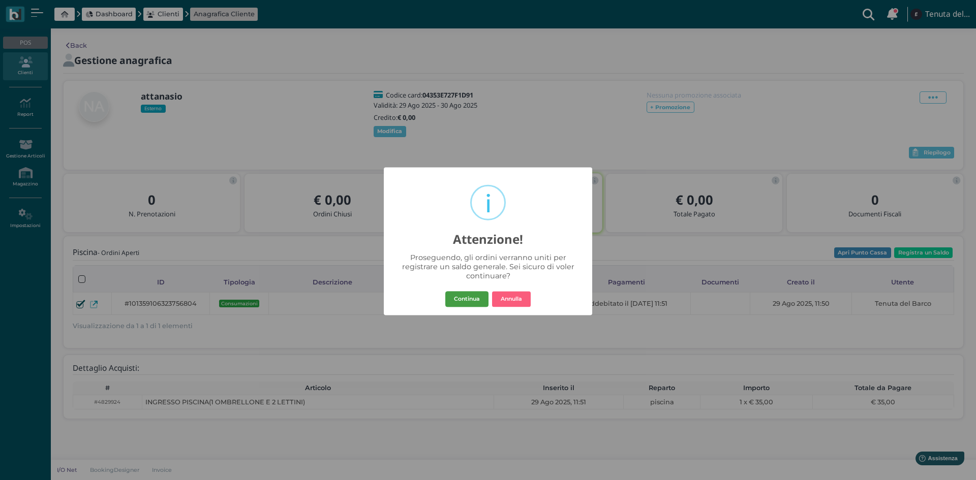
click at [457, 302] on button "Continua" at bounding box center [466, 299] width 43 height 16
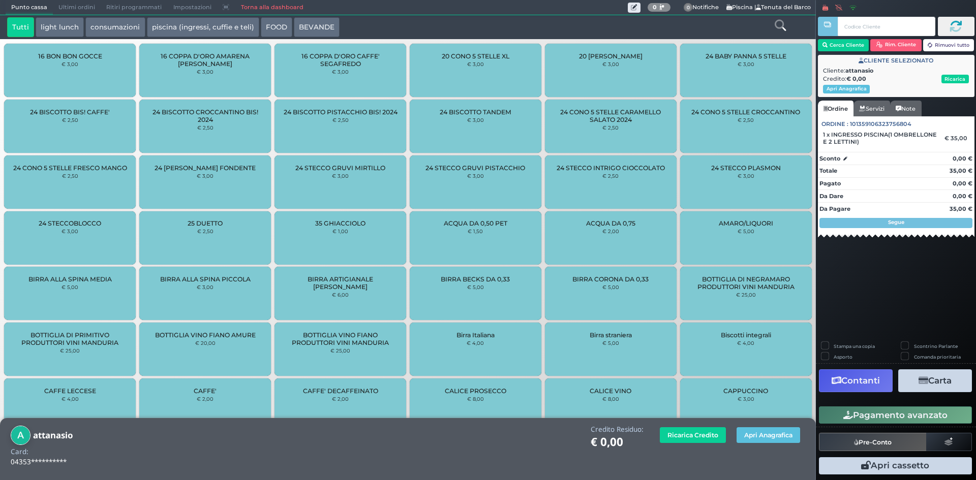
click at [869, 381] on button "Contanti" at bounding box center [856, 381] width 74 height 23
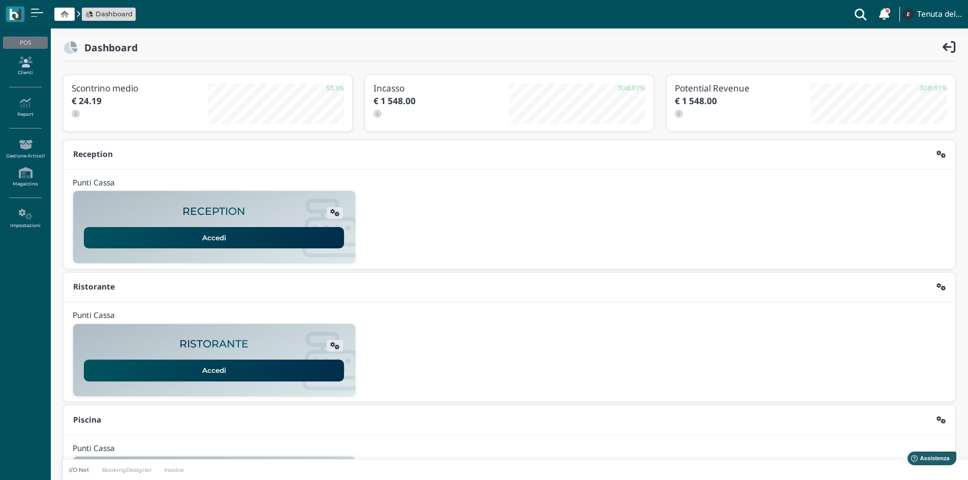
click at [18, 63] on icon at bounding box center [25, 61] width 44 height 11
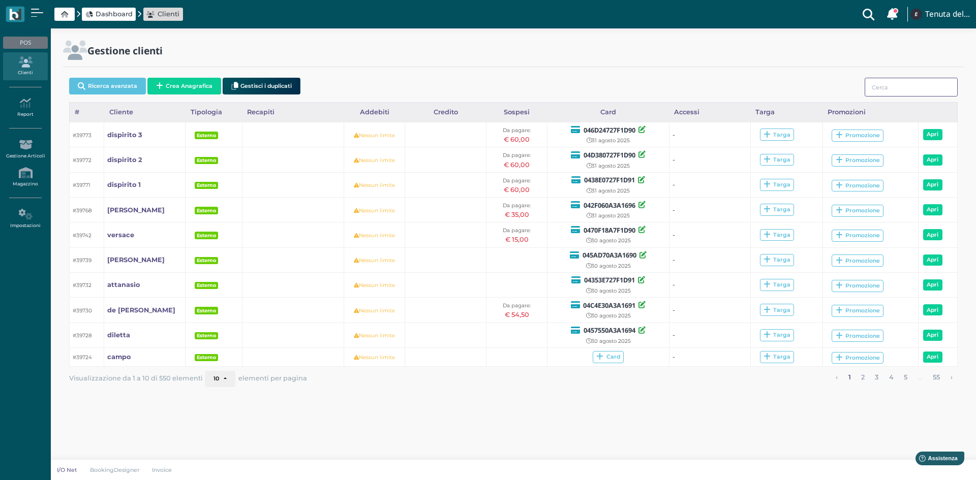
click at [894, 90] on input "search" at bounding box center [911, 87] width 93 height 19
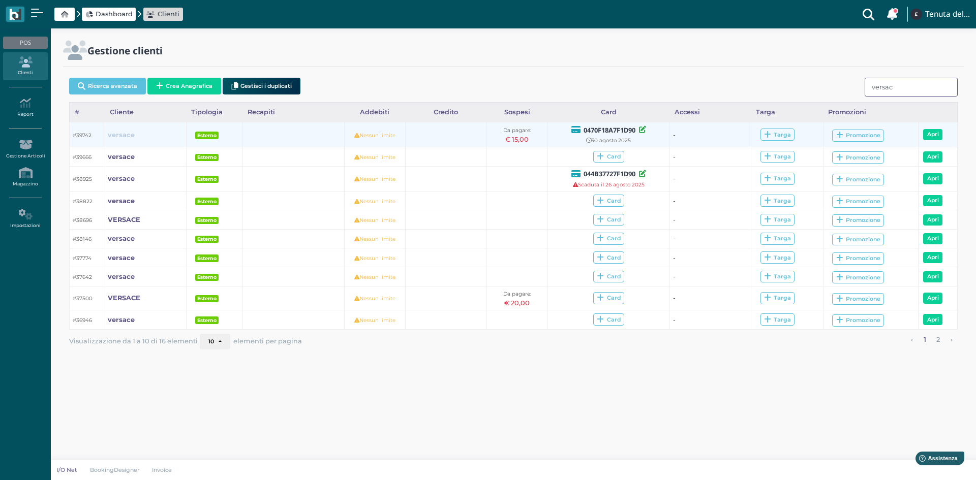
type input "versac"
click at [124, 138] on b "versace" at bounding box center [121, 135] width 27 height 8
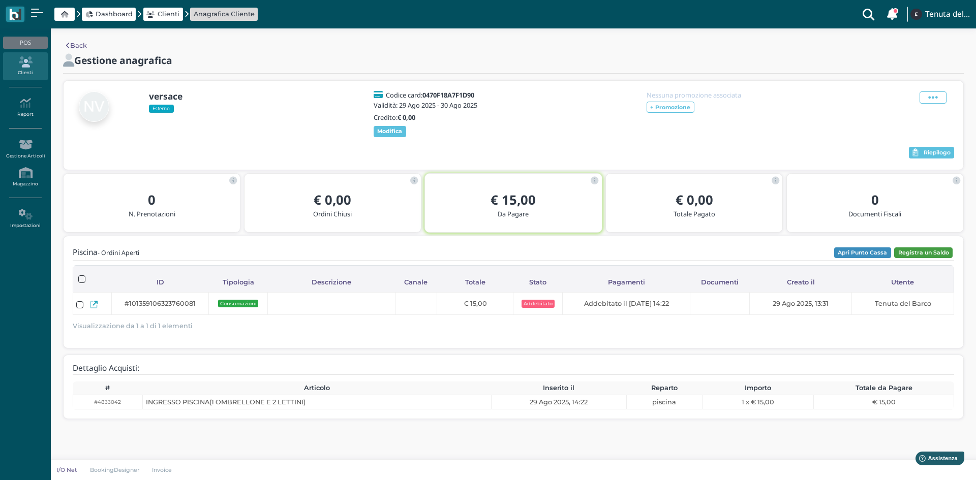
click at [935, 259] on button "Registra un Saldo" at bounding box center [923, 253] width 58 height 11
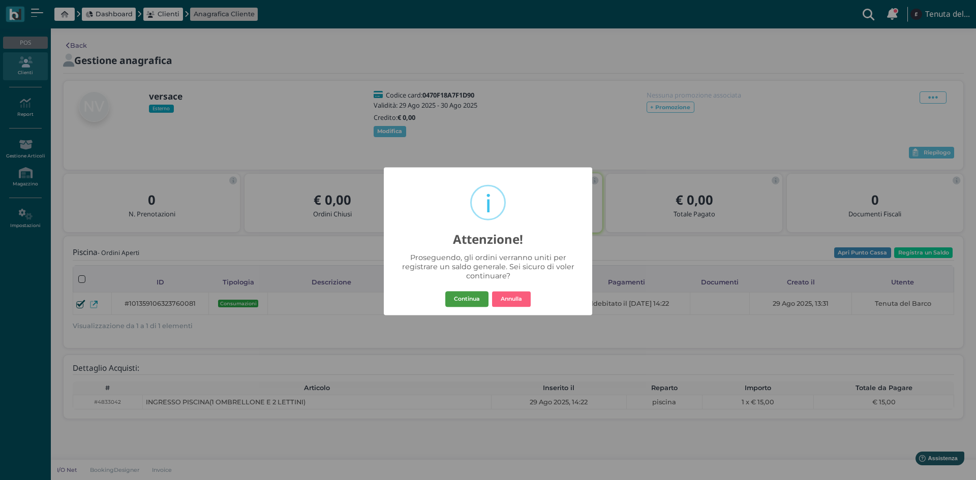
click at [465, 301] on button "Continua" at bounding box center [466, 299] width 43 height 16
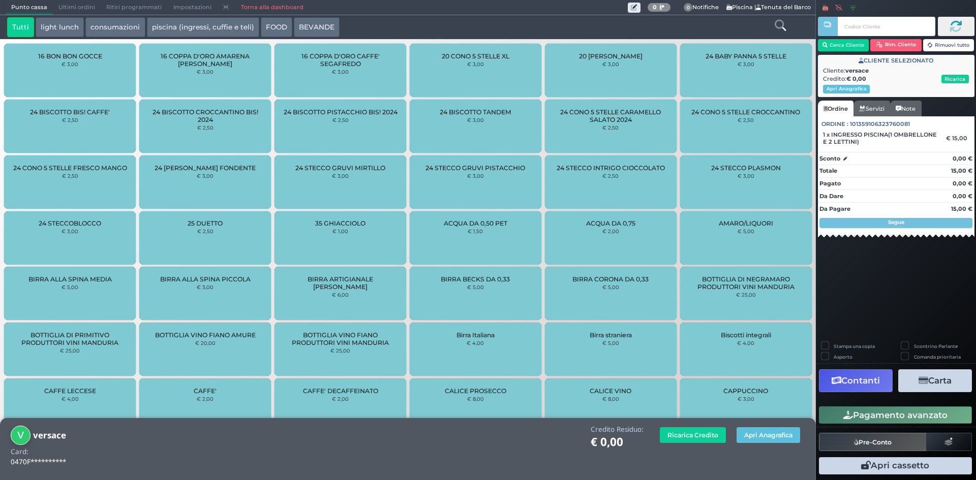
click at [859, 380] on button "Contanti" at bounding box center [856, 381] width 74 height 23
